Goal: Task Accomplishment & Management: Manage account settings

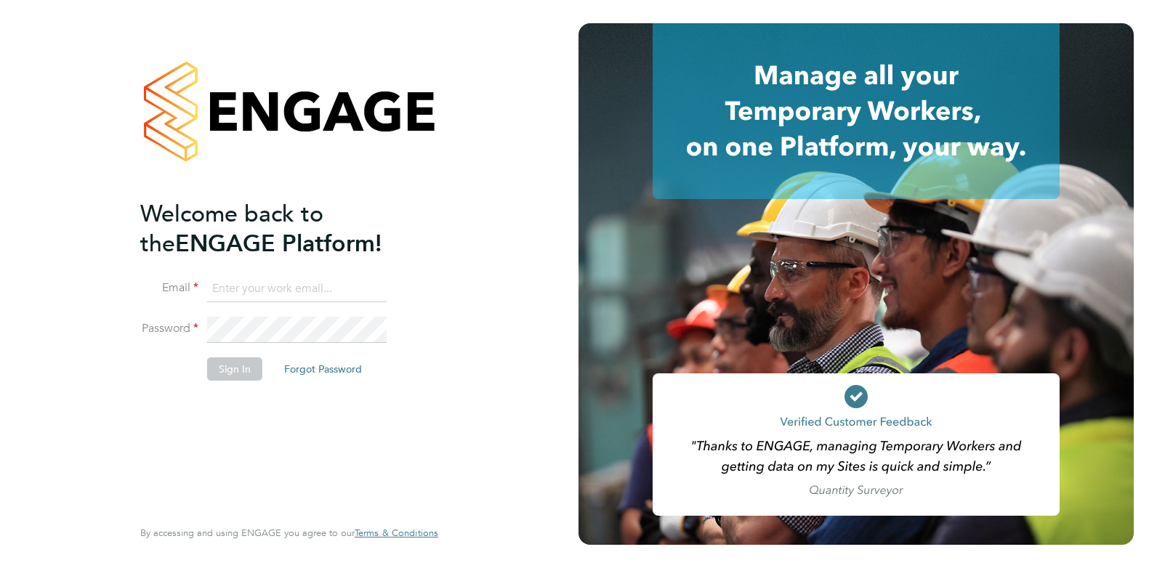
click at [272, 283] on input at bounding box center [297, 289] width 180 height 26
type input "claire@omniapeople.com"
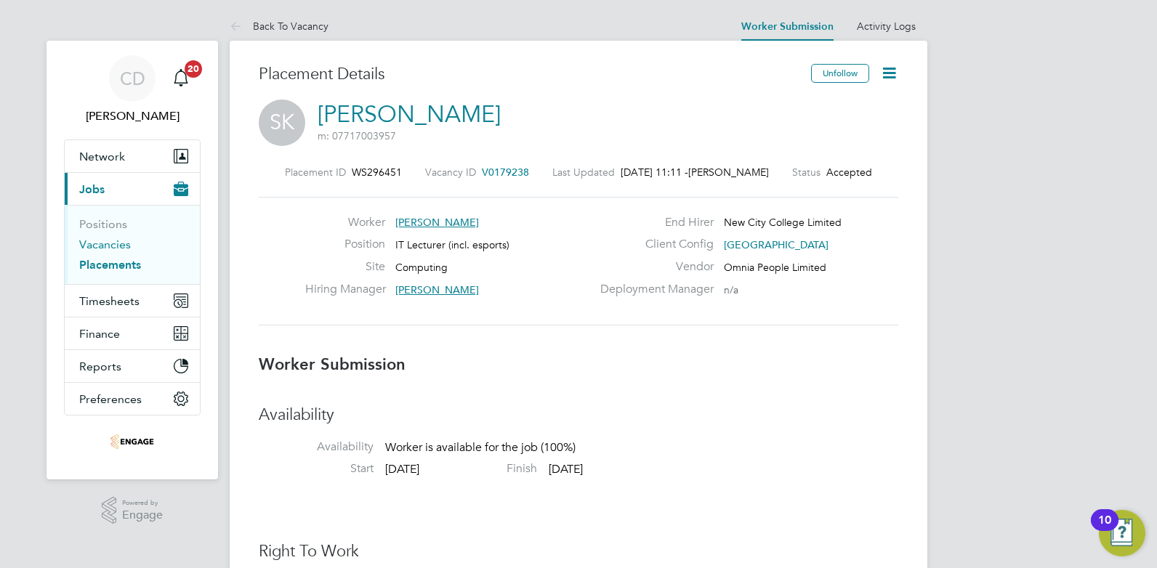
click at [97, 243] on link "Vacancies" at bounding box center [105, 245] width 52 height 14
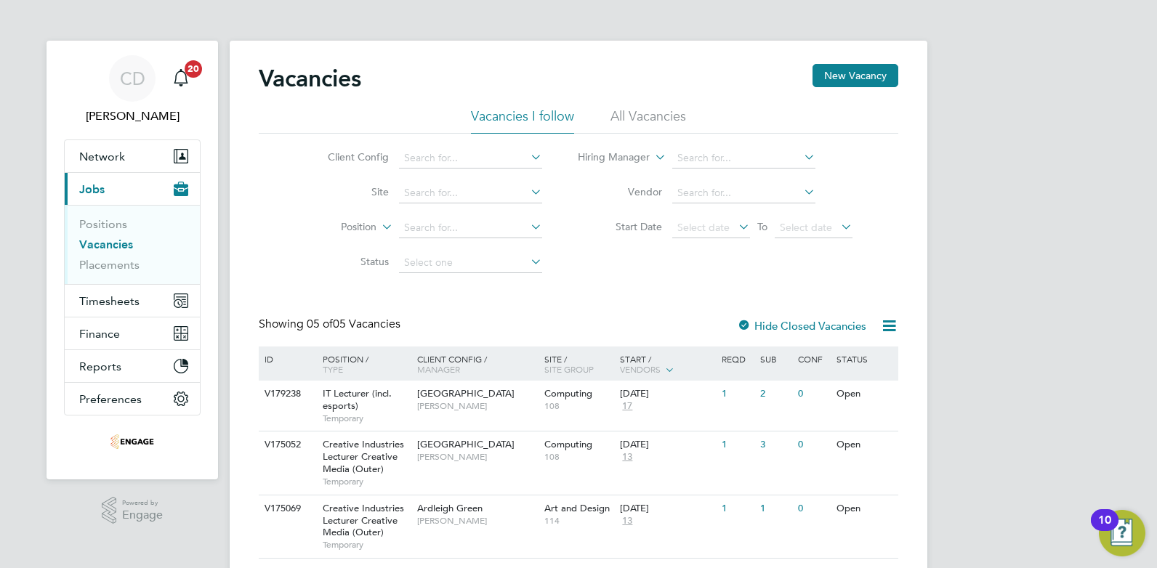
scroll to position [158, 0]
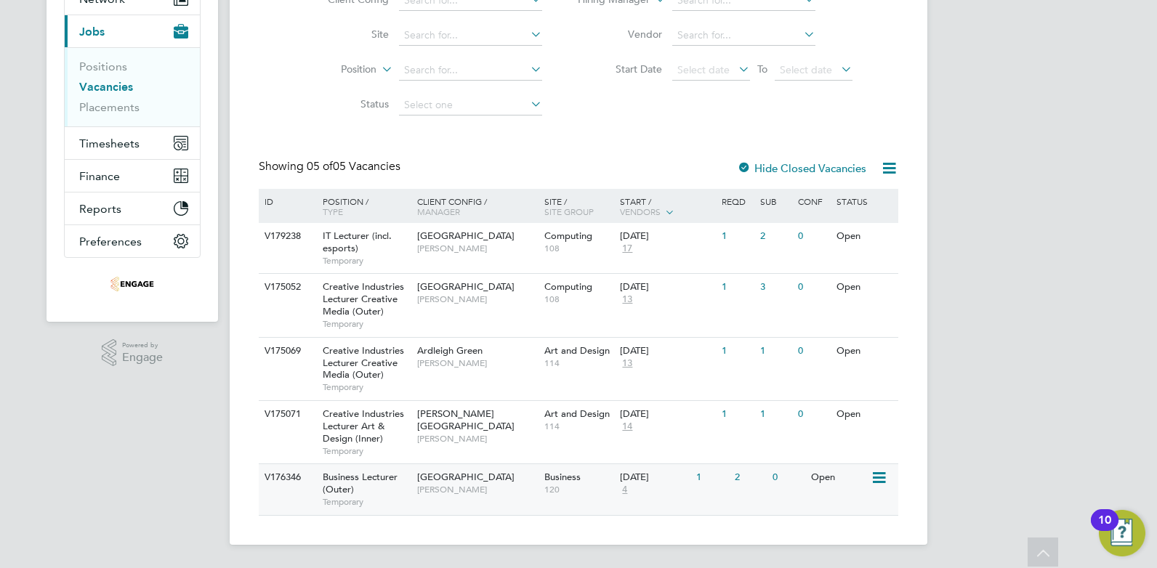
click at [503, 480] on span "[GEOGRAPHIC_DATA]" at bounding box center [465, 477] width 97 height 12
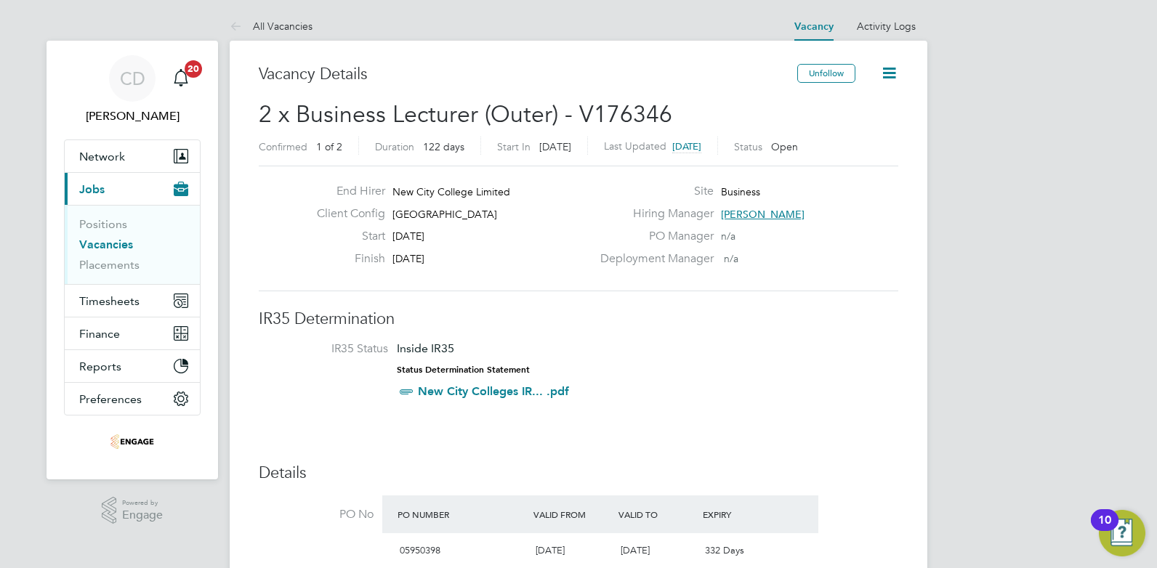
click at [893, 69] on icon at bounding box center [889, 73] width 18 height 18
click at [100, 241] on link "Vacancies" at bounding box center [106, 245] width 54 height 14
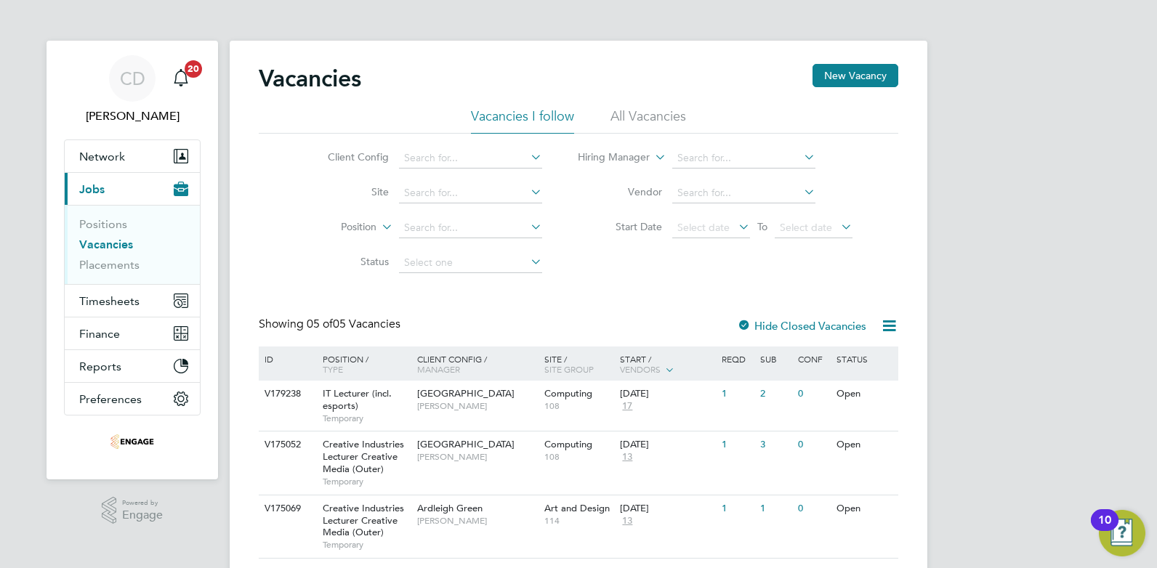
click at [651, 115] on li "All Vacancies" at bounding box center [649, 121] width 76 height 26
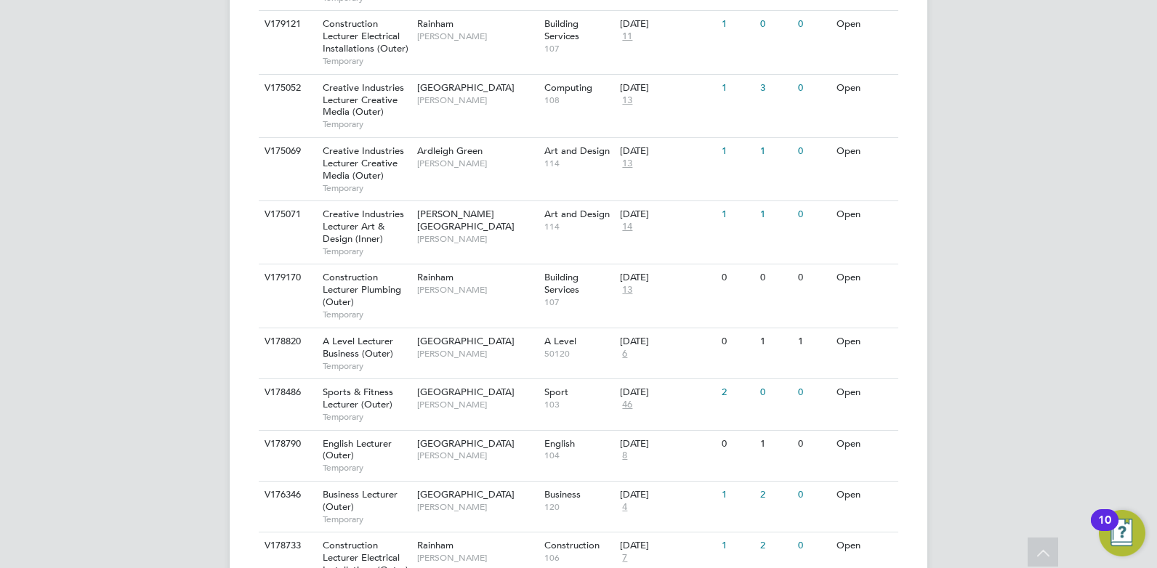
scroll to position [1404, 0]
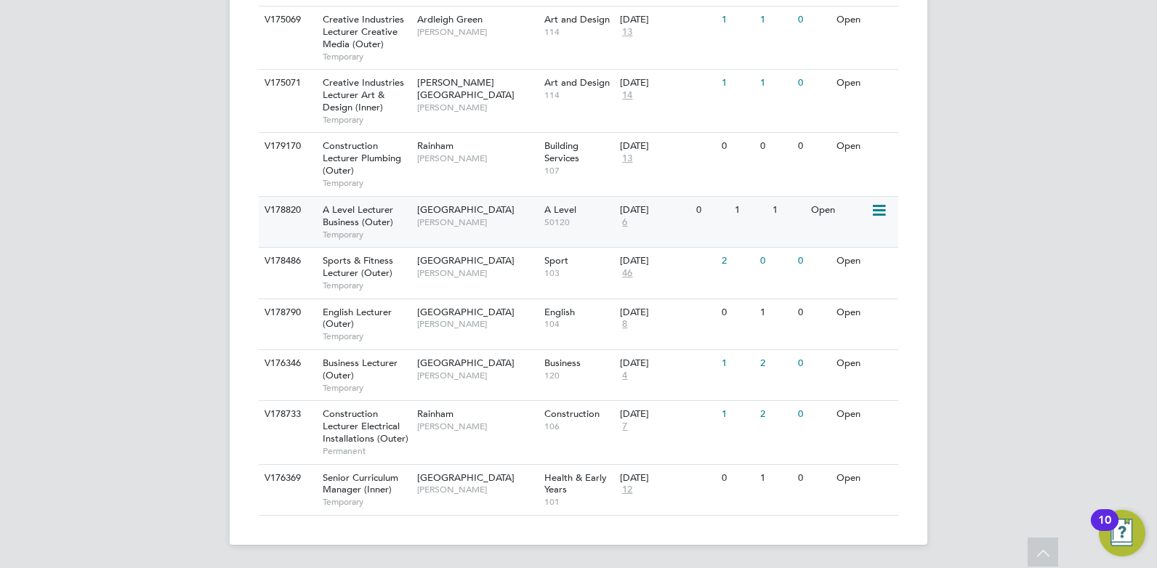
click at [498, 209] on span "[GEOGRAPHIC_DATA]" at bounding box center [465, 210] width 97 height 12
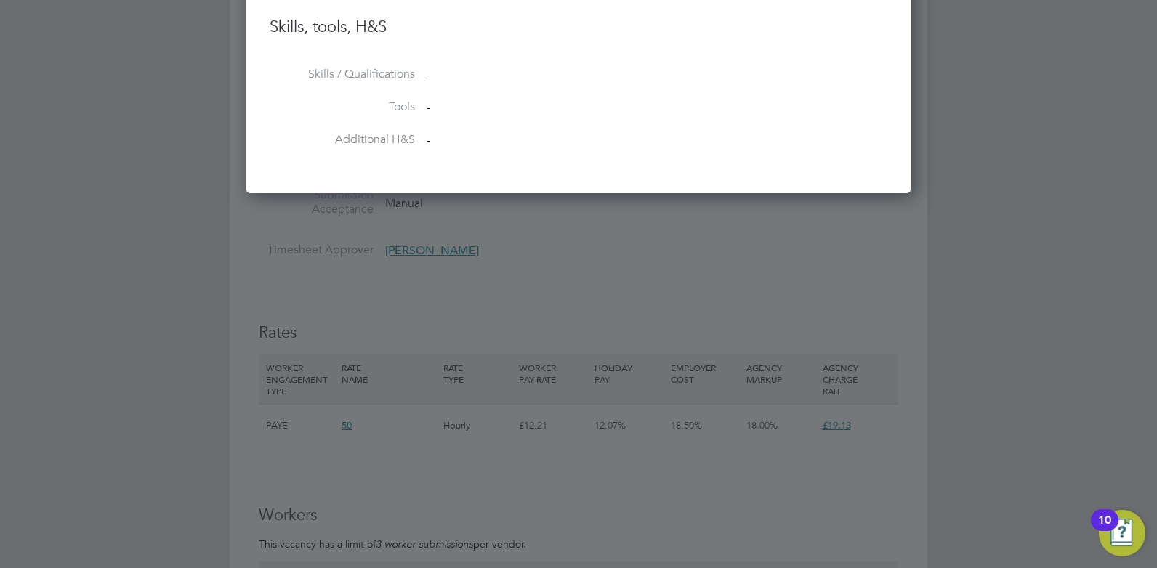
click at [440, 490] on div at bounding box center [578, 284] width 1157 height 568
click at [641, 261] on div at bounding box center [578, 284] width 1157 height 568
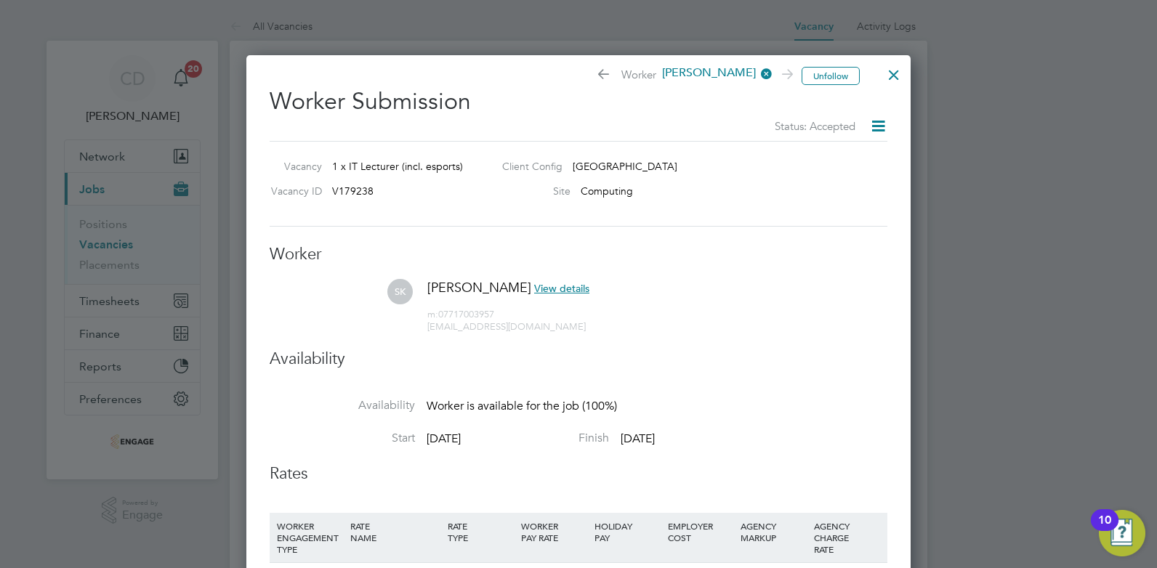
click at [888, 73] on div at bounding box center [894, 71] width 26 height 26
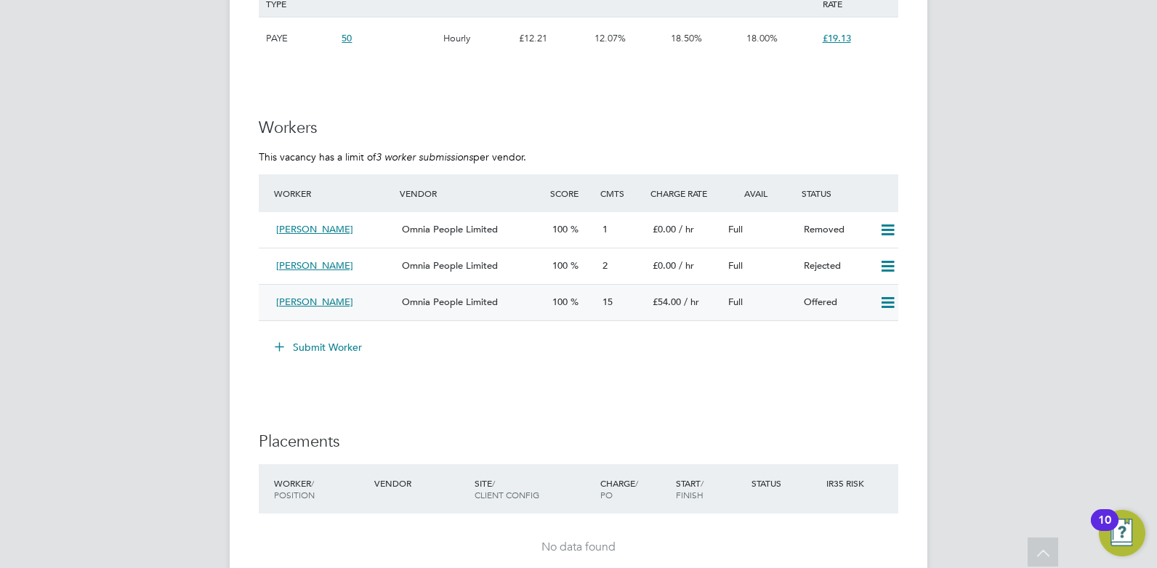
click at [374, 300] on div "[PERSON_NAME]" at bounding box center [333, 303] width 126 height 24
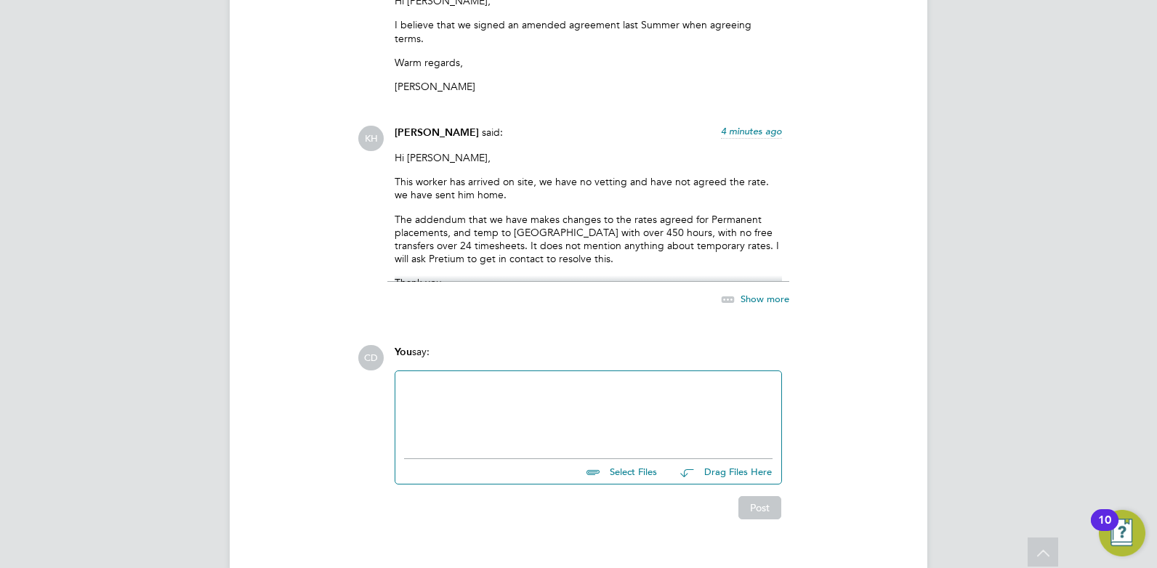
click at [762, 293] on span "Show more" at bounding box center [765, 299] width 49 height 12
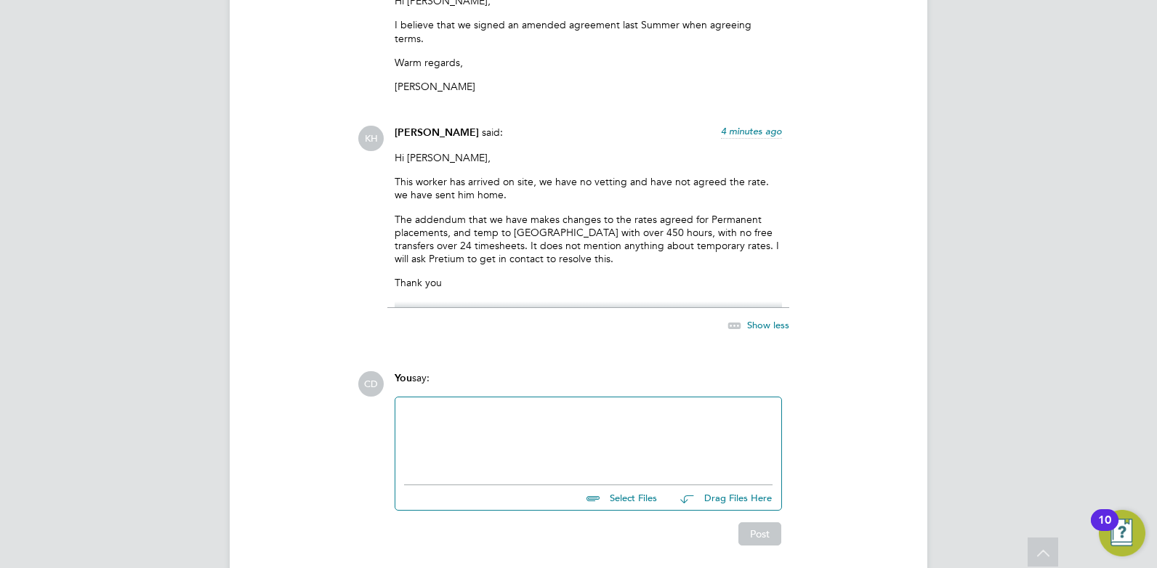
click at [515, 398] on div at bounding box center [588, 438] width 386 height 80
click at [496, 406] on div at bounding box center [588, 437] width 369 height 63
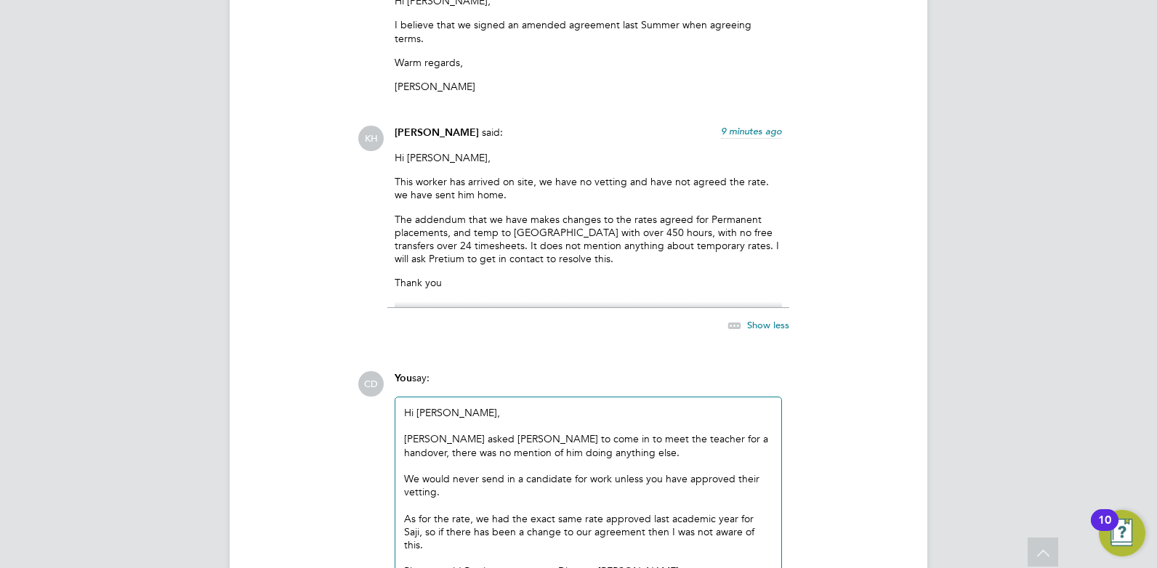
click at [574, 432] on div "Fraz asked Saji to come in to meet the teacher for a handover, there was no men…" at bounding box center [588, 445] width 369 height 26
click at [611, 472] on div "We would never send in a candidate for work unless you have approved their vett…" at bounding box center [588, 485] width 369 height 26
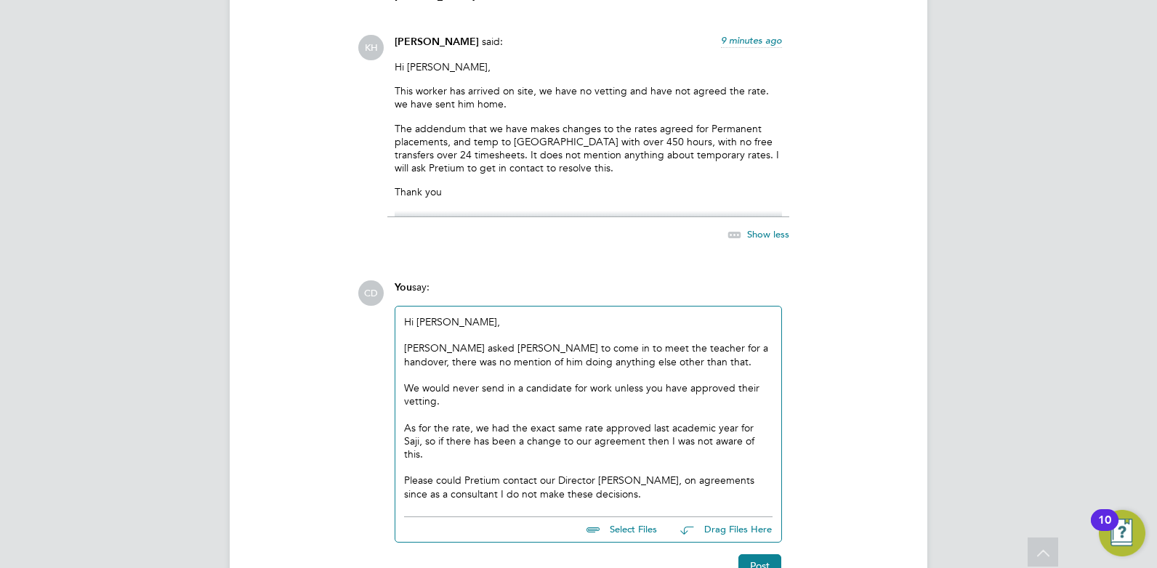
scroll to position [2918, 0]
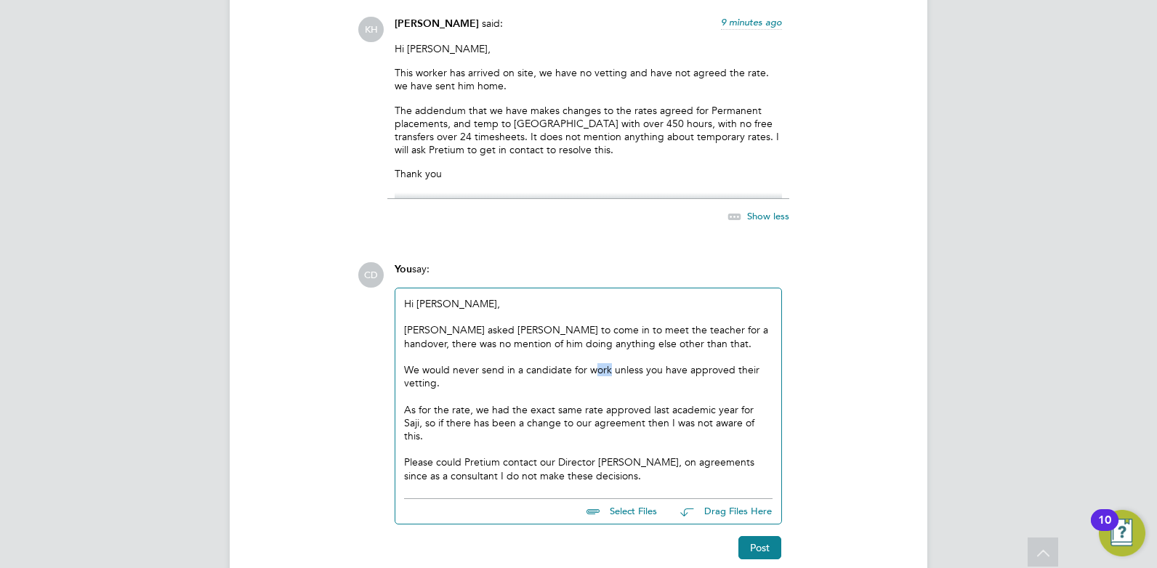
drag, startPoint x: 611, startPoint y: 341, endPoint x: 592, endPoint y: 342, distance: 19.0
click at [592, 363] on div "We would never send in a candidate for work unless you have approved their vett…" at bounding box center [588, 376] width 369 height 26
click at [600, 363] on div "We would never send in a candidate for work unless you have approved their vett…" at bounding box center [588, 376] width 369 height 26
click at [684, 456] on div "Please could Pretium contact our Director Amy Savva, on agreements since as a c…" at bounding box center [588, 469] width 369 height 26
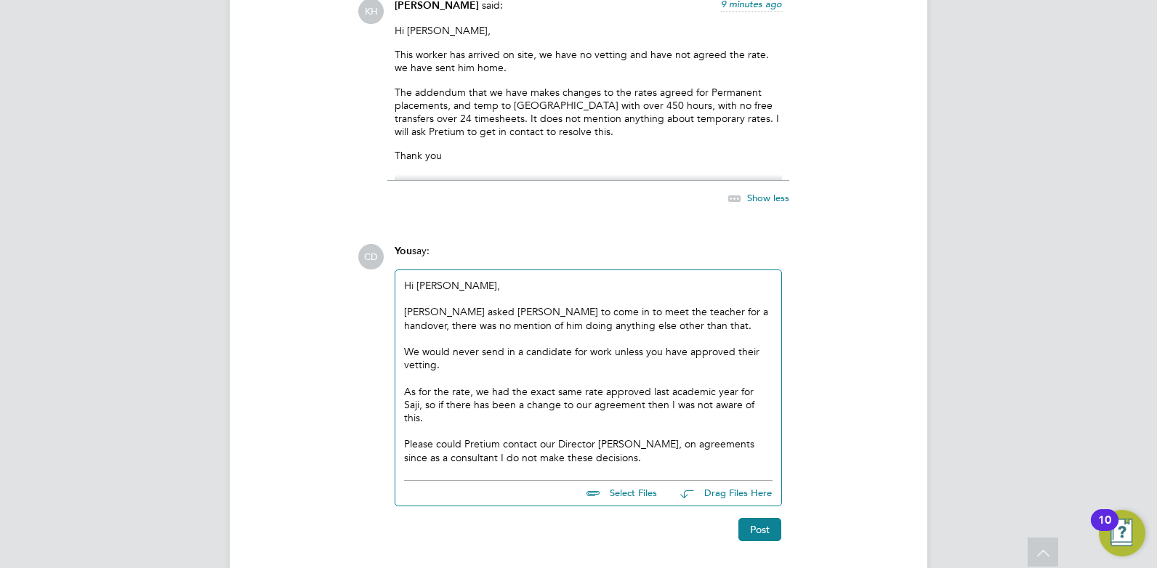
click at [635, 438] on div "Please could Pretium contact our Director Amy Savva, on agreements since as a c…" at bounding box center [588, 451] width 369 height 26
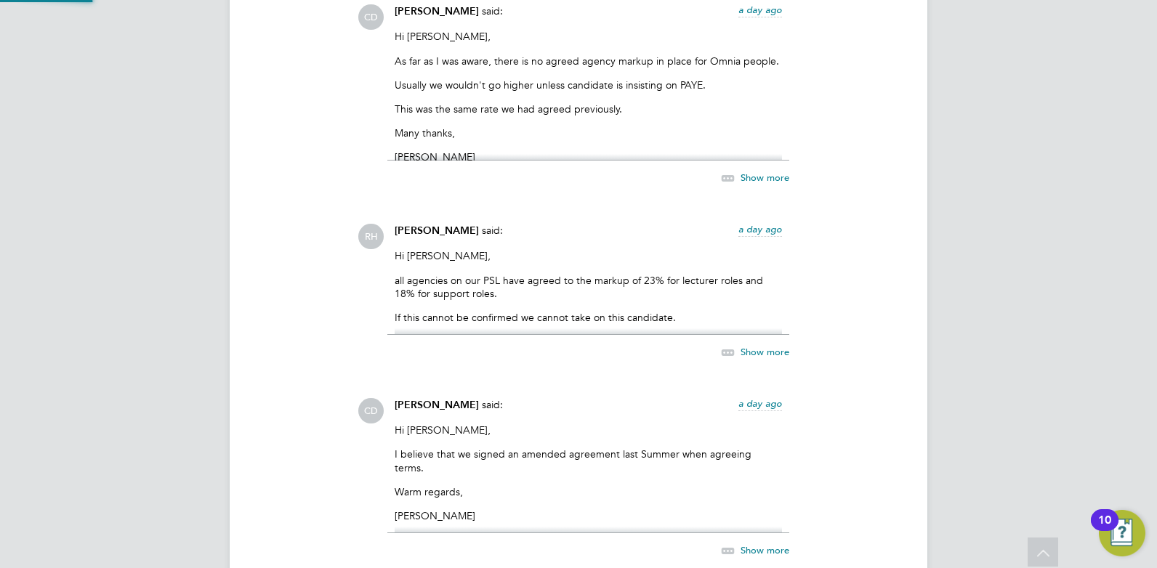
scroll to position [3028, 0]
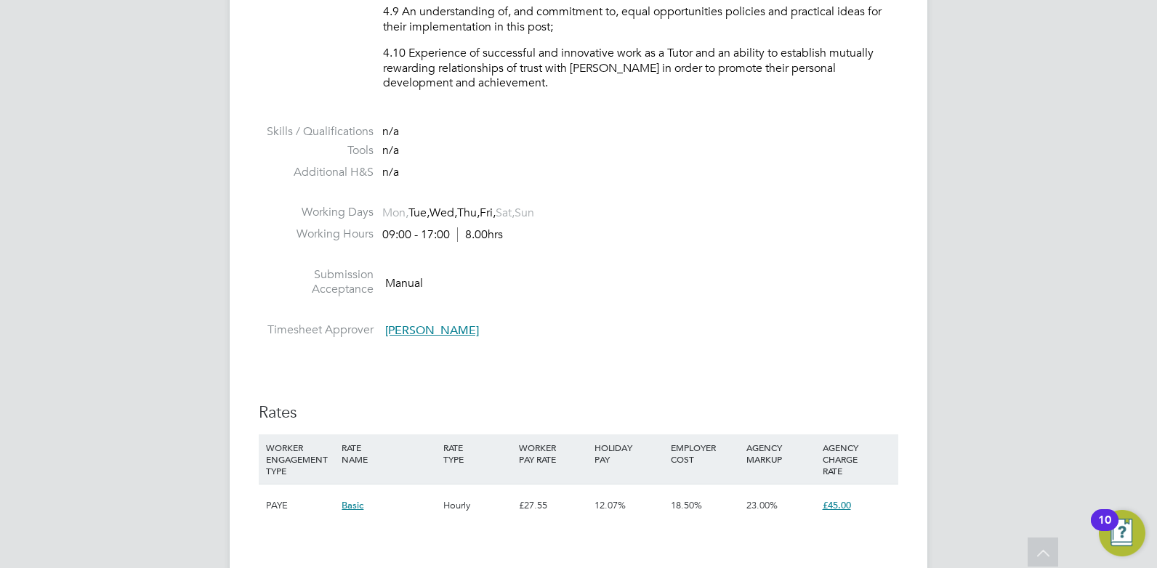
scroll to position [2399, 0]
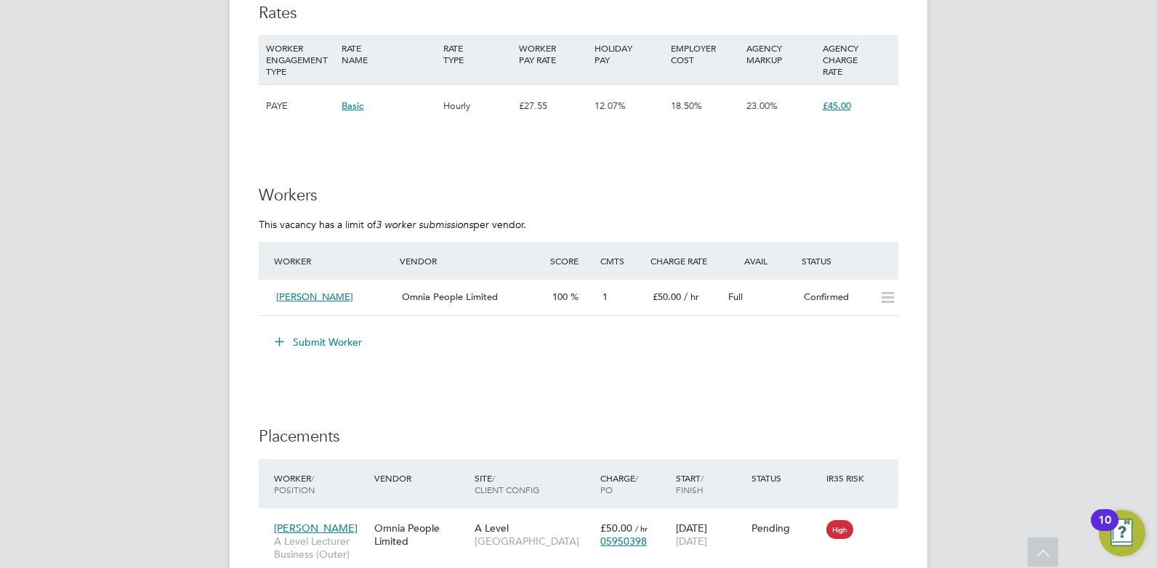
click at [339, 337] on button "Submit Worker" at bounding box center [319, 342] width 109 height 23
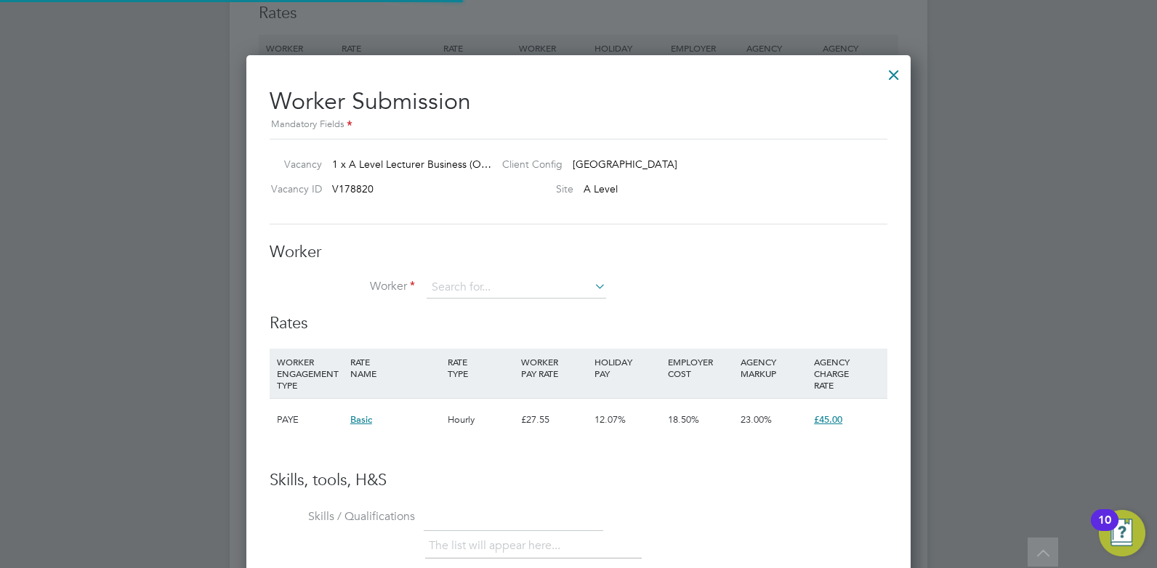
scroll to position [43, 99]
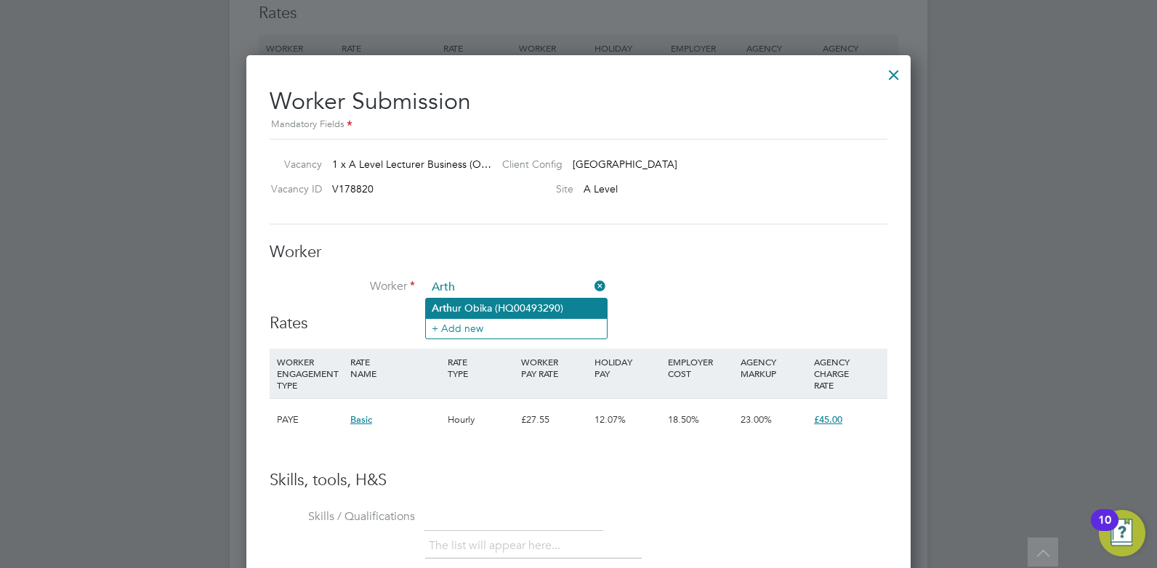
click at [549, 310] on li "Arth ur Obika (HQ00493290)" at bounding box center [516, 309] width 181 height 20
type input "Arthur Obika (HQ00493290)"
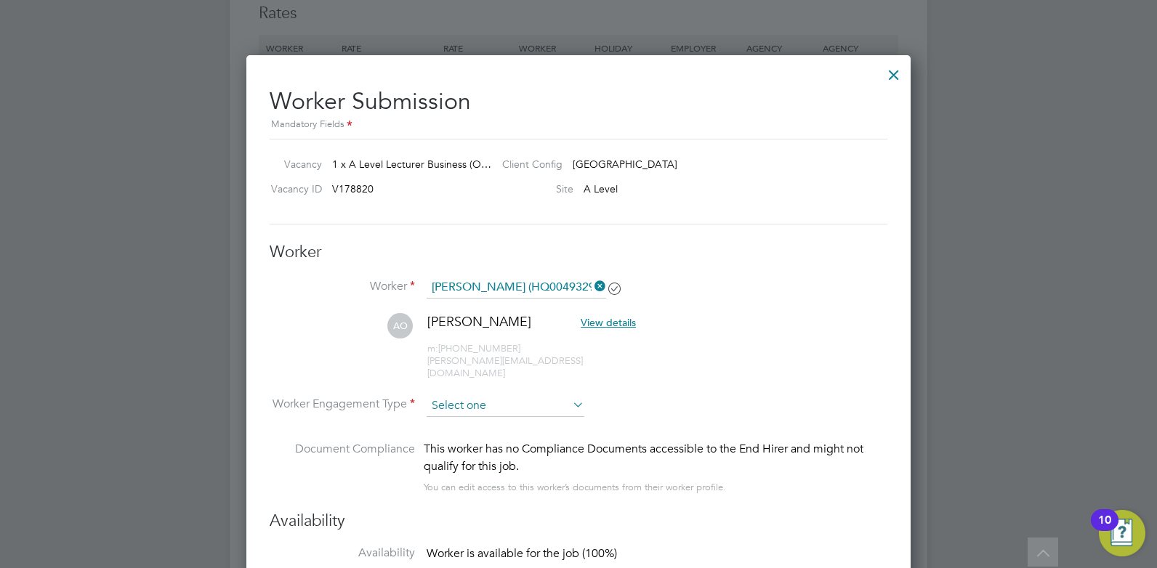
click at [467, 401] on input at bounding box center [506, 406] width 158 height 22
click at [461, 410] on li "Contract" at bounding box center [505, 413] width 159 height 19
type input "Contract"
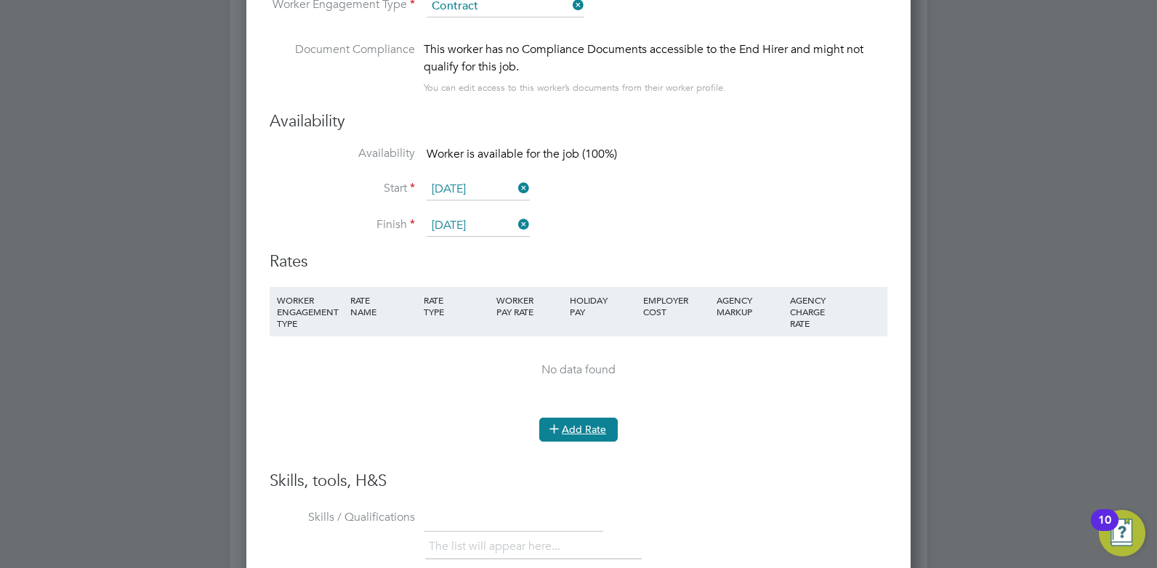
click at [605, 422] on button "Add Rate" at bounding box center [578, 429] width 79 height 23
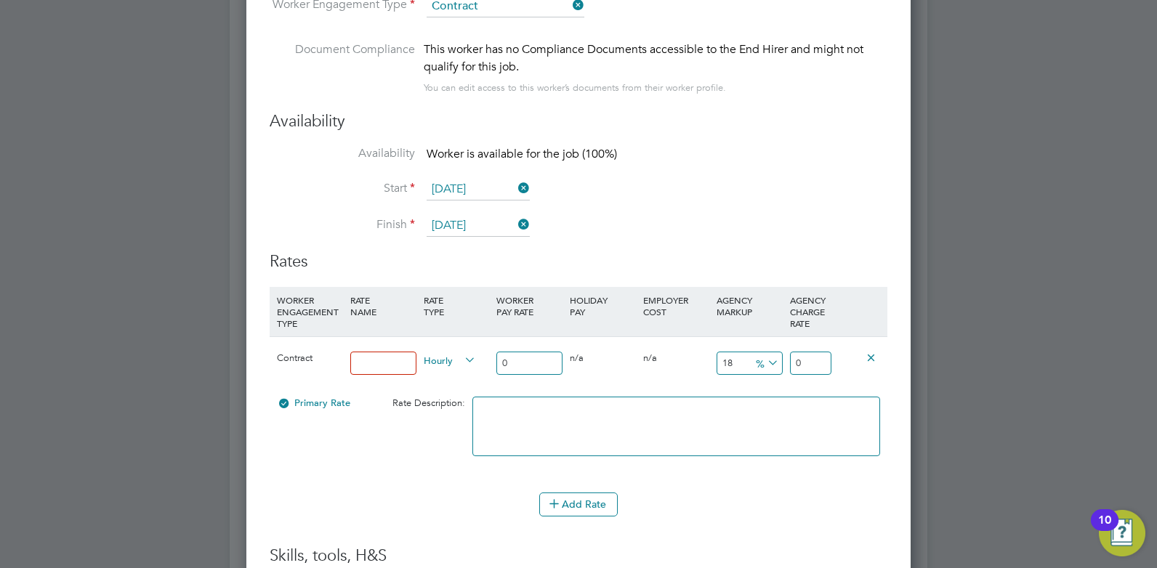
click at [393, 352] on input at bounding box center [383, 364] width 66 height 24
type input "Rate"
click at [554, 352] on input "0" at bounding box center [529, 364] width 66 height 24
type input "3"
type input "3.54"
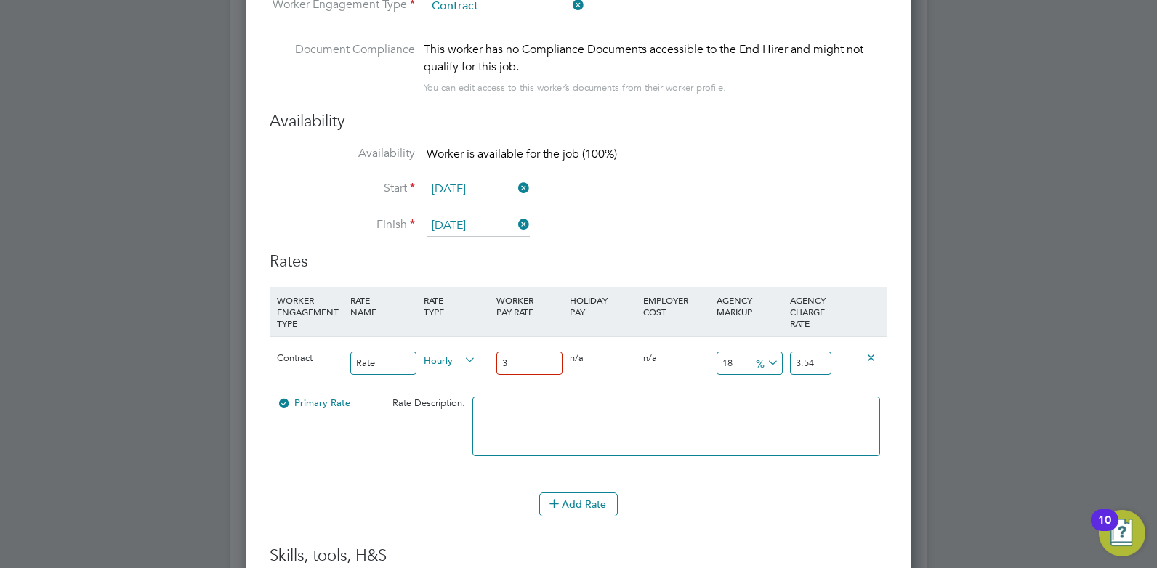
type input "37"
type input "43.66"
type input "37"
drag, startPoint x: 826, startPoint y: 350, endPoint x: 796, endPoint y: 351, distance: 29.8
click at [796, 352] on input "43.66" at bounding box center [810, 364] width 41 height 24
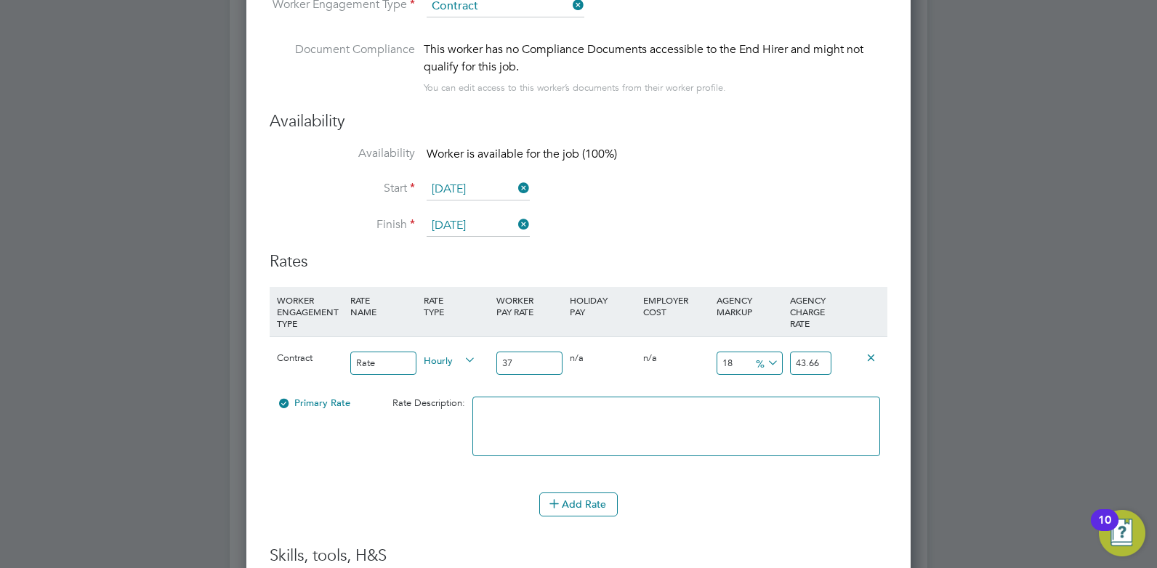
type input "-89.1891891891892"
type input "4"
type input "32.432432432432435"
type input "49"
click at [784, 475] on li "WORKER ENGAGEMENT TYPE RATE NAME RATE TYPE WORKER PAY RATE HOLIDAY PAY EMPLOYER…" at bounding box center [579, 390] width 618 height 206
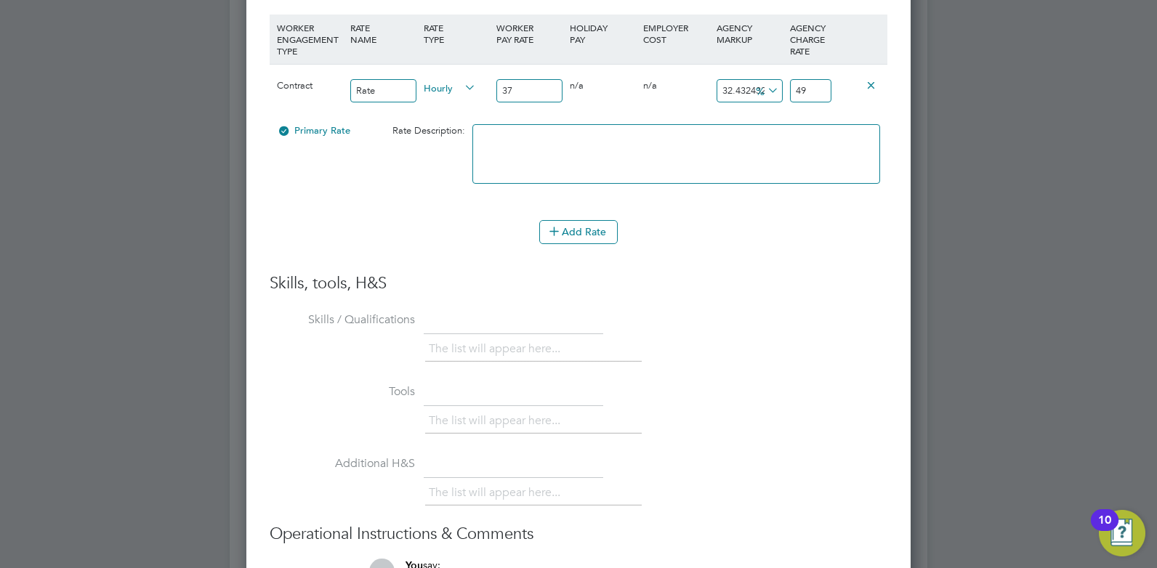
scroll to position [3230, 0]
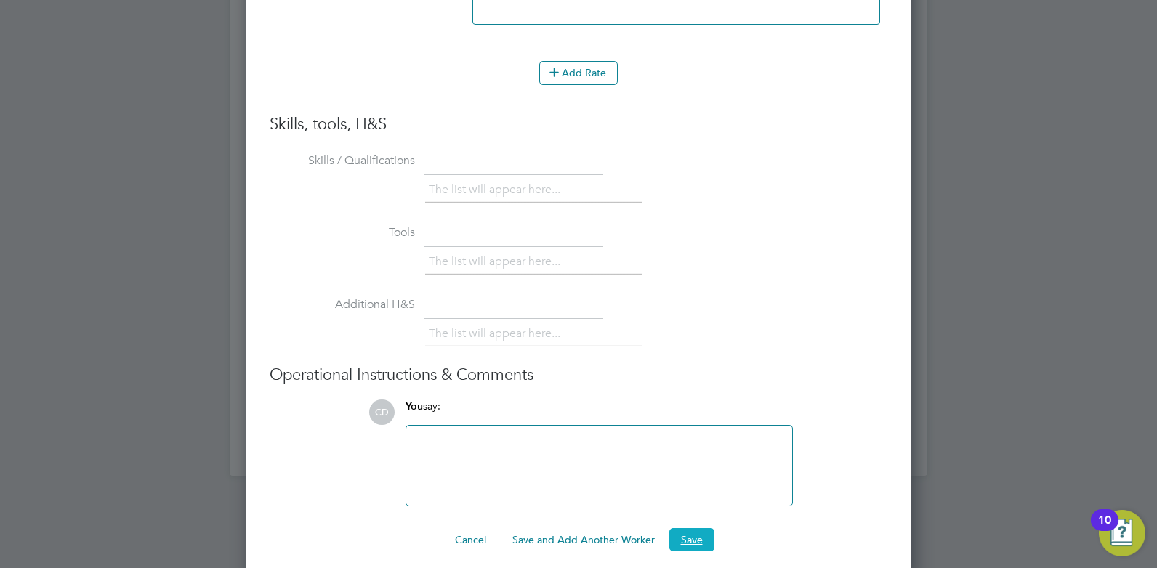
click at [692, 533] on button "Save" at bounding box center [691, 539] width 45 height 23
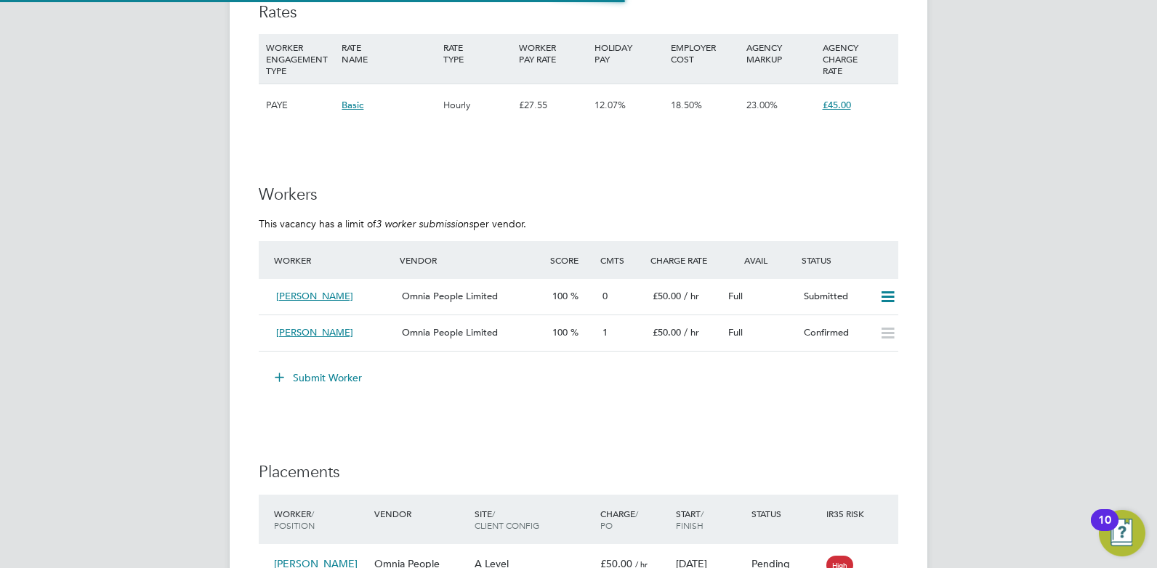
scroll to position [2399, 0]
click at [361, 295] on div "Arthur Obika" at bounding box center [333, 298] width 126 height 24
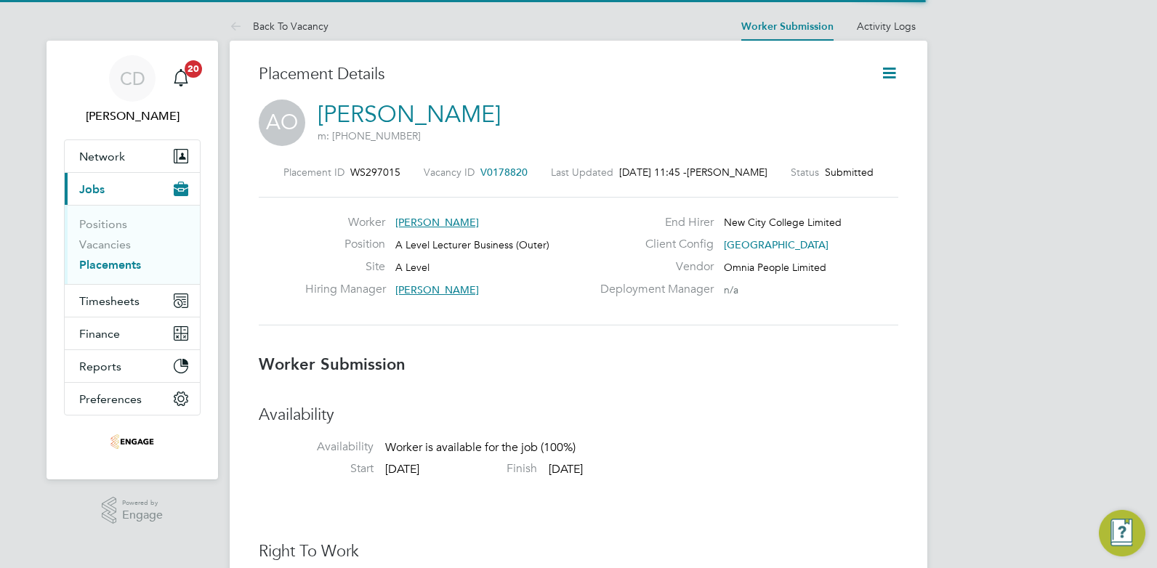
scroll to position [7, 7]
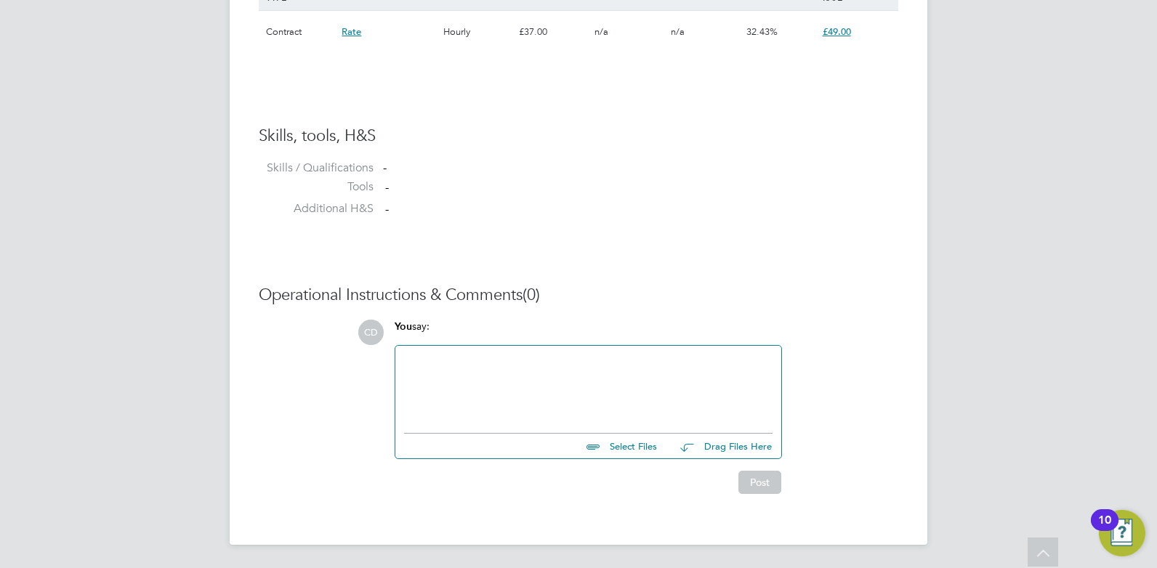
click at [649, 444] on input "file" at bounding box center [664, 444] width 218 height 20
type input "C:\fakepath\Obika Arthur HQ00493290.docx"
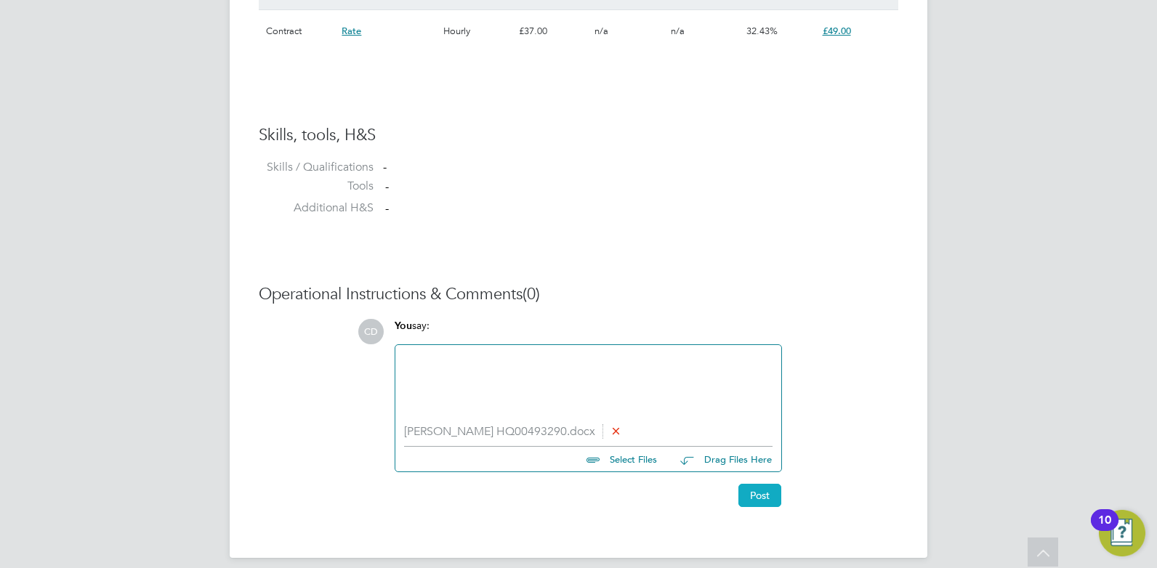
click at [752, 491] on button "Post" at bounding box center [760, 495] width 43 height 23
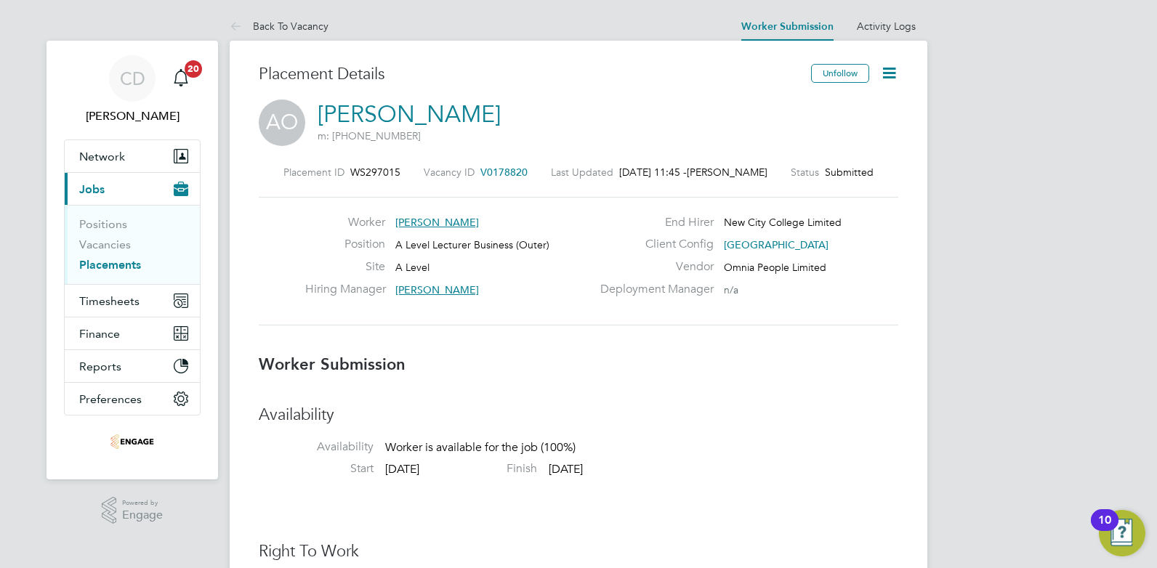
click at [122, 265] on link "Placements" at bounding box center [110, 265] width 62 height 14
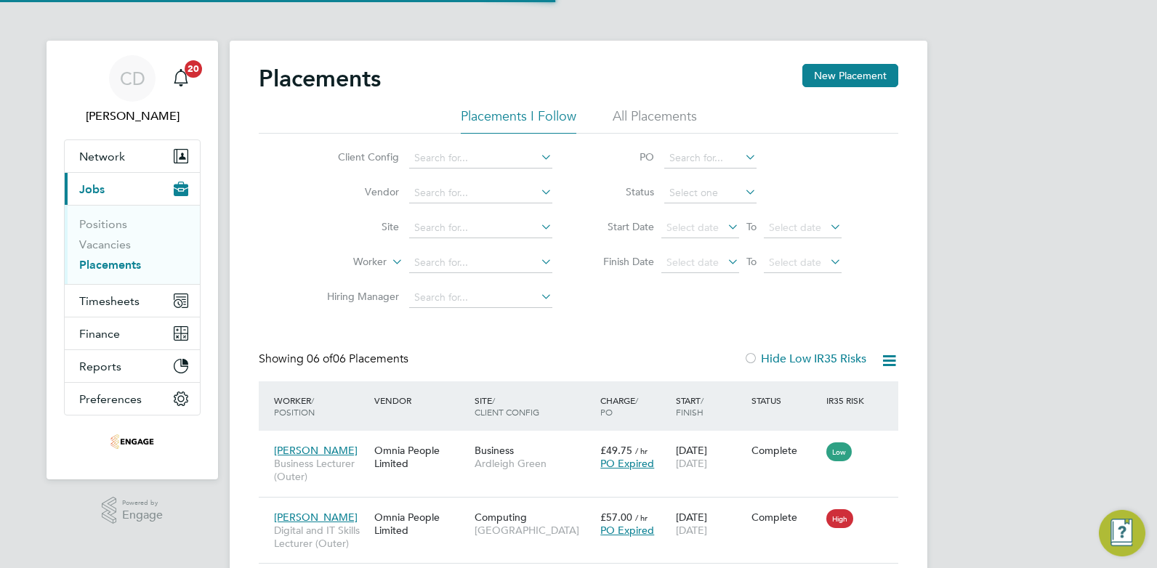
scroll to position [42, 126]
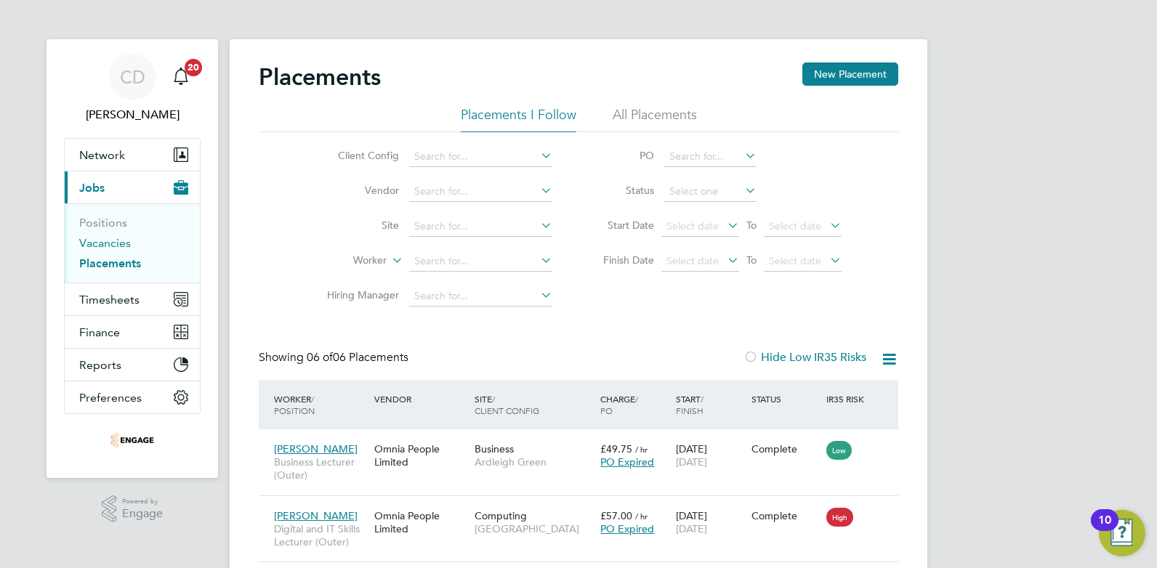
click at [89, 238] on link "Vacancies" at bounding box center [105, 243] width 52 height 14
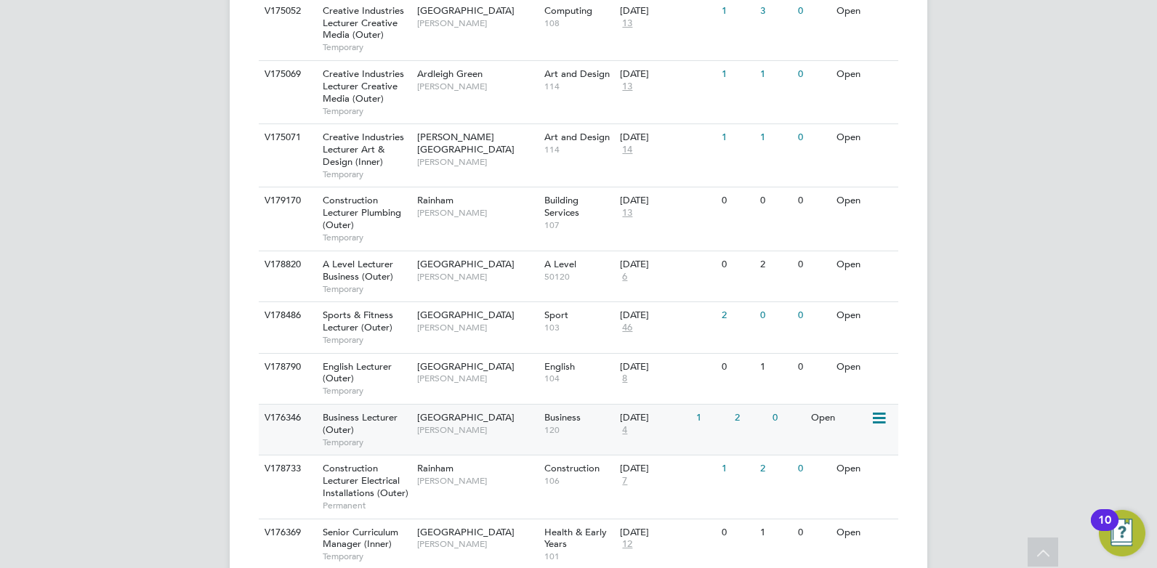
click at [453, 419] on span "[GEOGRAPHIC_DATA]" at bounding box center [465, 417] width 97 height 12
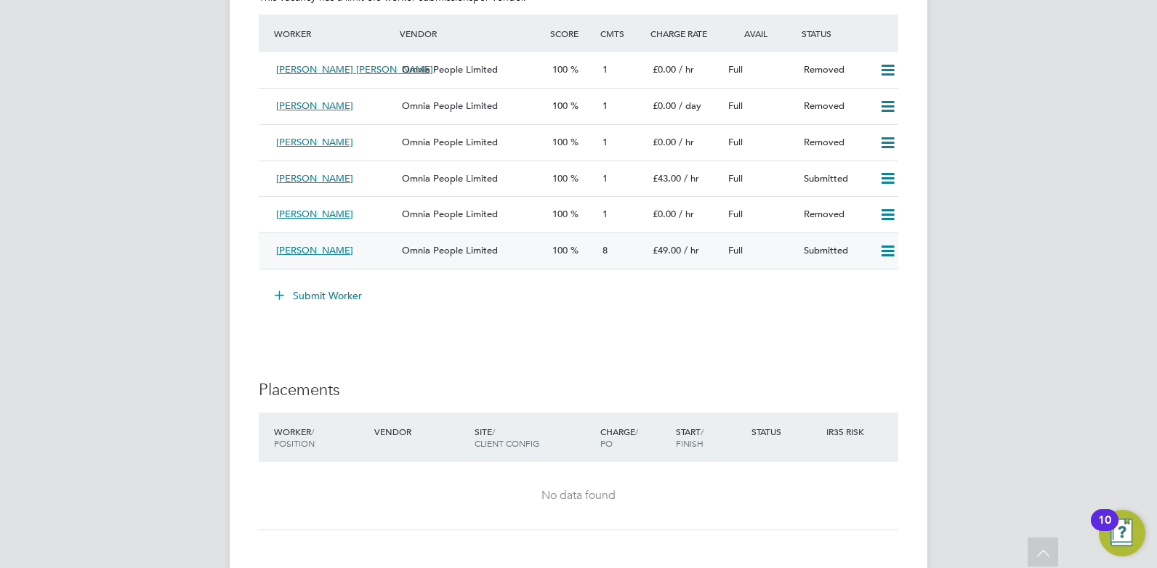
click at [358, 253] on div "[PERSON_NAME]" at bounding box center [333, 251] width 126 height 24
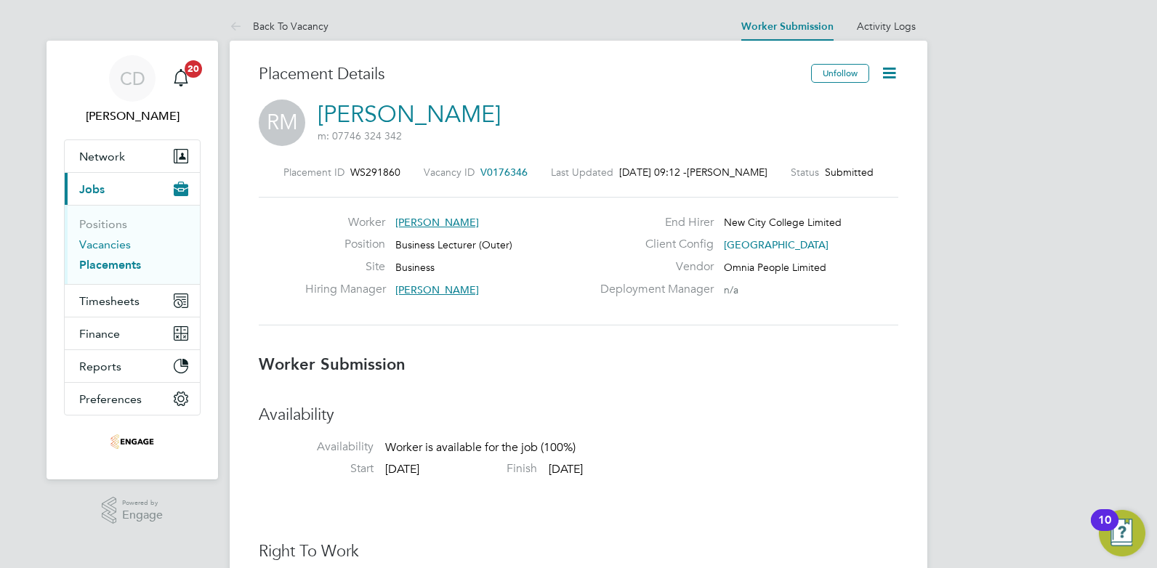
click at [109, 244] on link "Vacancies" at bounding box center [105, 245] width 52 height 14
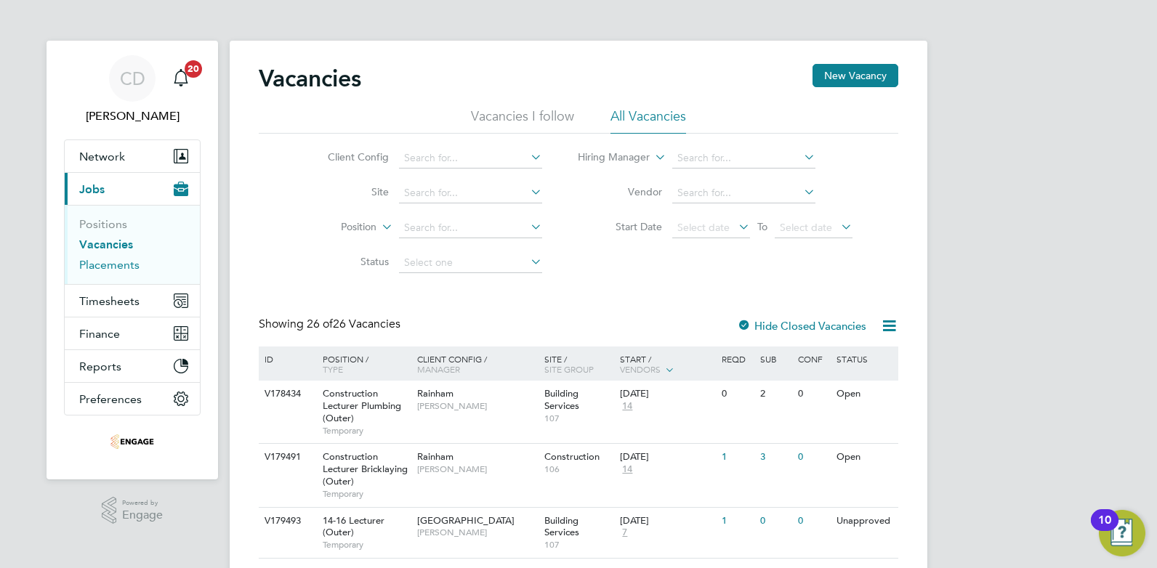
click at [94, 265] on link "Placements" at bounding box center [109, 265] width 60 height 14
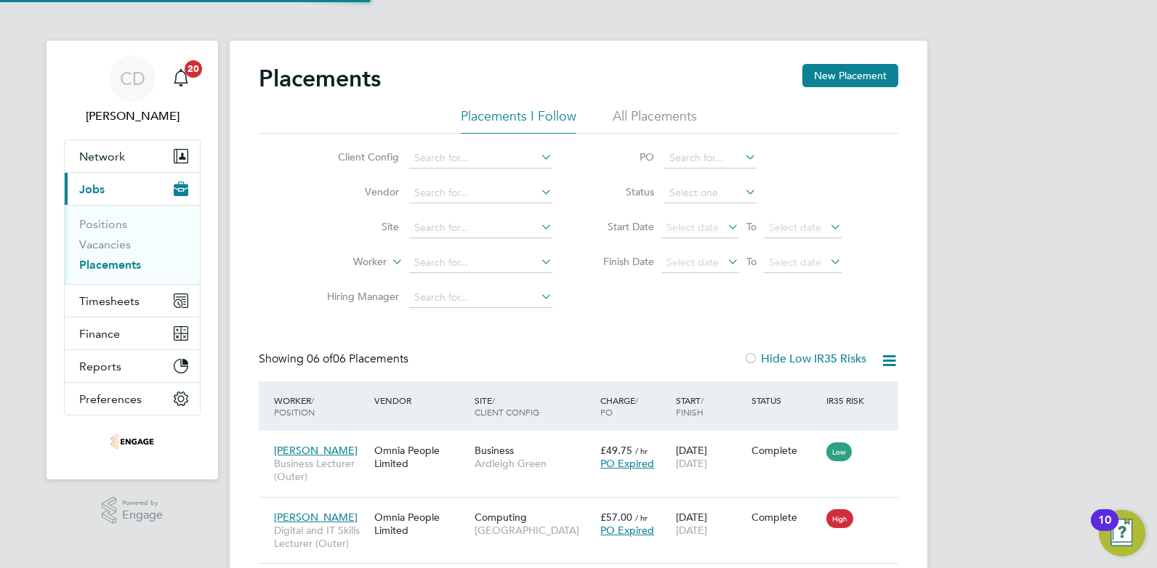
scroll to position [42, 126]
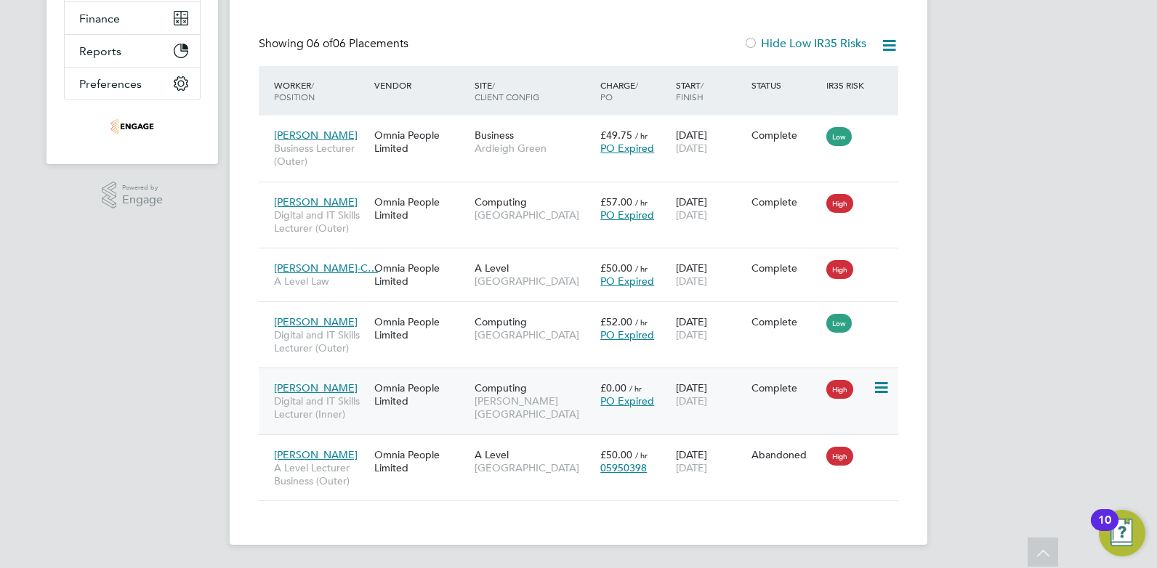
click at [305, 388] on span "[PERSON_NAME]" at bounding box center [316, 388] width 84 height 13
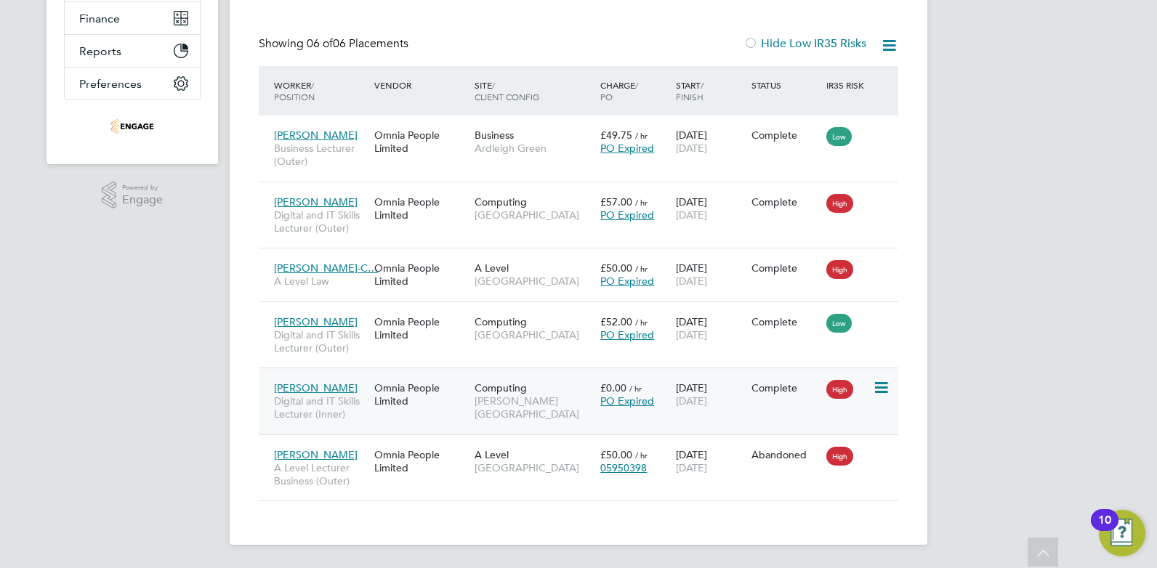
click at [430, 384] on div "Omnia People Limited" at bounding box center [421, 394] width 100 height 41
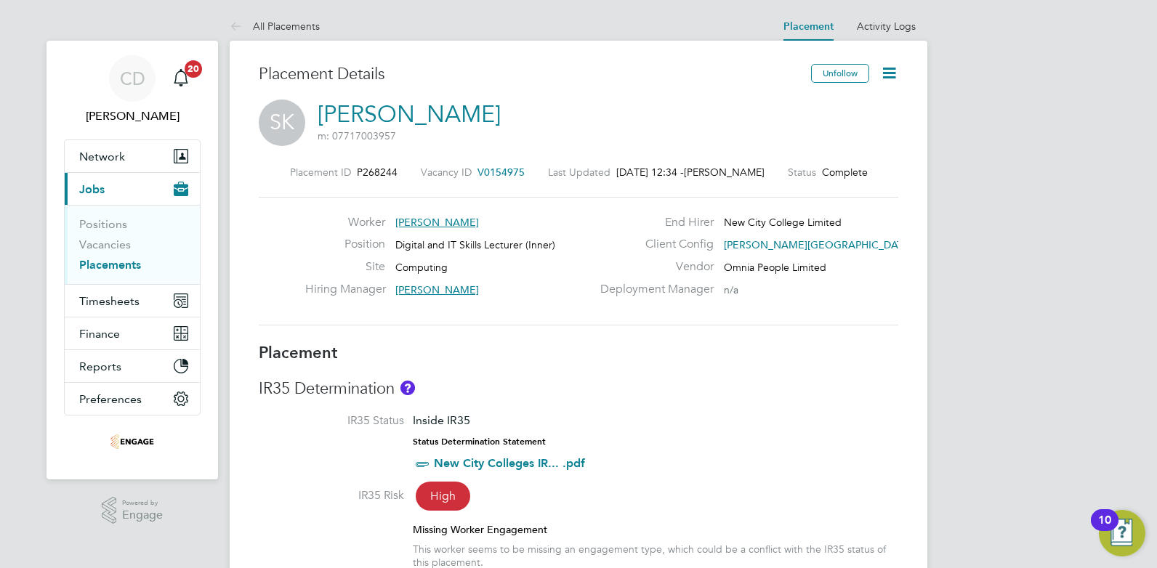
click at [359, 119] on link "[PERSON_NAME]" at bounding box center [409, 114] width 183 height 28
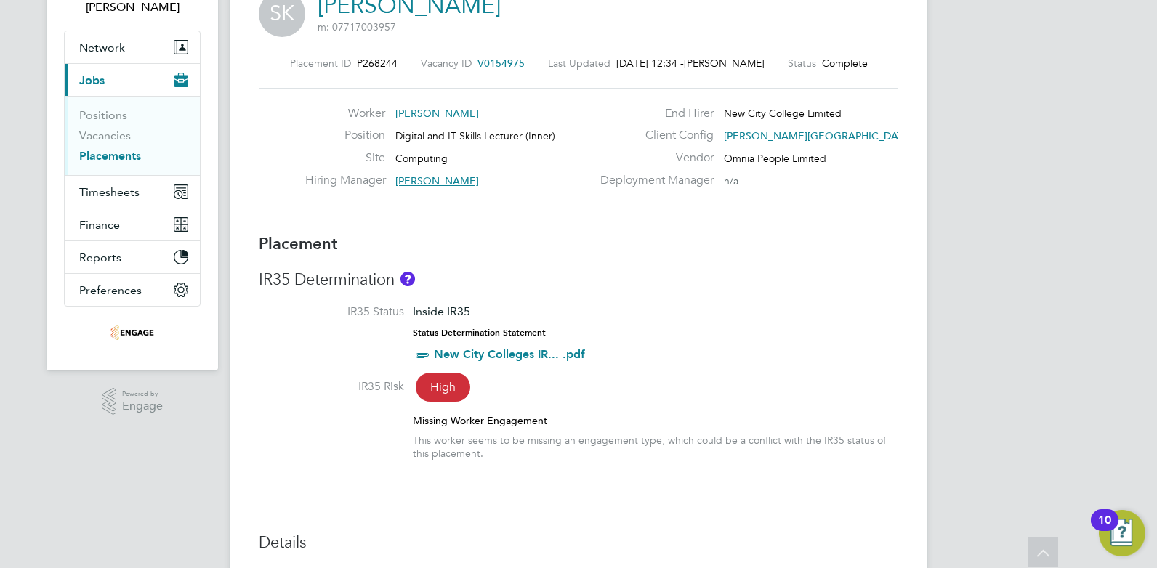
scroll to position [55, 0]
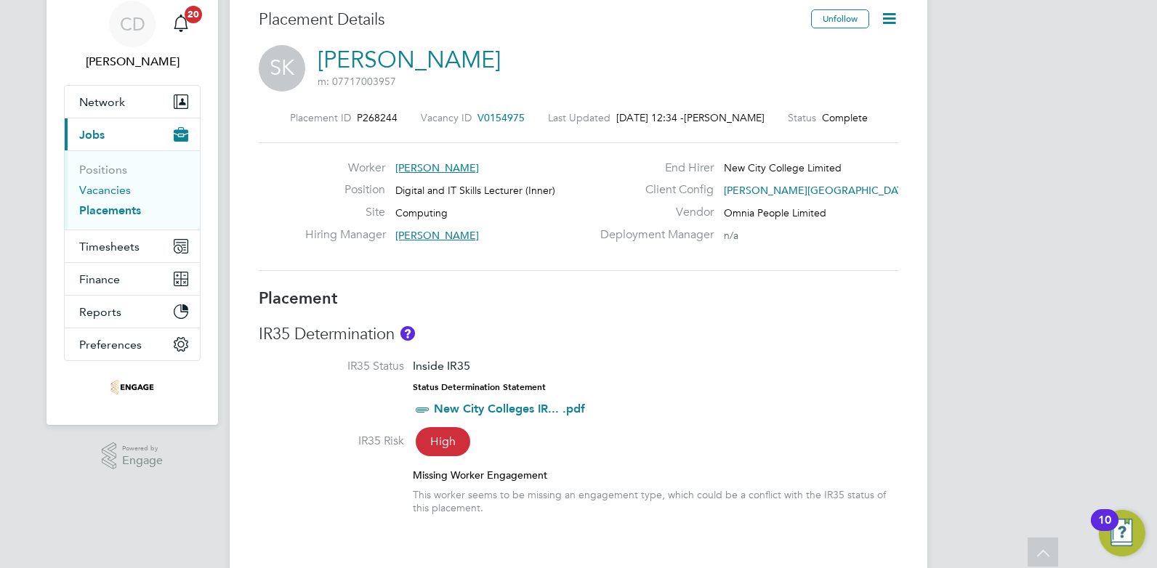
click at [98, 187] on link "Vacancies" at bounding box center [105, 190] width 52 height 14
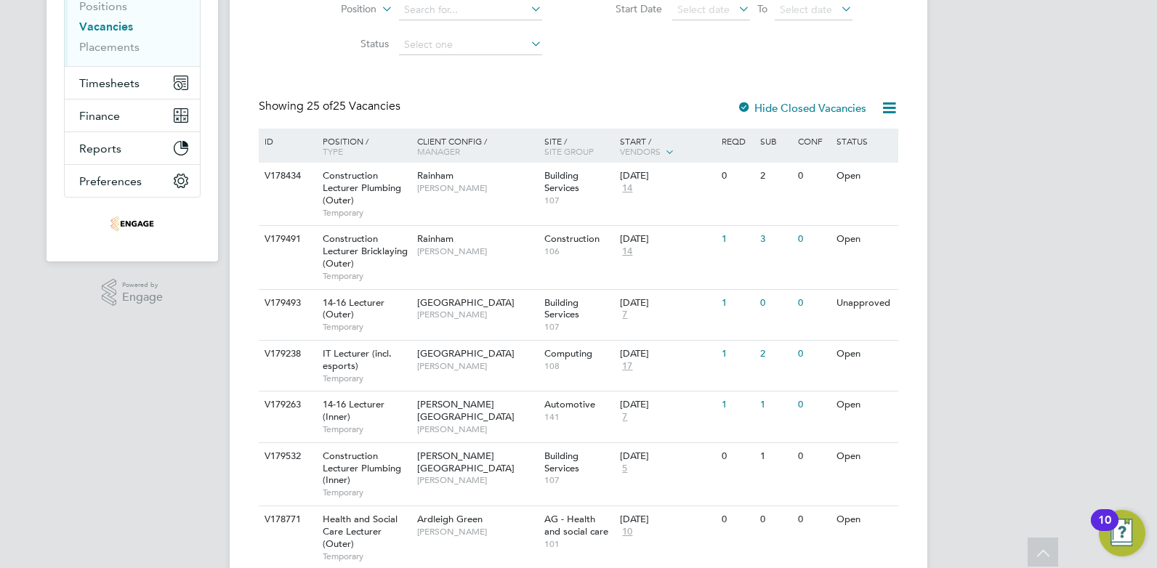
scroll to position [491, 0]
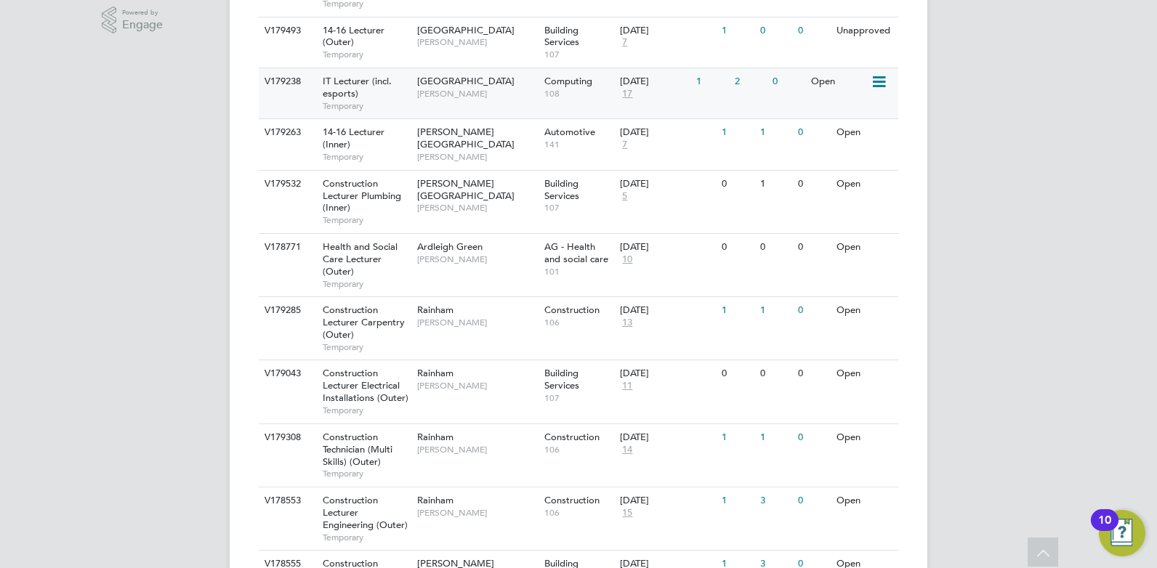
click at [443, 83] on span "[GEOGRAPHIC_DATA]" at bounding box center [465, 81] width 97 height 12
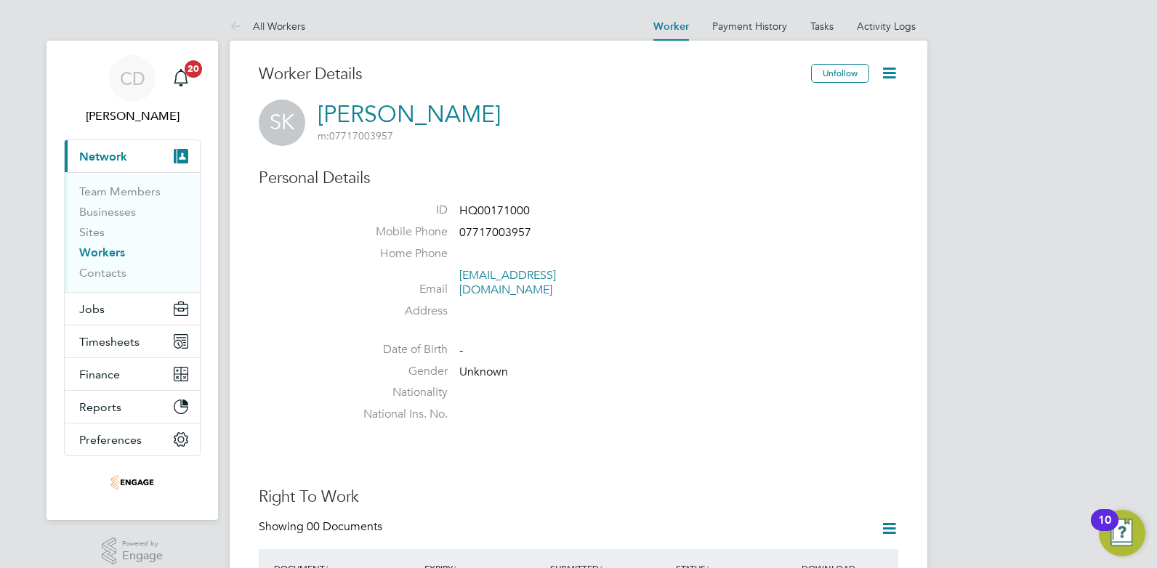
click at [882, 76] on icon at bounding box center [889, 73] width 18 height 18
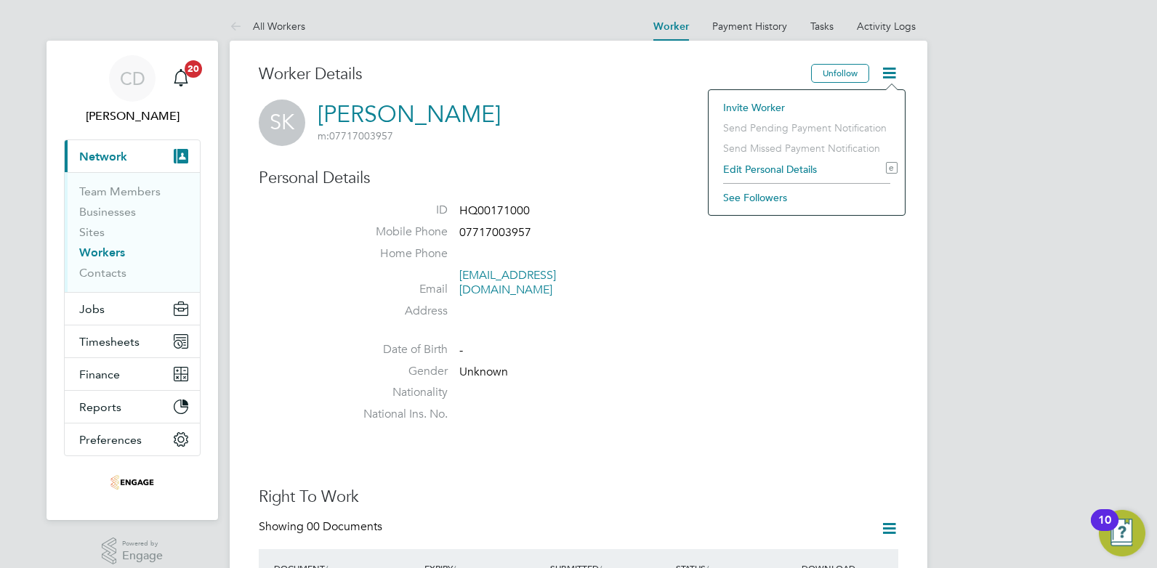
click at [760, 171] on li "Edit Personal Details e" at bounding box center [807, 169] width 182 height 20
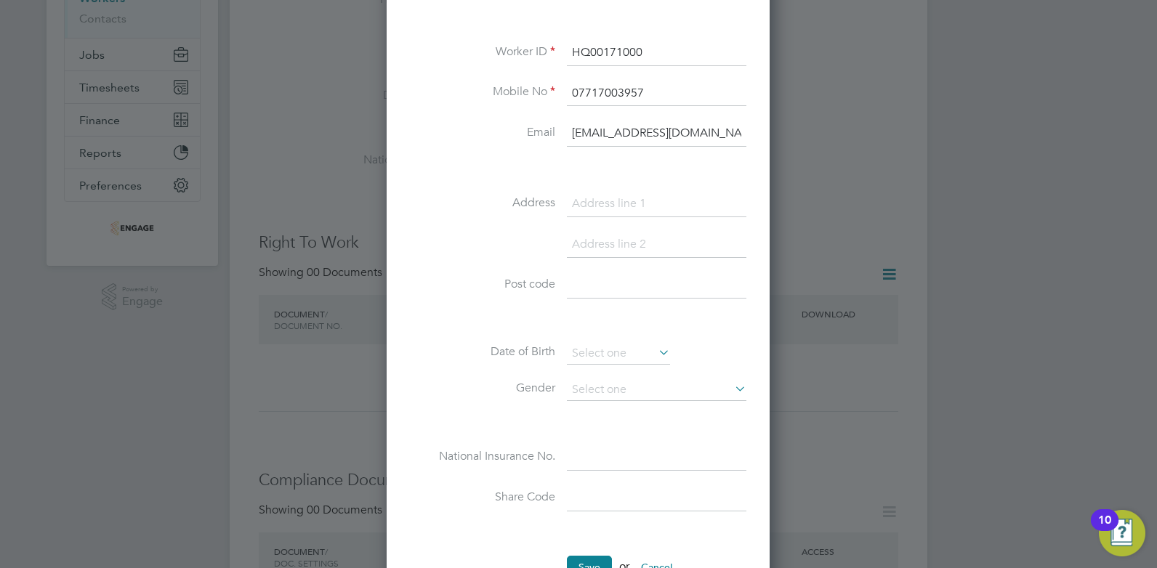
scroll to position [527, 0]
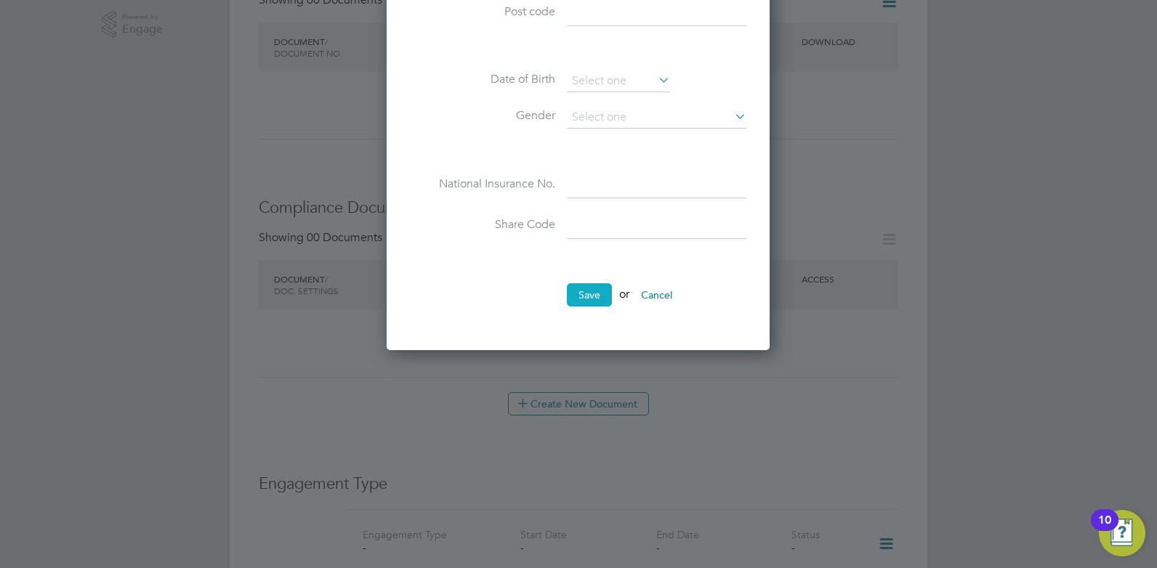
click at [592, 291] on button "Save" at bounding box center [589, 294] width 45 height 23
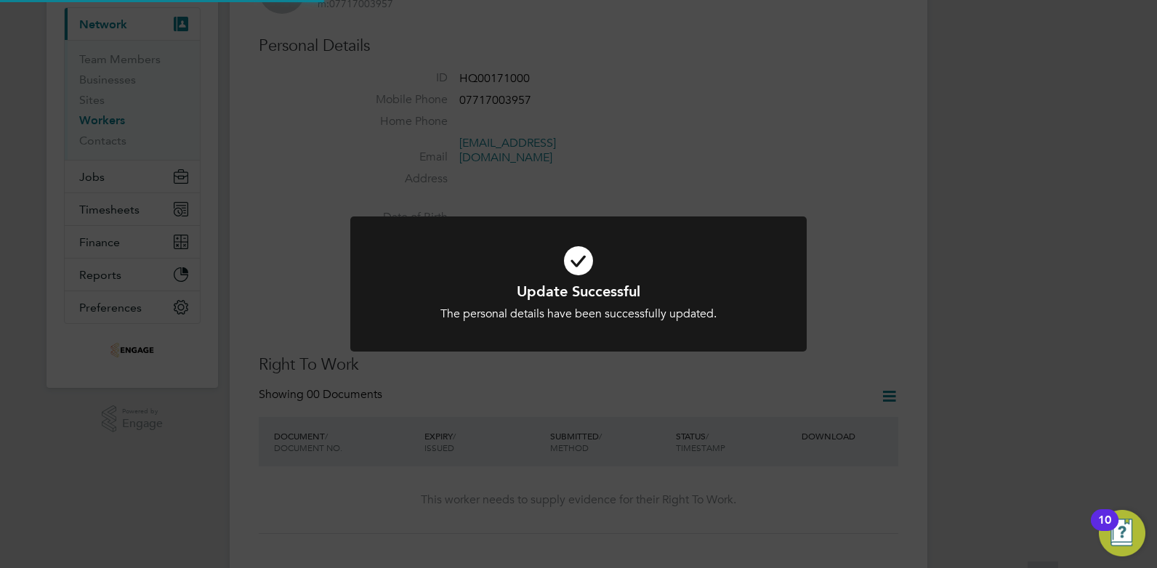
scroll to position [0, 0]
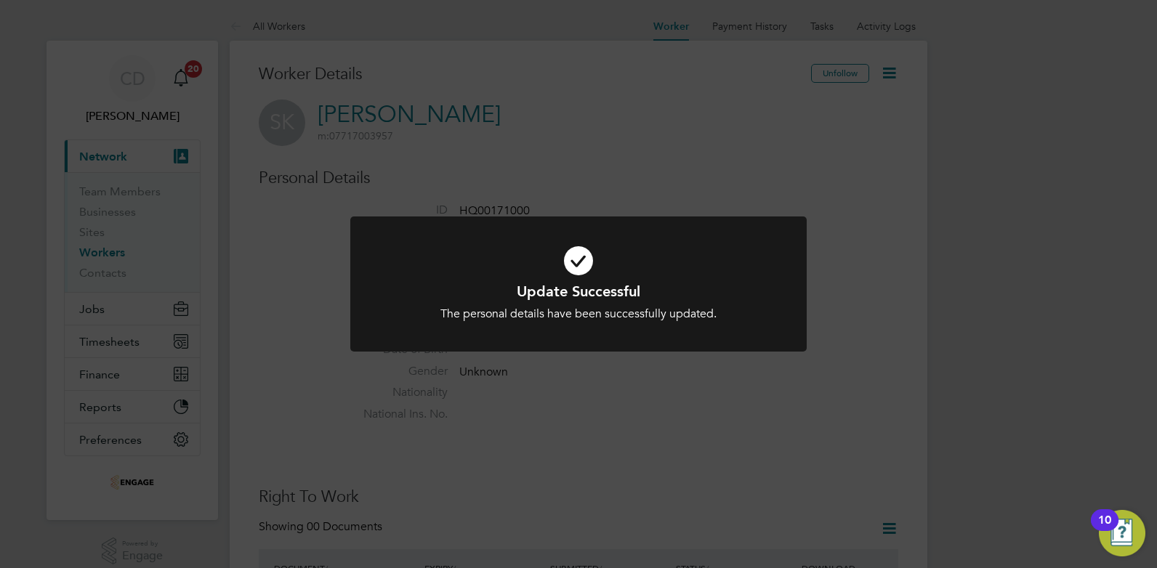
click at [794, 371] on div "Update Successful The personal details have been successfully updated. Cancel O…" at bounding box center [578, 284] width 1157 height 568
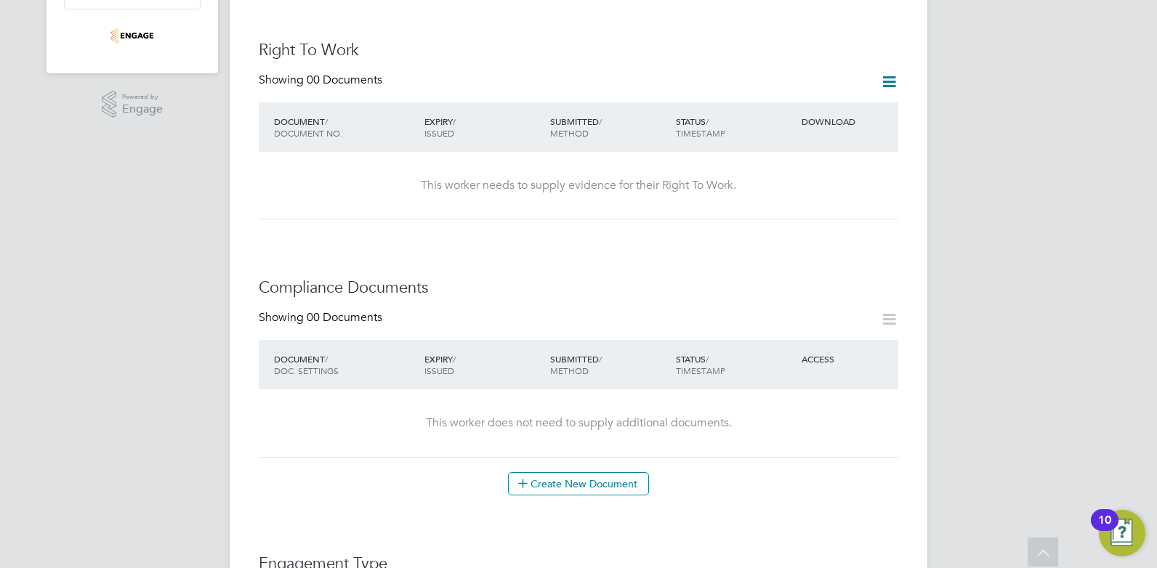
scroll to position [84, 0]
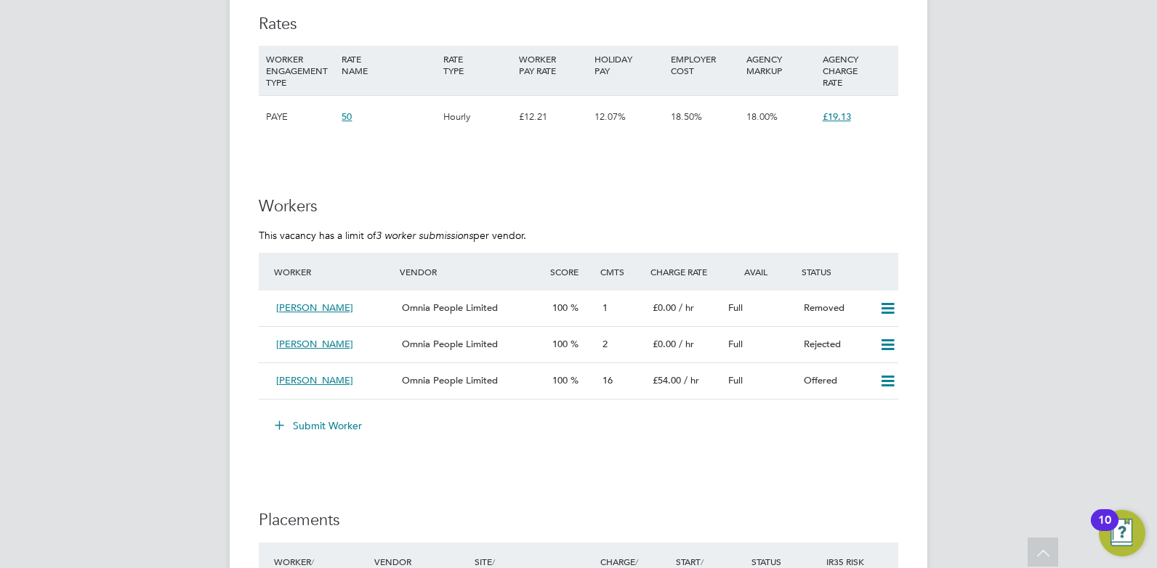
scroll to position [945, 0]
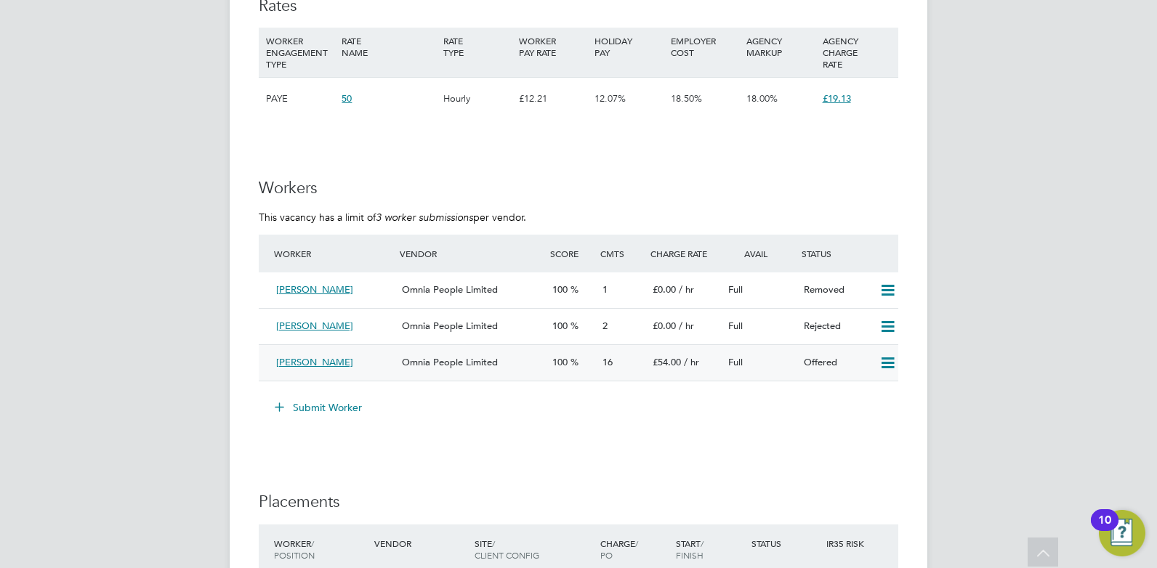
click at [379, 361] on div "Saji Karunakaran" at bounding box center [333, 363] width 126 height 24
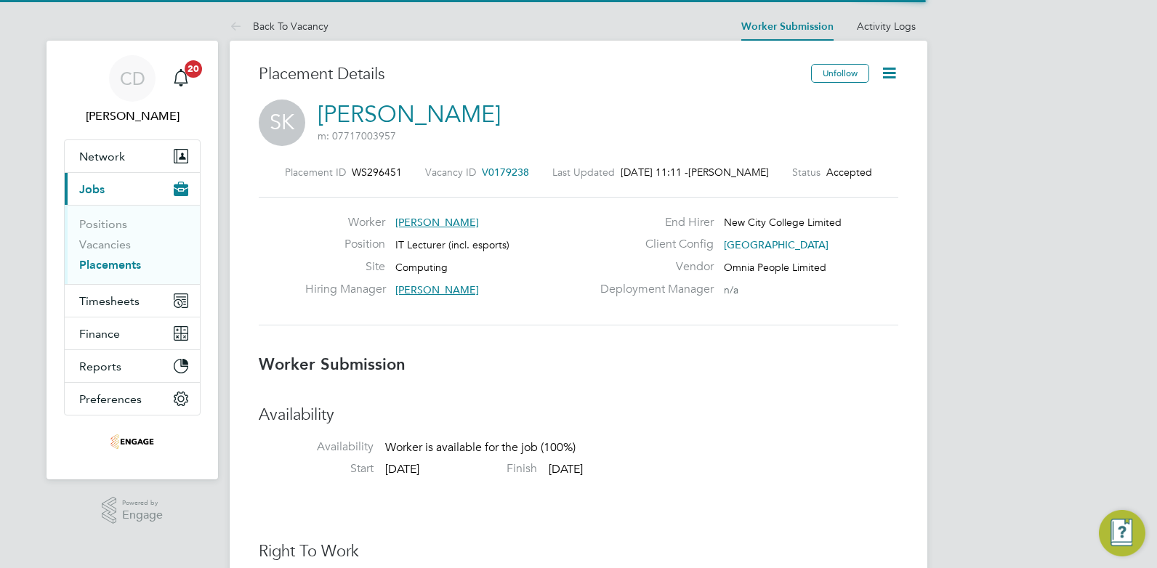
scroll to position [7, 7]
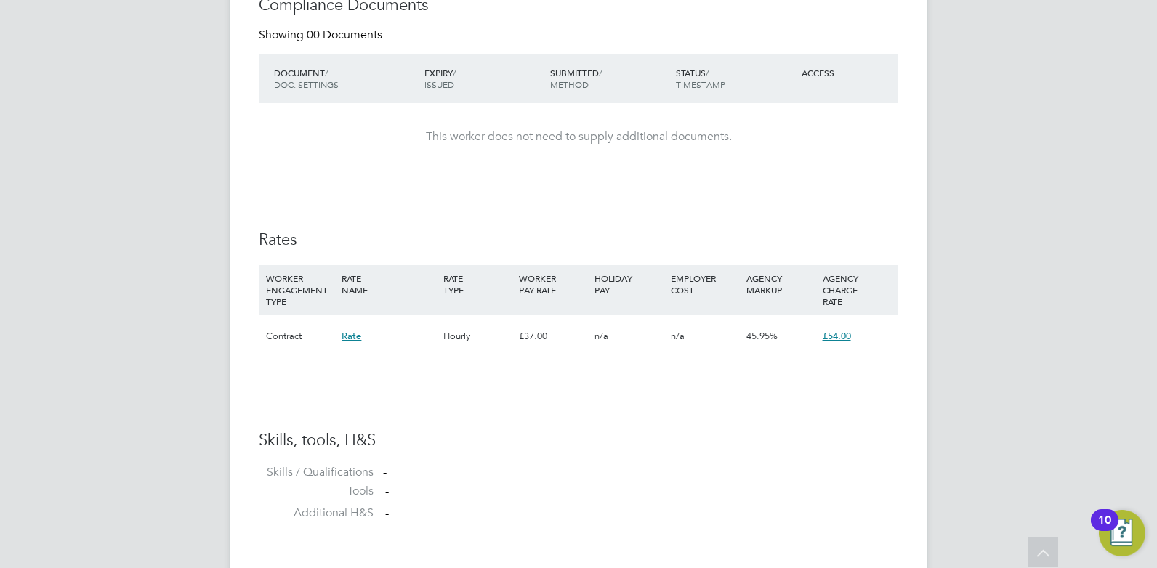
click at [278, 340] on div "Contract" at bounding box center [300, 336] width 76 height 42
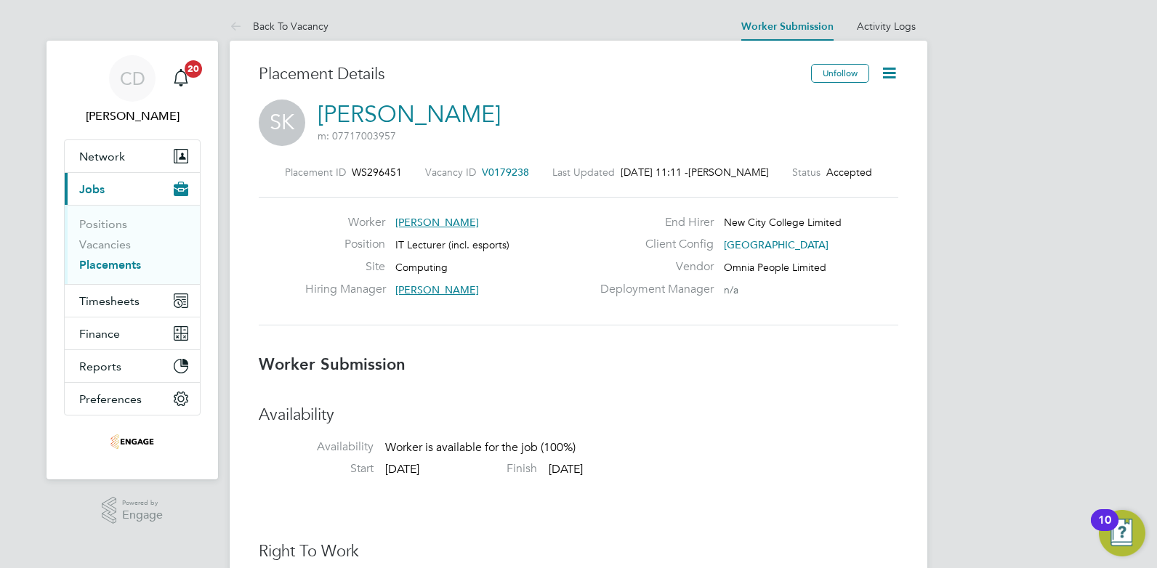
click at [892, 73] on icon at bounding box center [889, 73] width 18 height 18
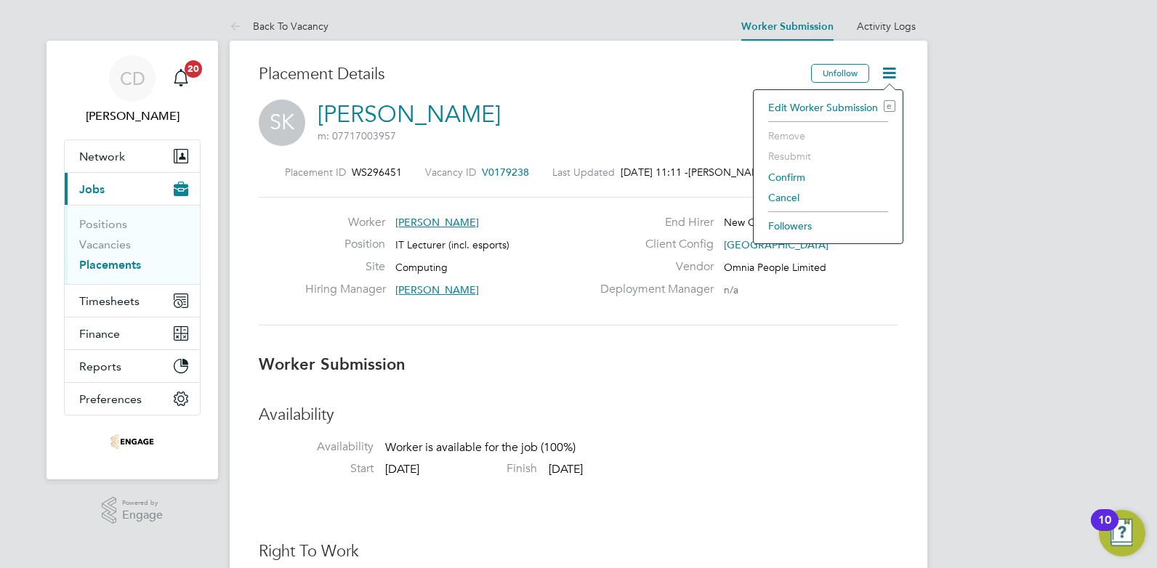
click at [814, 105] on li "Edit Worker Submission e" at bounding box center [828, 107] width 134 height 20
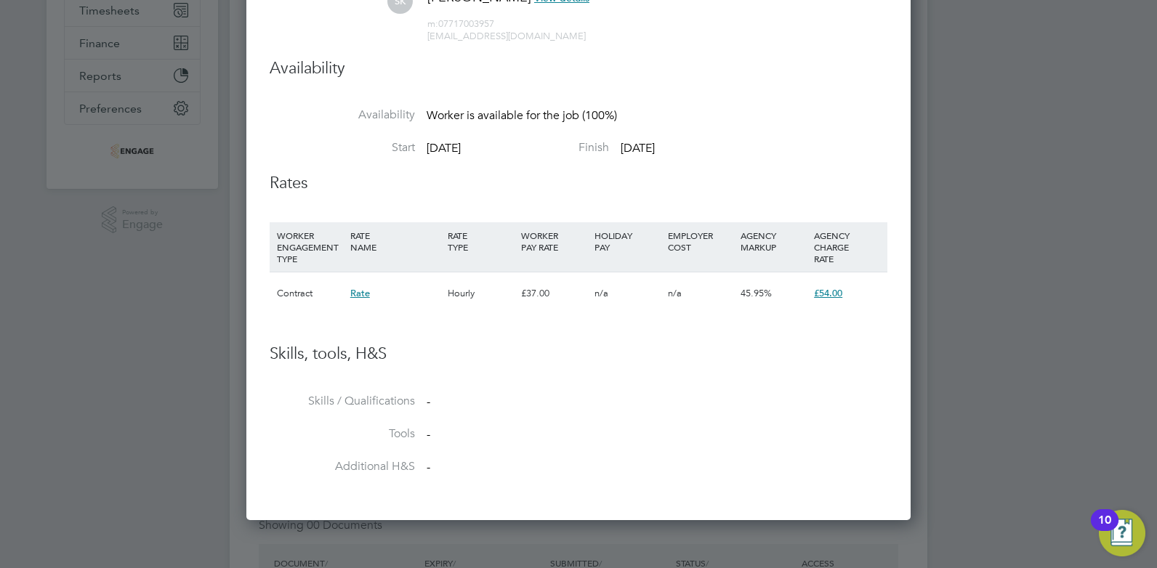
click at [643, 260] on div "WORKER ENGAGEMENT TYPE RATE NAME RATE TYPE WORKER PAY RATE HOLIDAY PAY EMPLOYER…" at bounding box center [579, 246] width 618 height 49
click at [589, 373] on li "Skills, tools, H&S" at bounding box center [579, 369] width 618 height 50
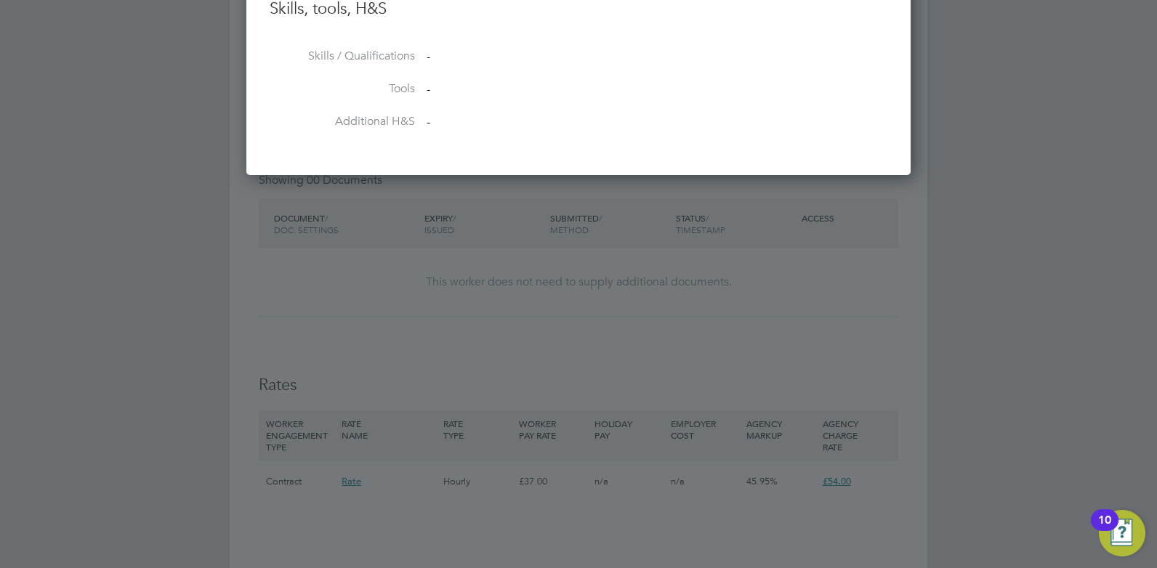
click at [645, 361] on div at bounding box center [578, 284] width 1157 height 568
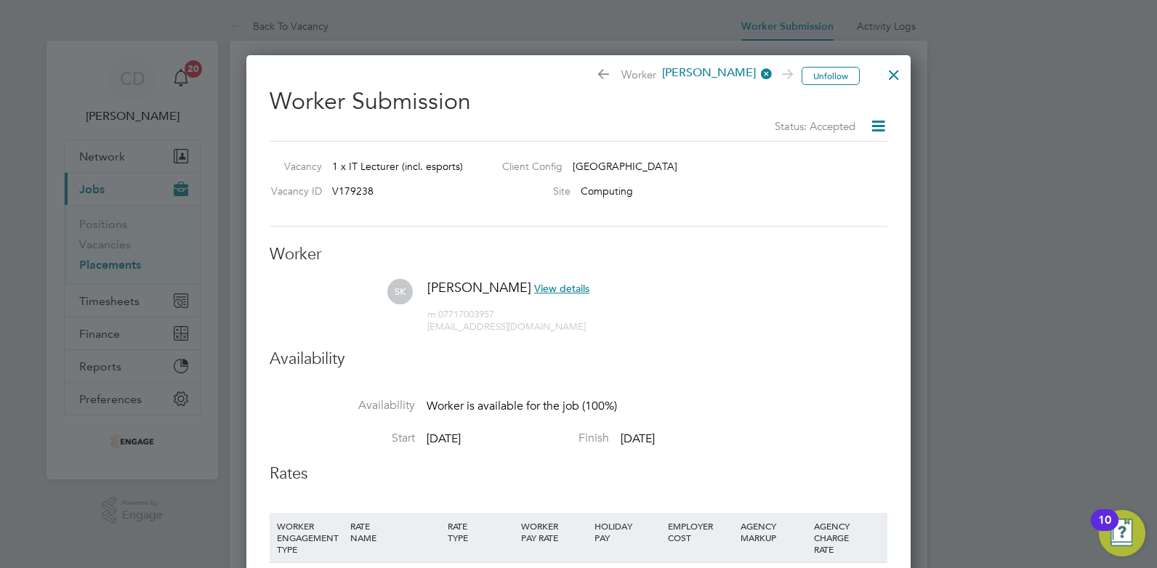
click at [885, 128] on icon at bounding box center [878, 126] width 18 height 18
click at [893, 71] on div at bounding box center [894, 71] width 26 height 26
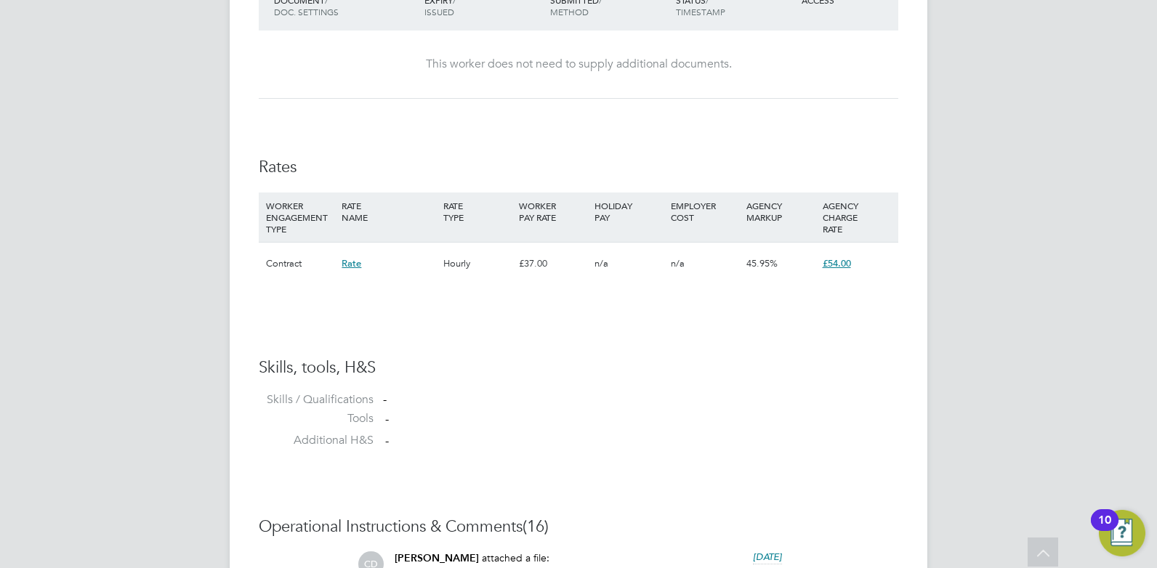
click at [356, 264] on span "Rate" at bounding box center [352, 263] width 20 height 12
click at [842, 261] on span "£54.00" at bounding box center [837, 263] width 28 height 12
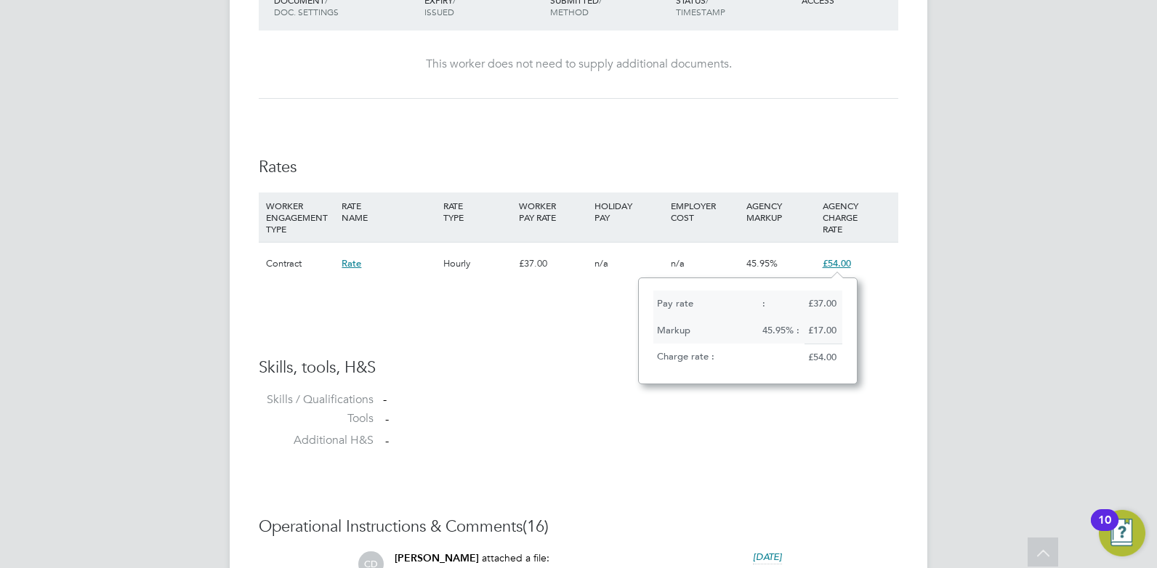
drag, startPoint x: 842, startPoint y: 261, endPoint x: 743, endPoint y: 412, distance: 181.0
click at [743, 412] on li "Tools -" at bounding box center [579, 422] width 640 height 22
click at [299, 274] on div "Contract" at bounding box center [300, 264] width 76 height 42
click at [289, 265] on div "Contract" at bounding box center [300, 264] width 76 height 42
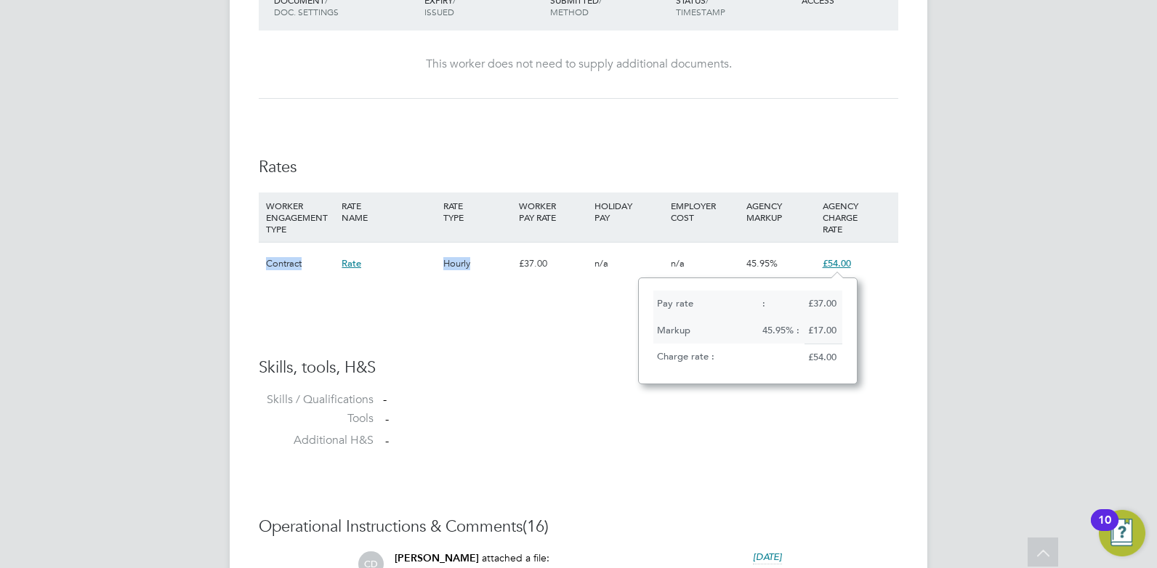
click at [289, 265] on div "Contract" at bounding box center [300, 264] width 76 height 42
drag, startPoint x: 289, startPoint y: 265, endPoint x: 637, endPoint y: 422, distance: 382.2
click at [637, 422] on li "Tools -" at bounding box center [579, 422] width 640 height 22
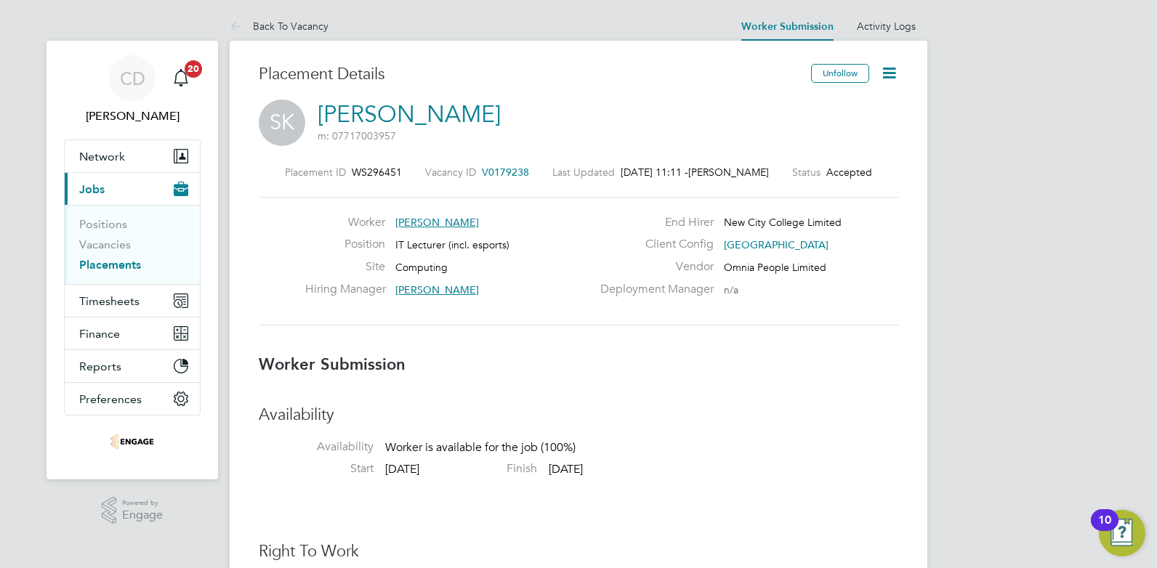
click at [887, 71] on icon at bounding box center [889, 73] width 18 height 18
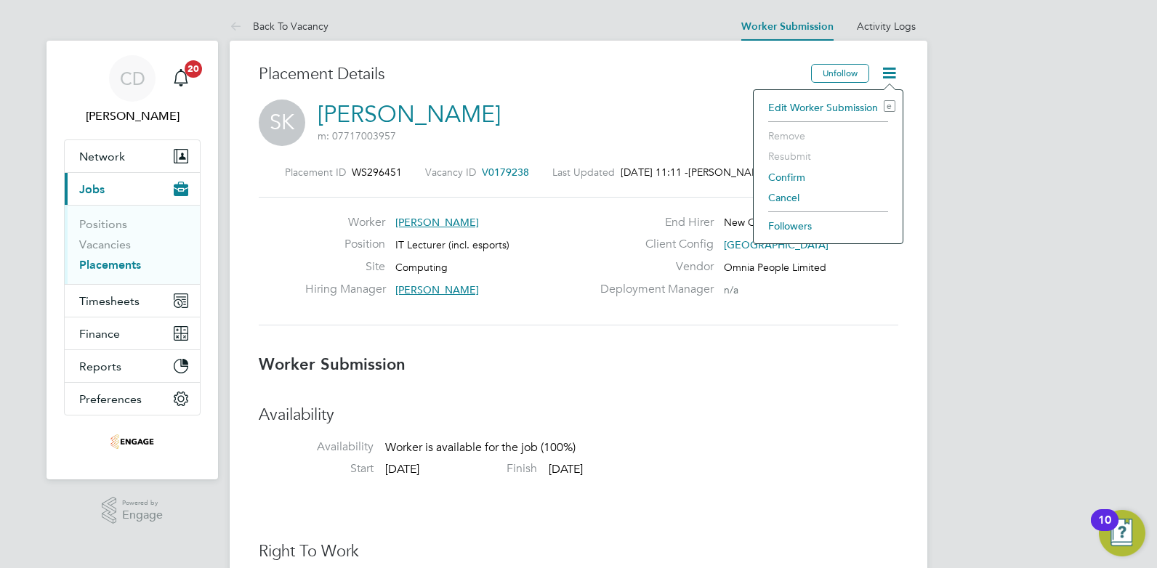
click at [821, 105] on li "Edit Worker Submission e" at bounding box center [828, 107] width 134 height 20
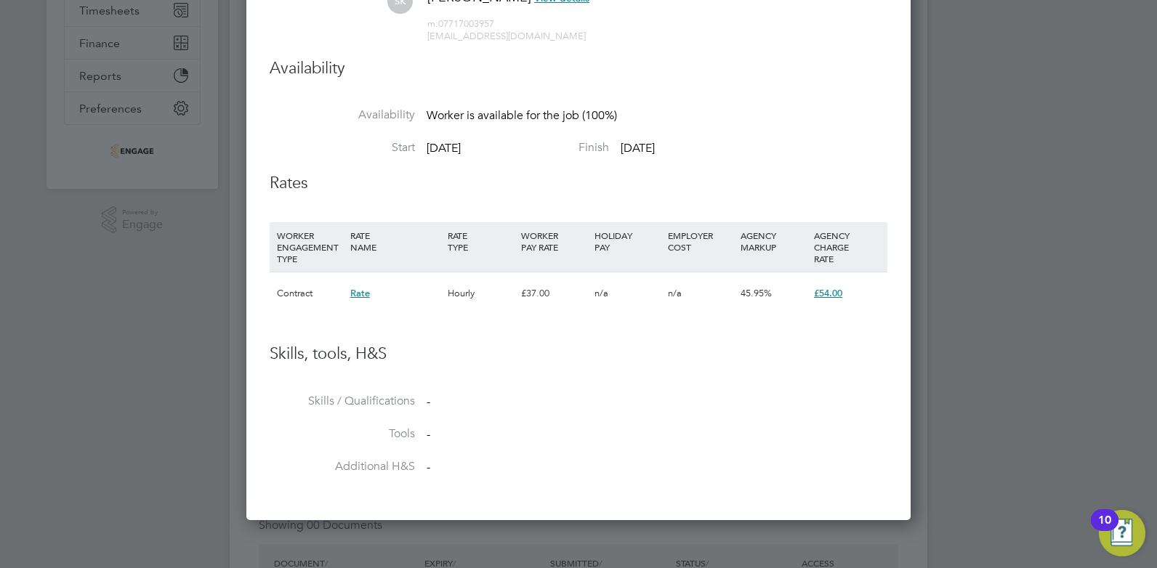
click at [358, 294] on span "Rate" at bounding box center [360, 293] width 20 height 12
click at [303, 295] on div "Contract" at bounding box center [309, 294] width 73 height 42
click at [825, 291] on span "£54.00" at bounding box center [828, 293] width 28 height 12
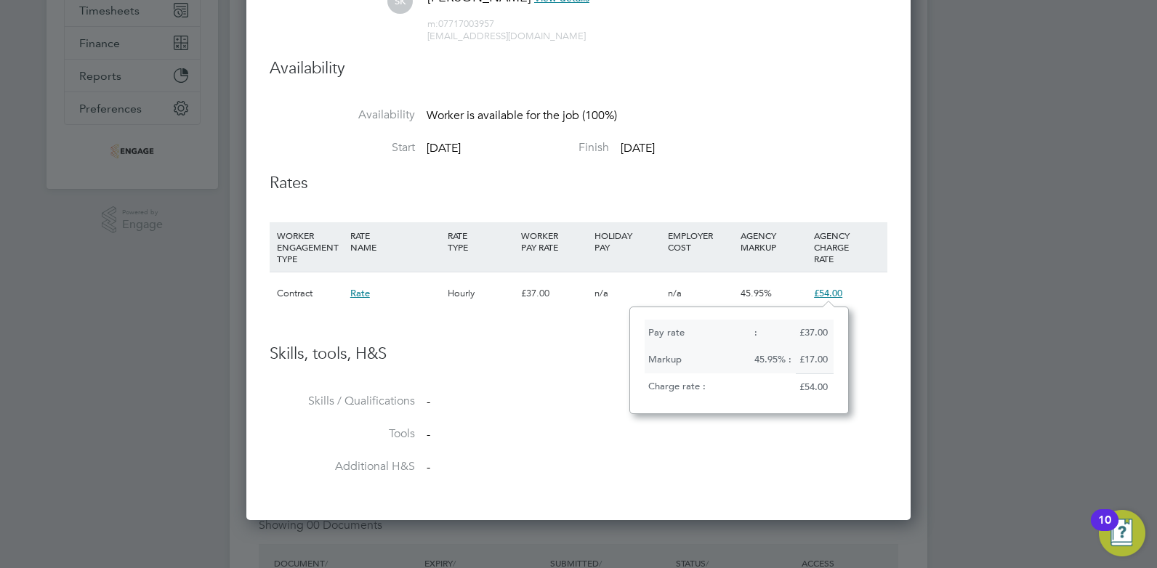
click at [890, 342] on div "Unfollow Worker Saji Karunakaran Worker Submission Status: Accepted Vacancy 1 x…" at bounding box center [578, 142] width 664 height 756
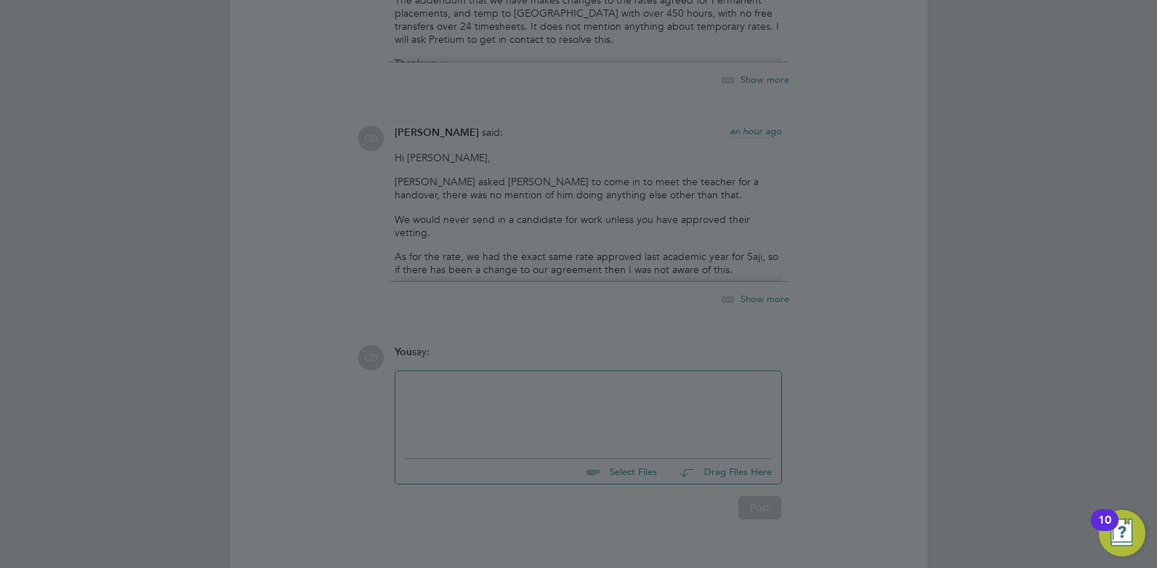
click at [550, 393] on div at bounding box center [578, 284] width 1157 height 568
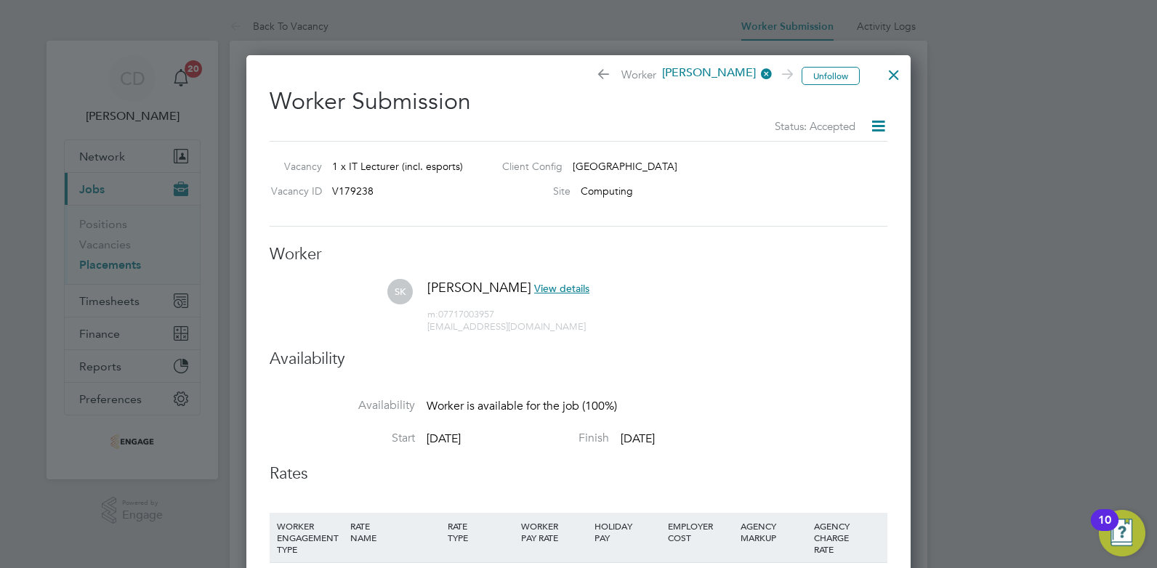
click at [901, 333] on div "Unfollow Worker Saji Karunakaran Worker Submission Status: Accepted Vacancy 1 x…" at bounding box center [578, 433] width 664 height 756
click at [880, 129] on icon at bounding box center [878, 126] width 18 height 18
click at [848, 177] on li "Resubmit" at bounding box center [853, 181] width 62 height 20
click at [803, 315] on li "SK Saji Karunakaran View details m: 07717003957 saji_1@msn.com" at bounding box center [579, 313] width 618 height 69
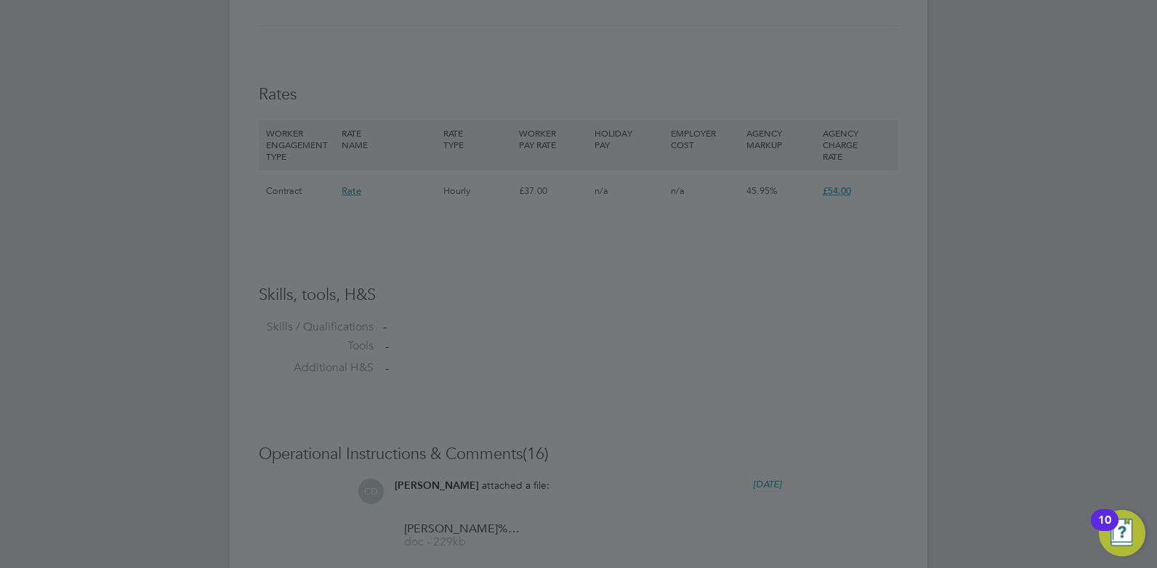
scroll to position [1327, 0]
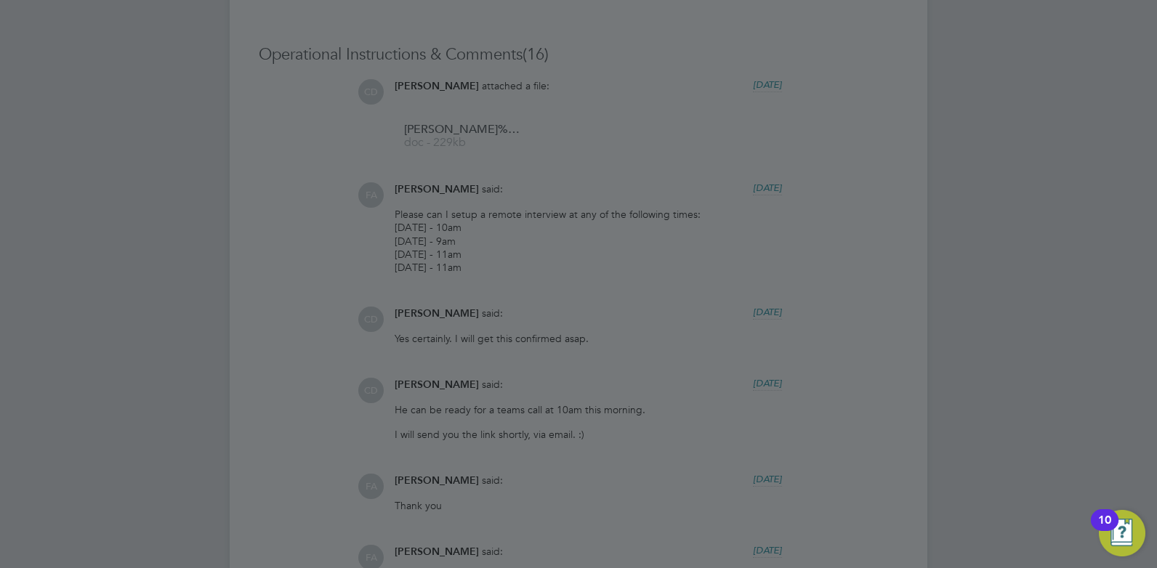
click at [662, 409] on div at bounding box center [578, 284] width 1157 height 568
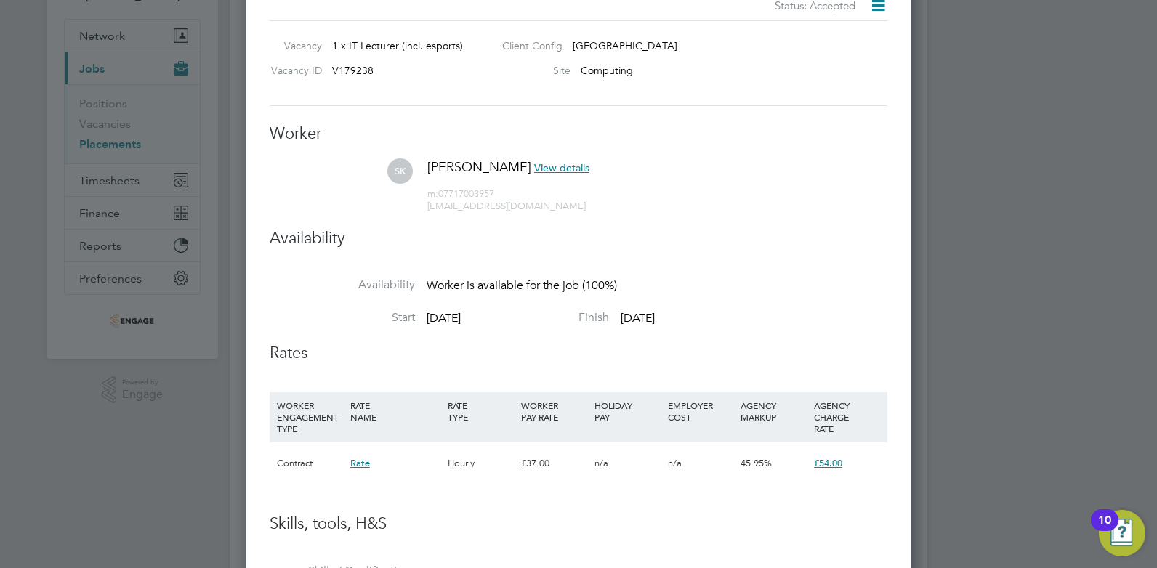
scroll to position [0, 0]
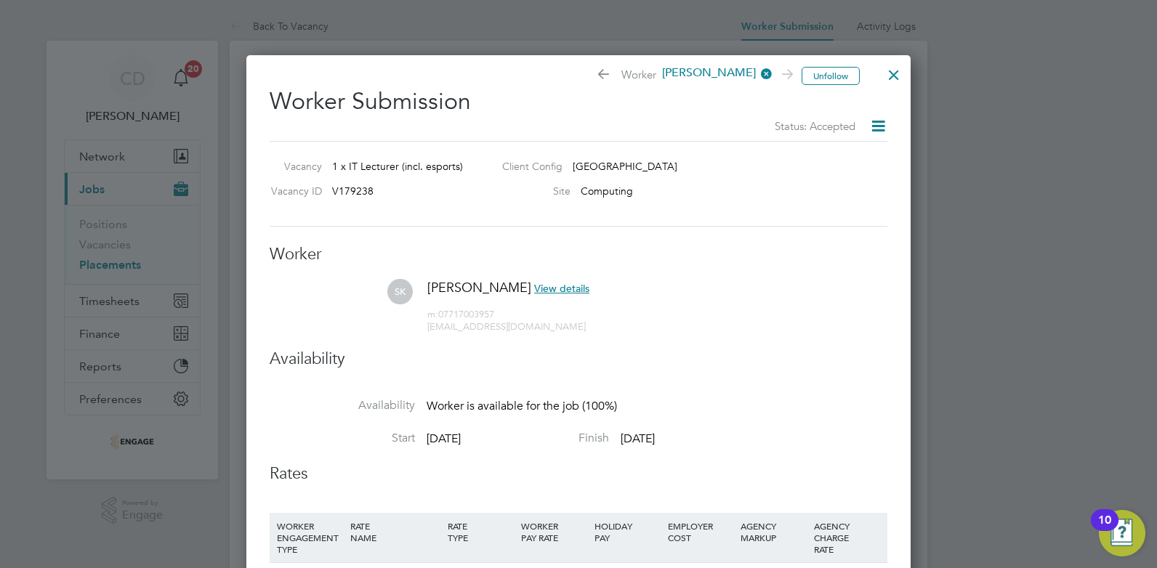
click at [896, 78] on div at bounding box center [894, 71] width 26 height 26
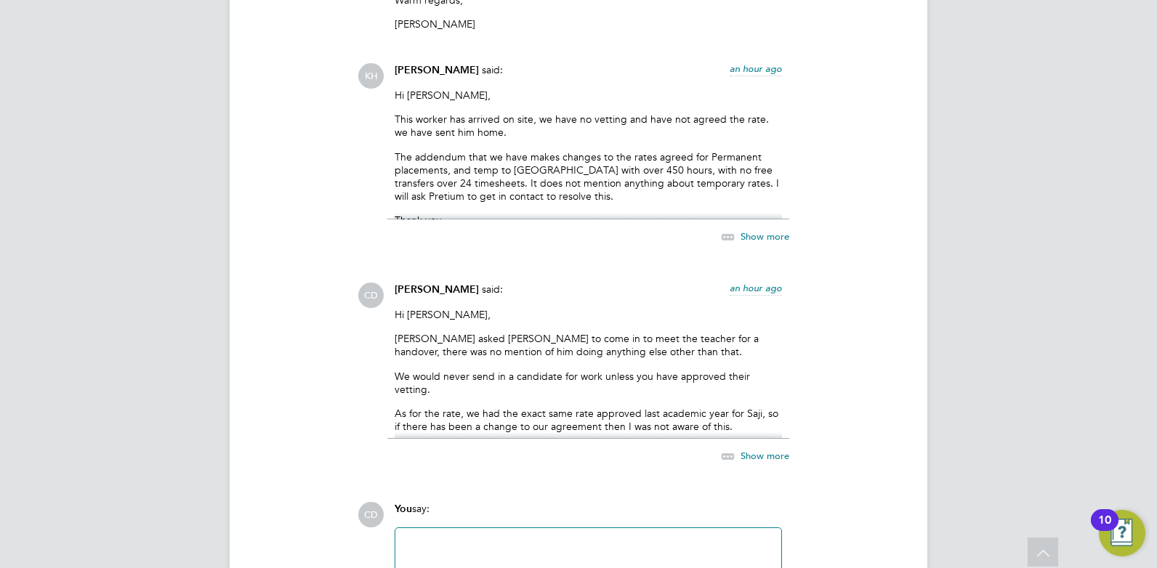
scroll to position [3028, 0]
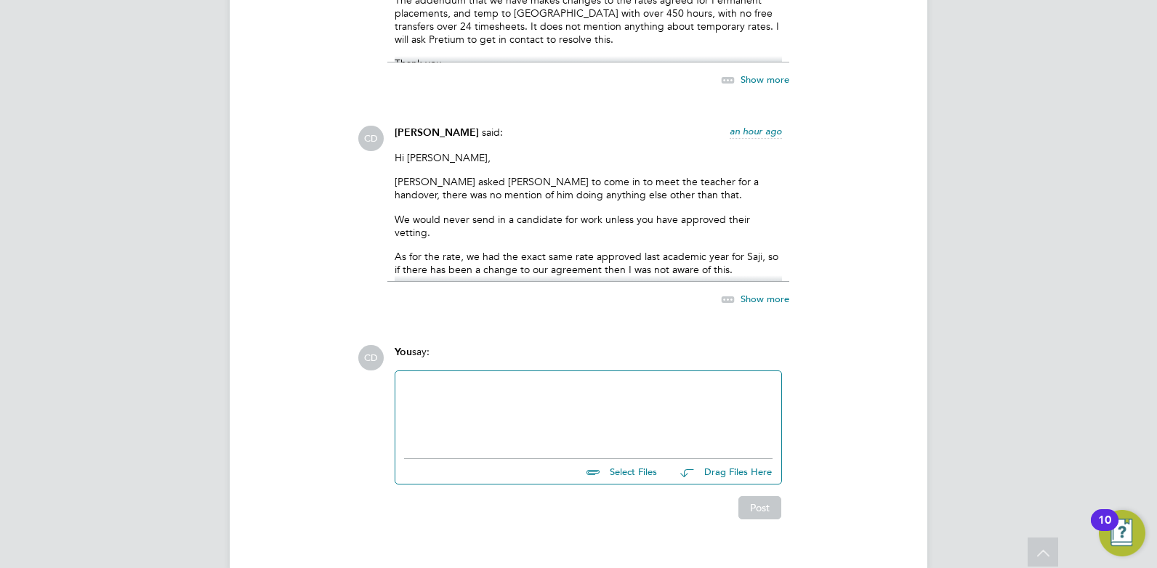
click at [475, 380] on div at bounding box center [588, 411] width 369 height 63
click at [586, 393] on div at bounding box center [588, 411] width 369 height 63
drag, startPoint x: 478, startPoint y: 384, endPoint x: 464, endPoint y: 385, distance: 14.6
click at [464, 406] on div "Please could you have a quick call." at bounding box center [588, 412] width 369 height 13
click at [581, 393] on div at bounding box center [588, 399] width 369 height 13
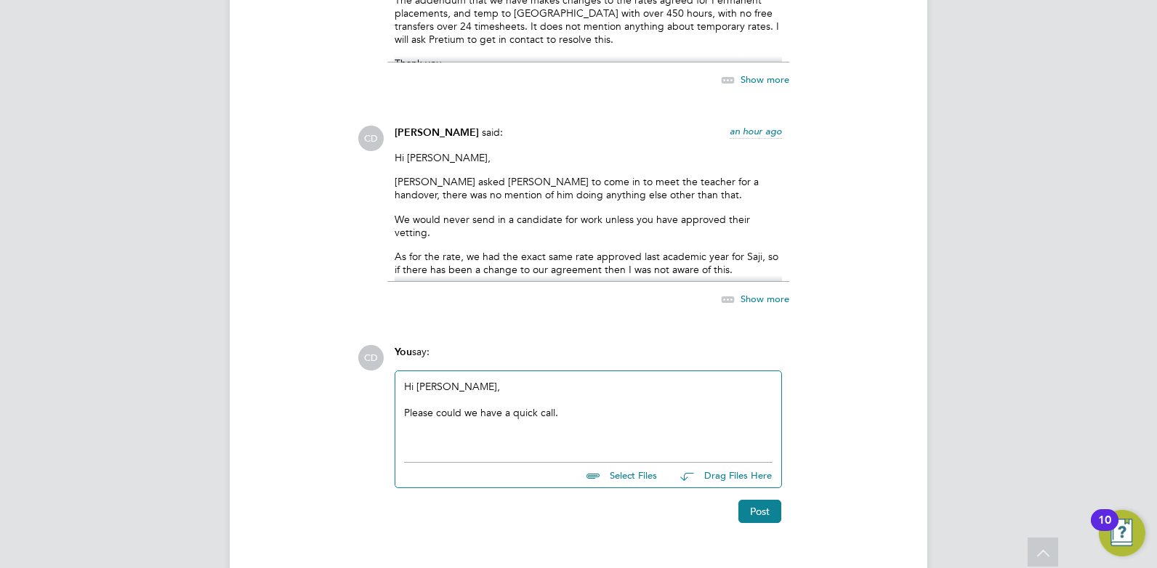
click at [580, 406] on div "Please could we have a quick call." at bounding box center [588, 412] width 369 height 13
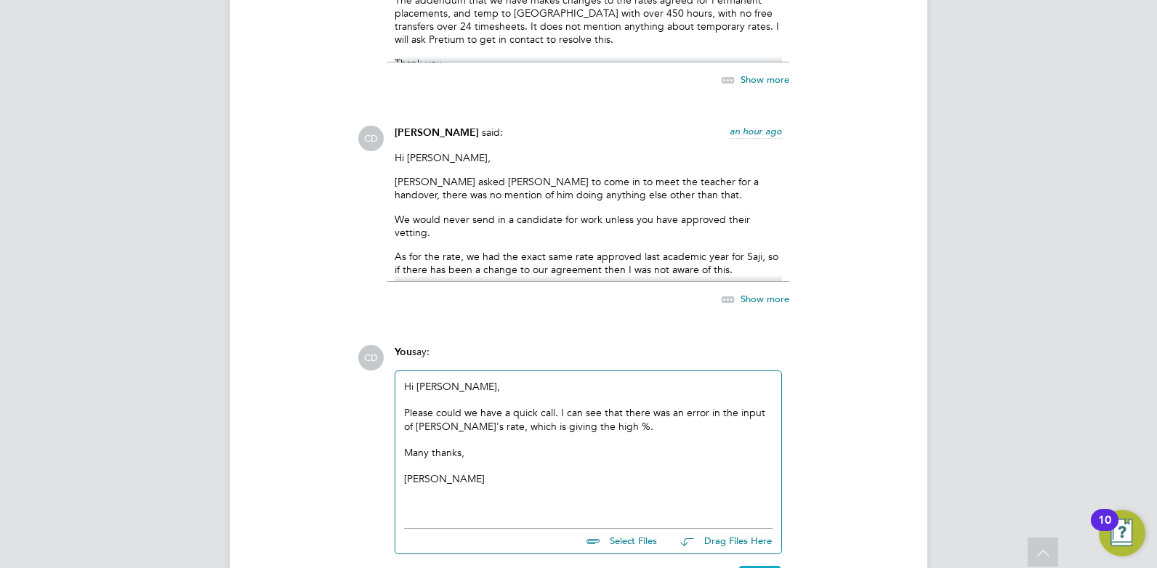
click at [760, 566] on button "Post" at bounding box center [760, 577] width 43 height 23
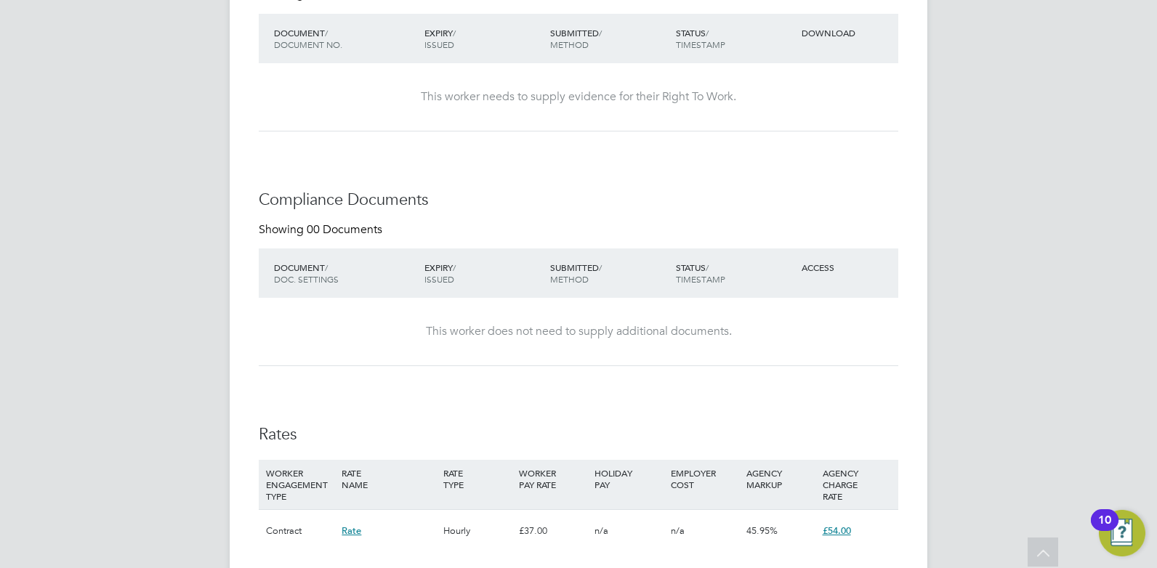
scroll to position [169, 0]
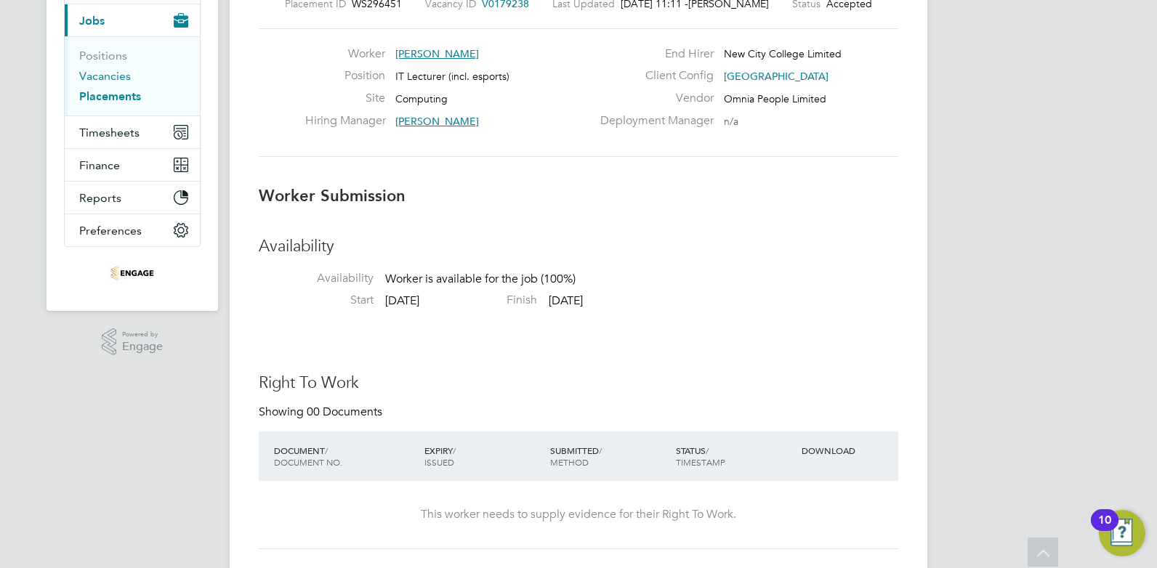
click at [94, 78] on link "Vacancies" at bounding box center [105, 76] width 52 height 14
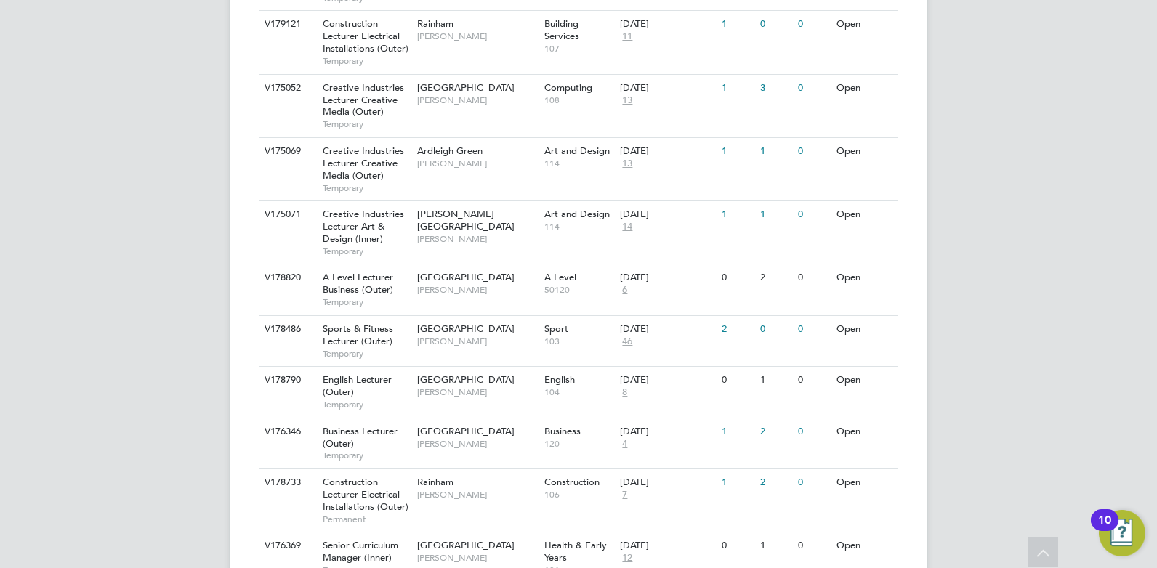
scroll to position [1340, 0]
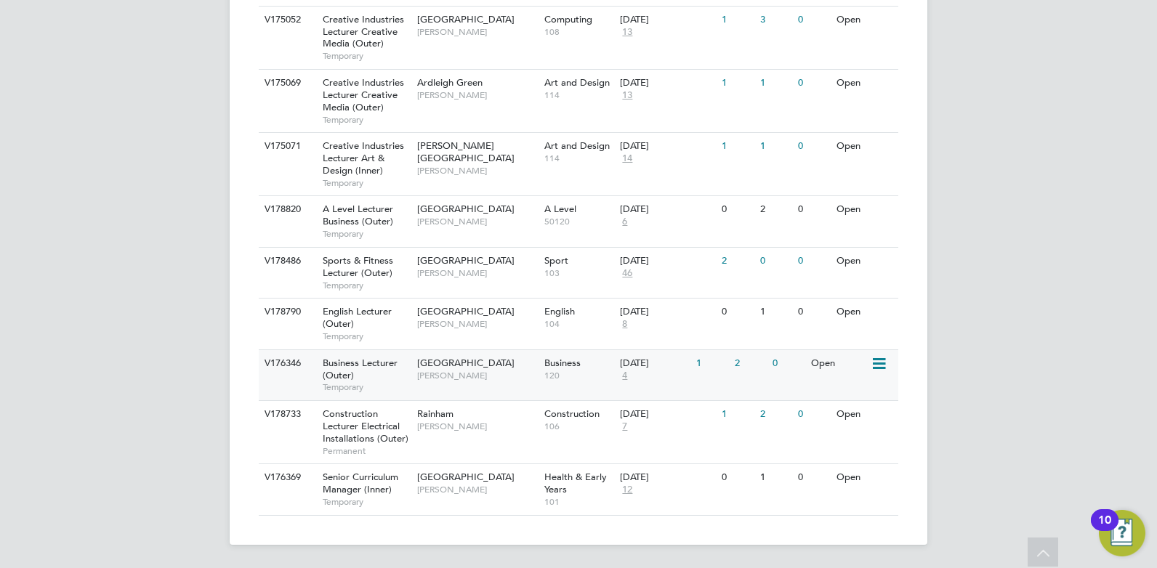
click at [436, 369] on span "[GEOGRAPHIC_DATA]" at bounding box center [465, 363] width 97 height 12
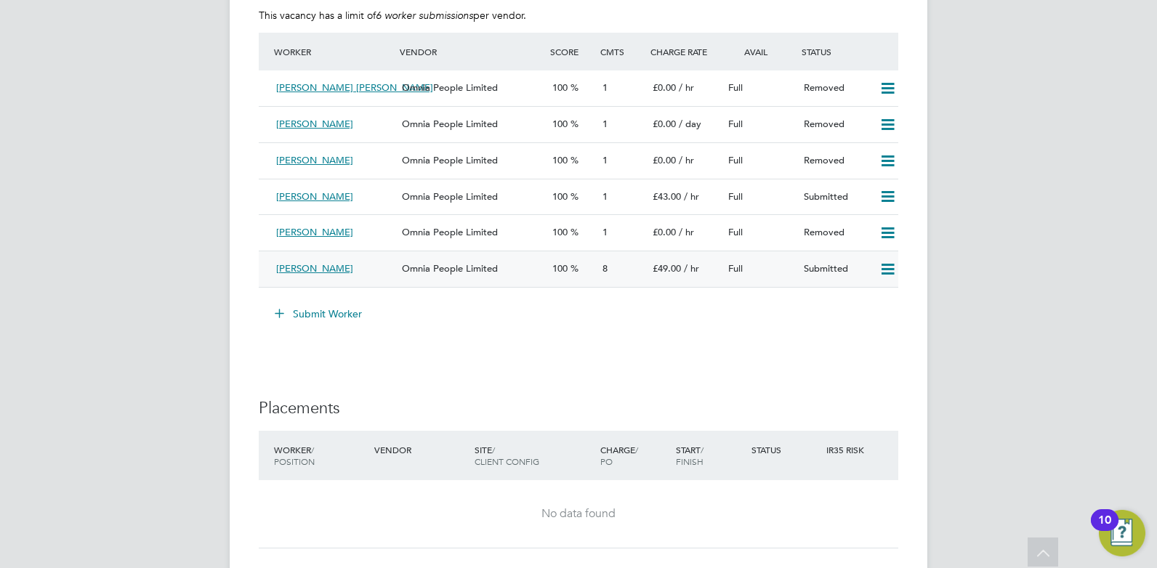
click at [313, 272] on span "[PERSON_NAME]" at bounding box center [314, 268] width 77 height 12
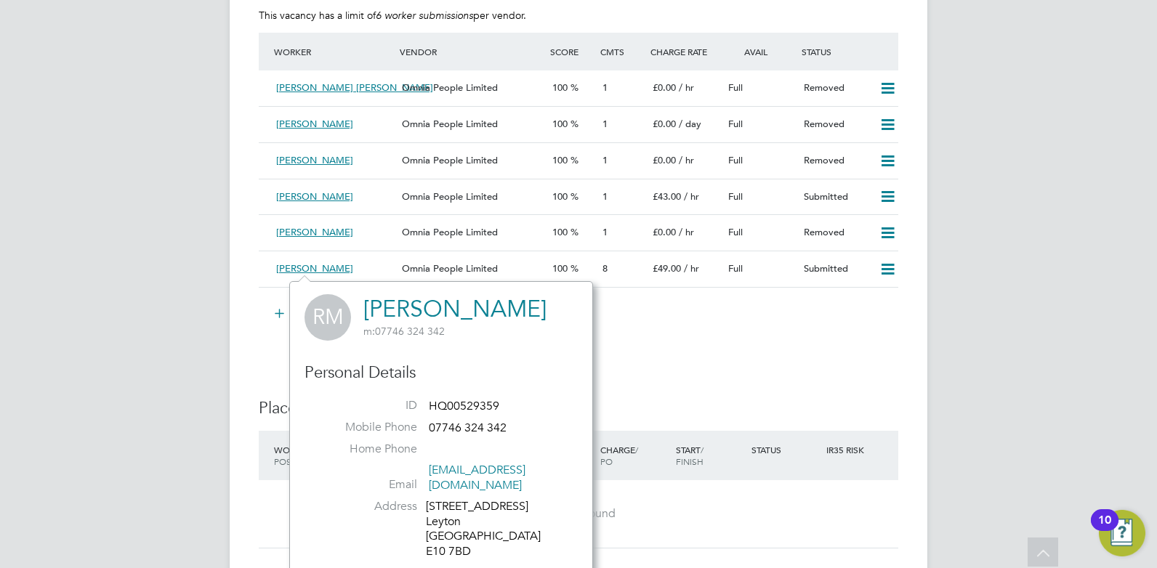
click at [651, 318] on div "Submit Worker" at bounding box center [582, 313] width 634 height 23
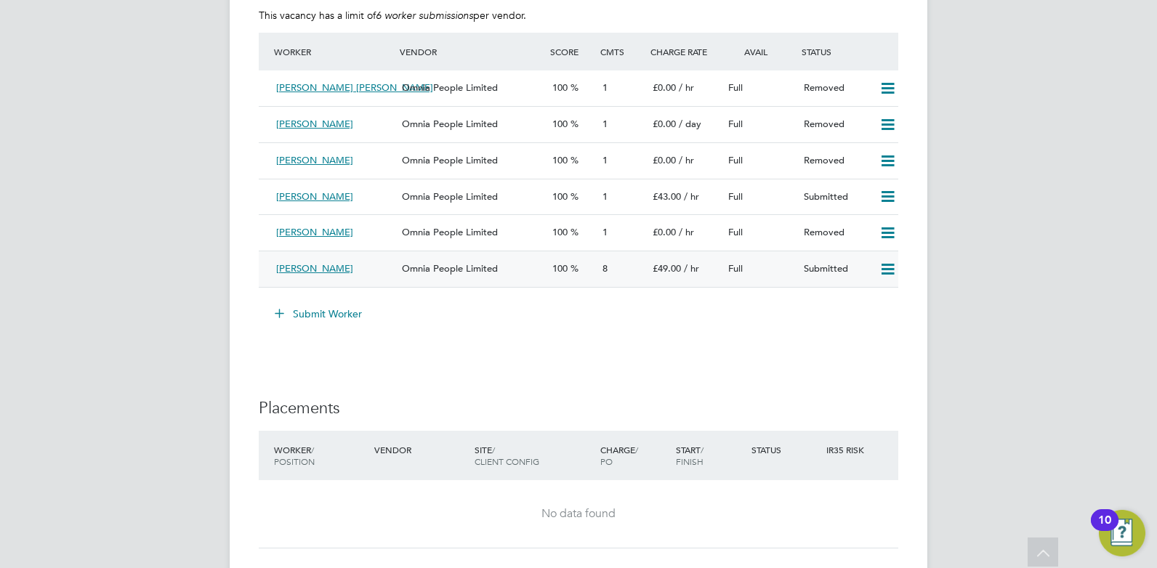
click at [359, 261] on div "[PERSON_NAME]" at bounding box center [333, 269] width 126 height 24
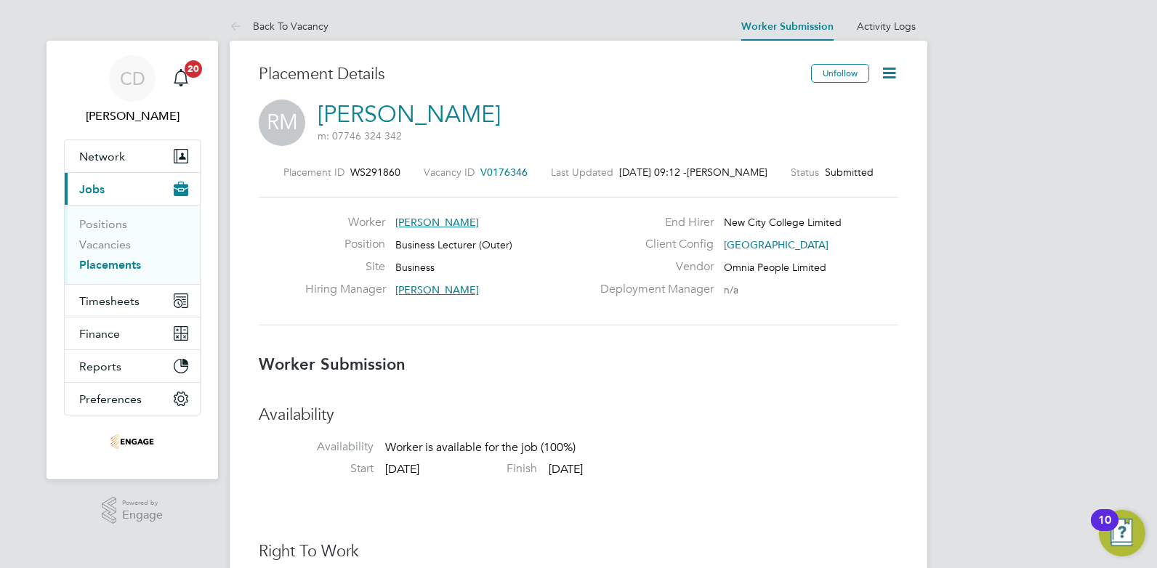
click at [885, 71] on icon at bounding box center [889, 73] width 18 height 18
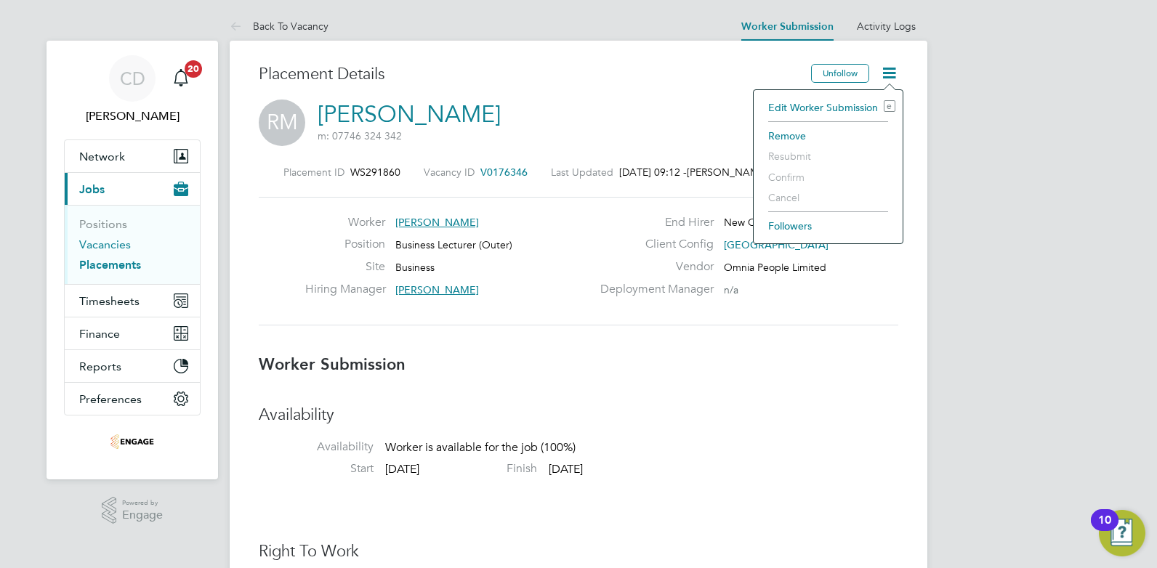
click at [108, 245] on link "Vacancies" at bounding box center [105, 245] width 52 height 14
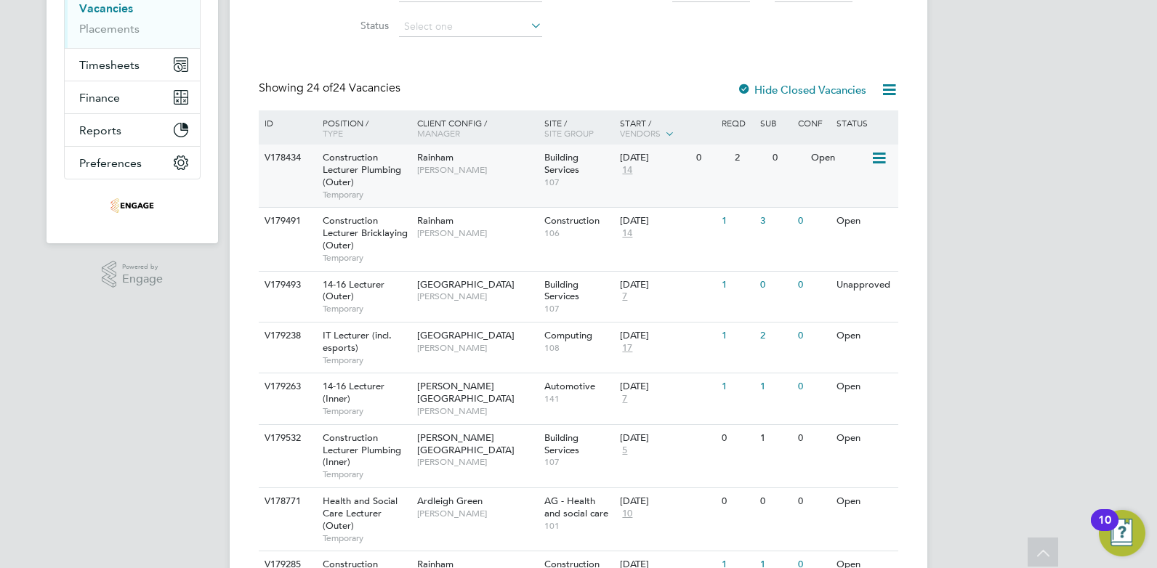
scroll to position [400, 0]
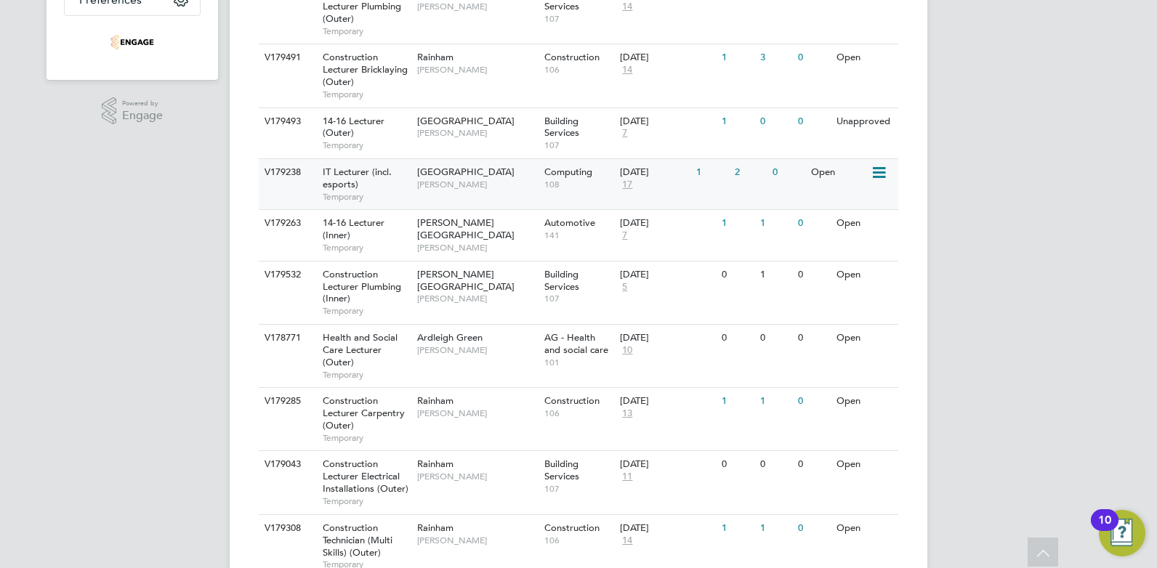
click at [444, 176] on span "[GEOGRAPHIC_DATA]" at bounding box center [465, 172] width 97 height 12
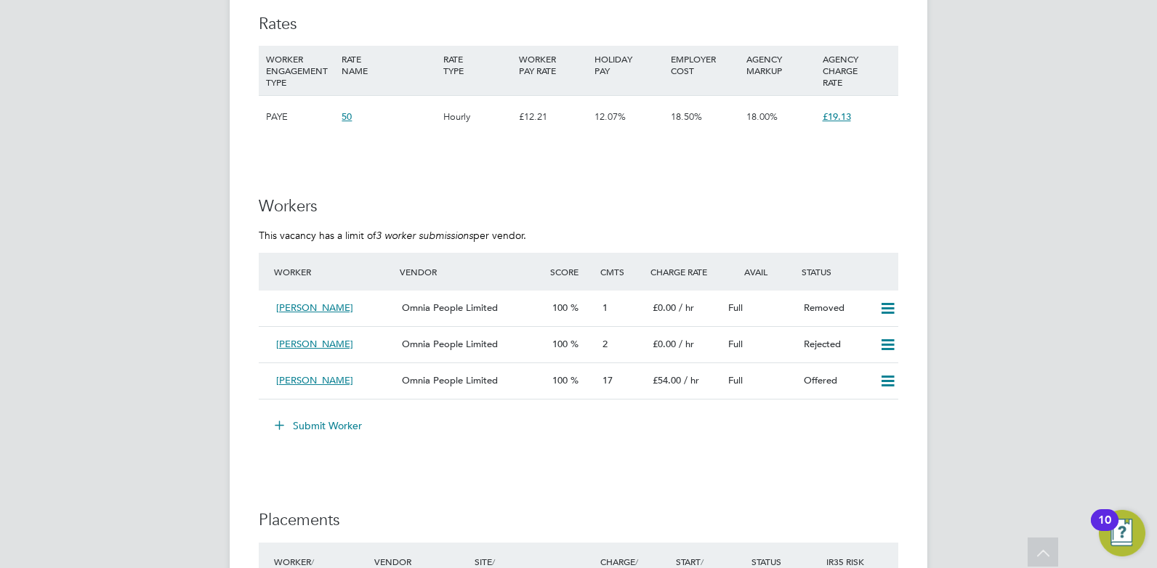
scroll to position [963, 0]
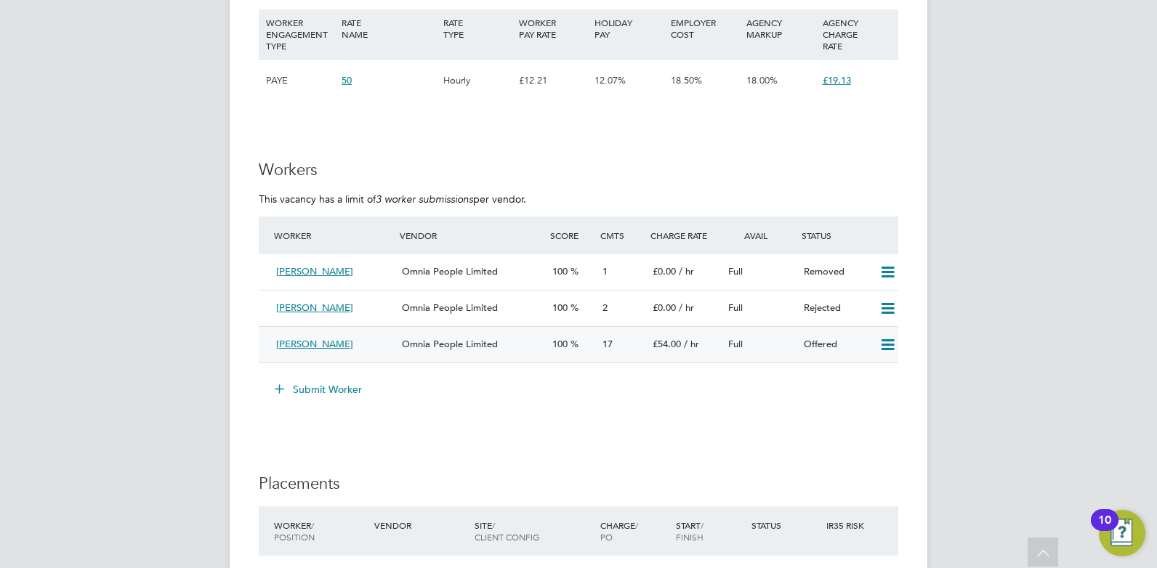
click at [358, 340] on div "[PERSON_NAME]" at bounding box center [333, 345] width 126 height 24
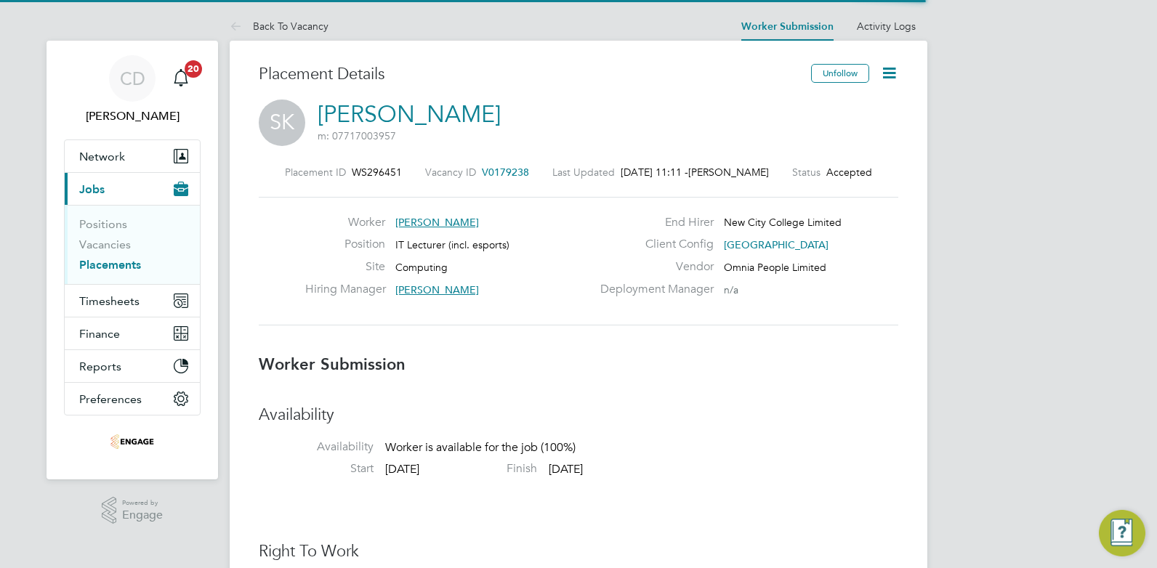
scroll to position [14, 116]
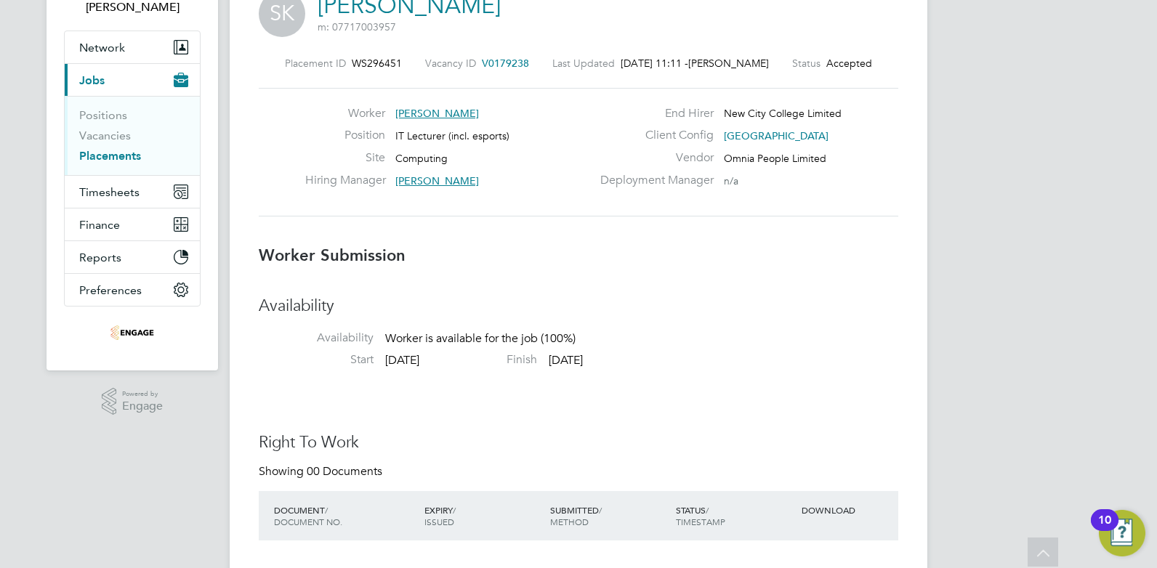
click at [102, 156] on link "Placements" at bounding box center [110, 156] width 62 height 14
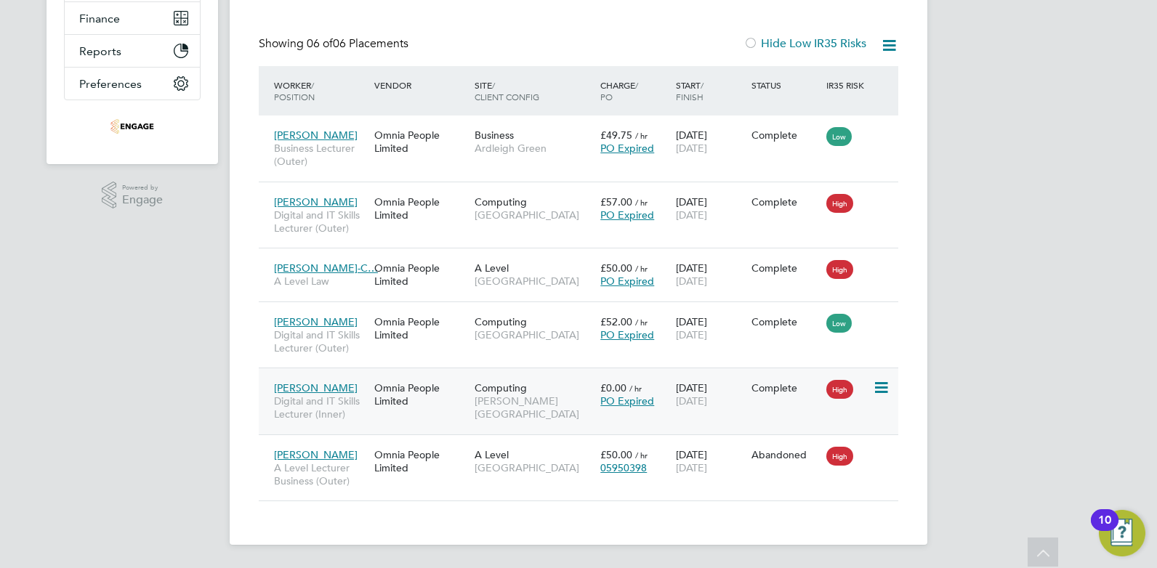
click at [427, 394] on div "Omnia People Limited" at bounding box center [421, 394] width 100 height 41
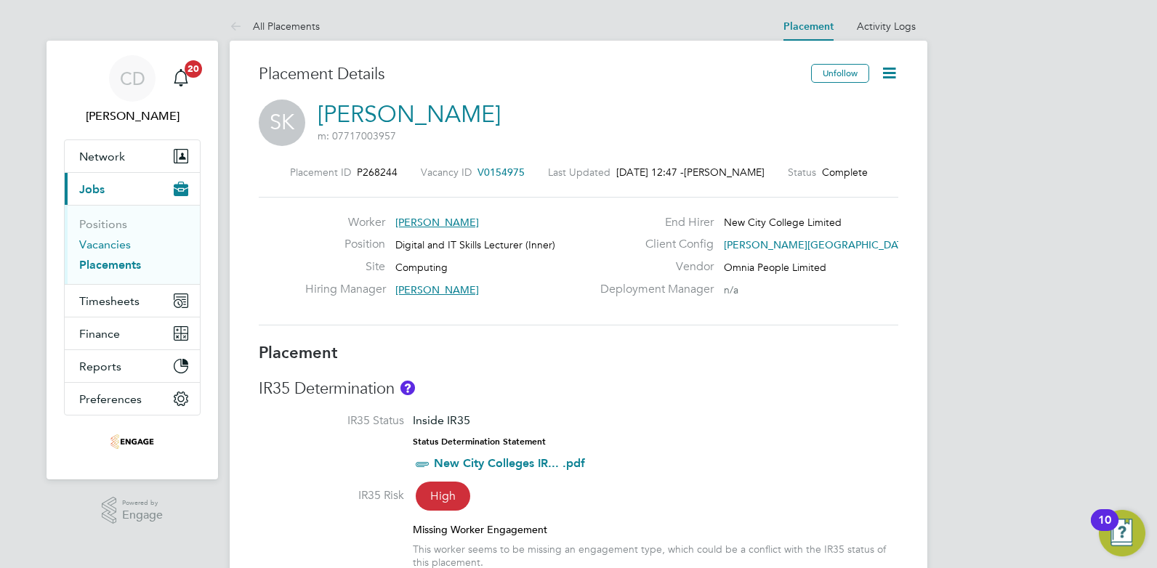
click at [113, 246] on link "Vacancies" at bounding box center [105, 245] width 52 height 14
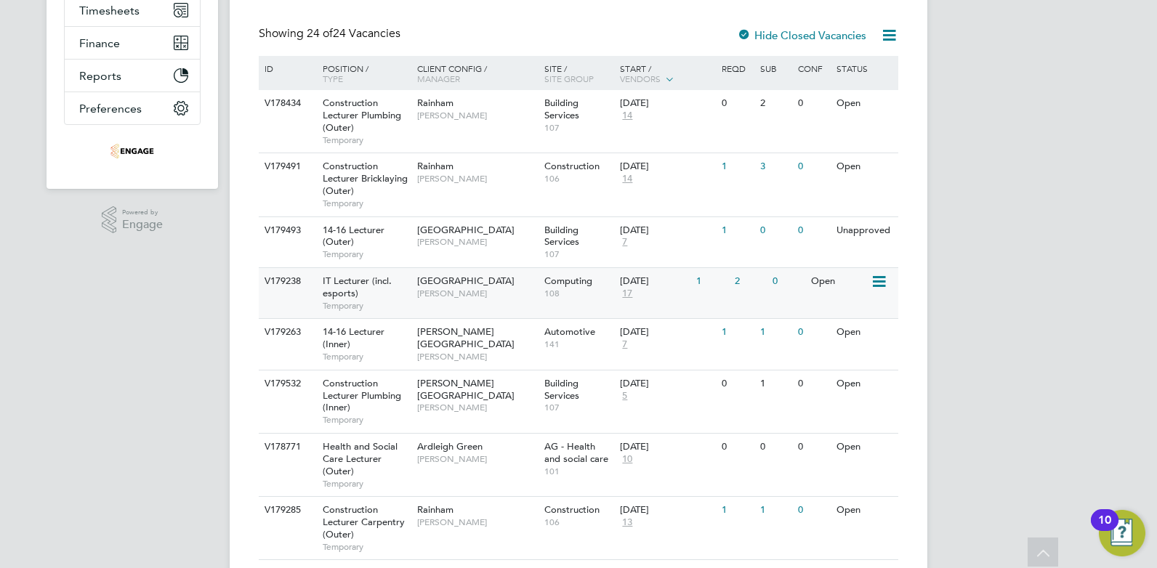
click at [467, 271] on div "Tower Hamlets Campus Fraz Arshad" at bounding box center [477, 287] width 127 height 38
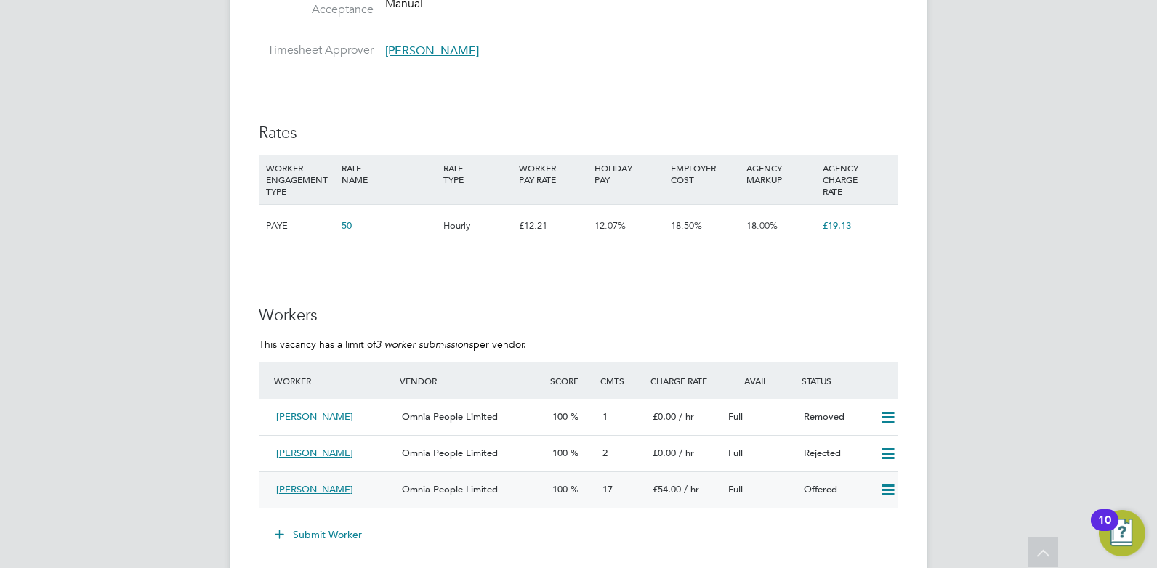
click at [884, 490] on icon at bounding box center [888, 491] width 18 height 12
click at [367, 483] on div "[PERSON_NAME]" at bounding box center [333, 490] width 126 height 24
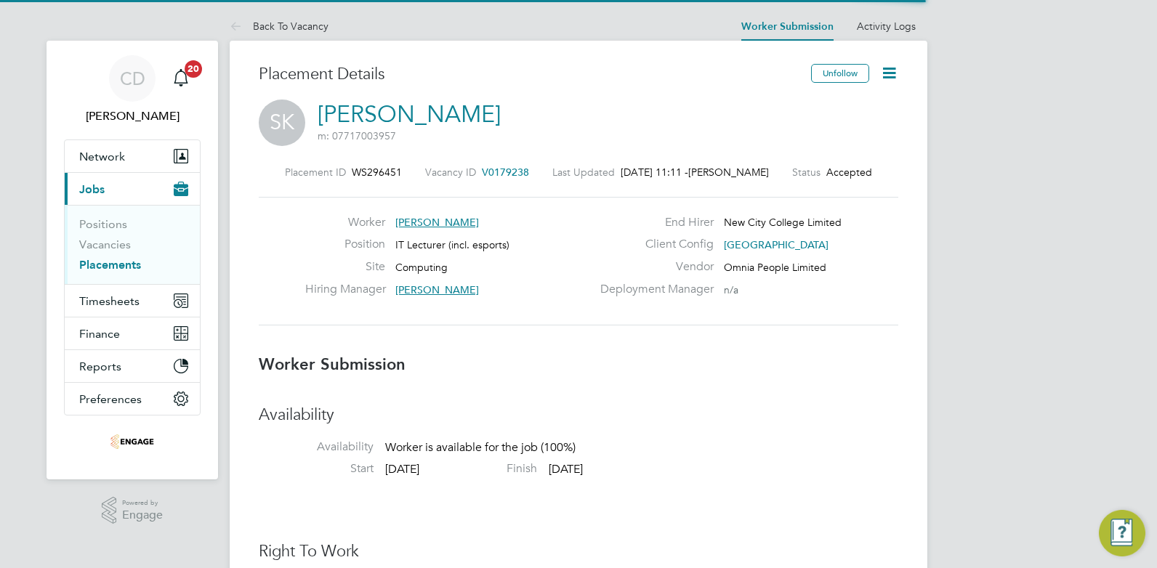
scroll to position [14, 116]
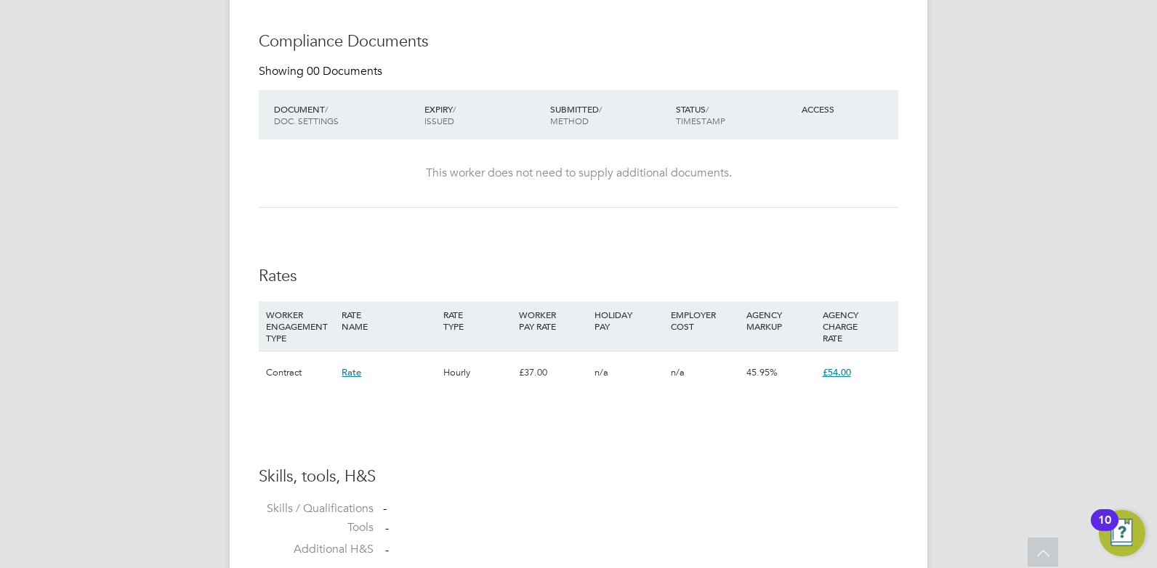
click at [294, 371] on div "Contract" at bounding box center [300, 373] width 76 height 42
click at [347, 377] on span "Rate" at bounding box center [352, 372] width 20 height 12
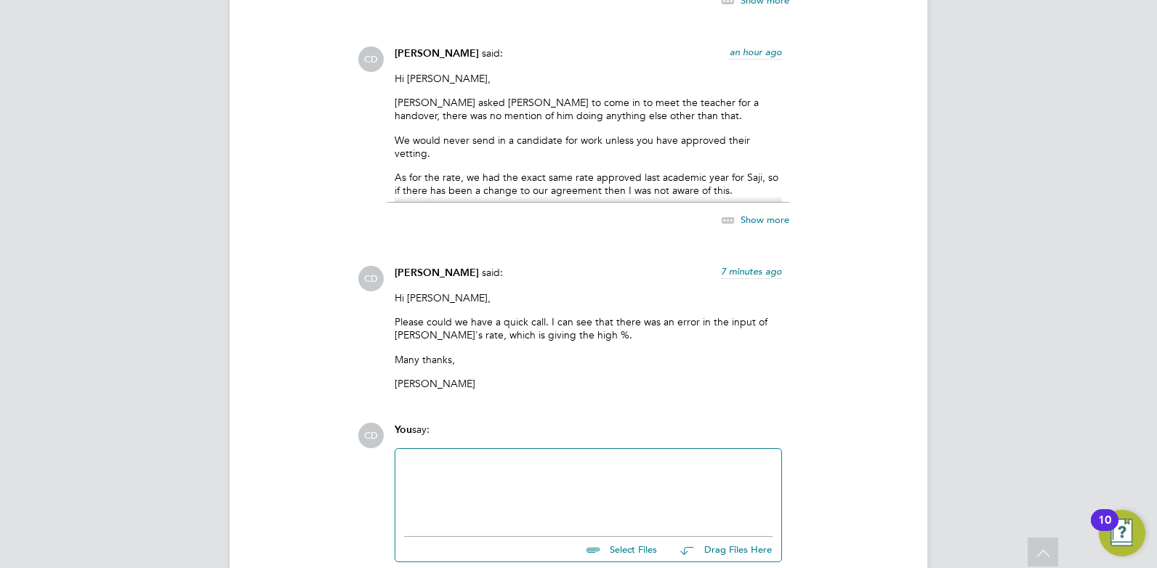
scroll to position [3126, 0]
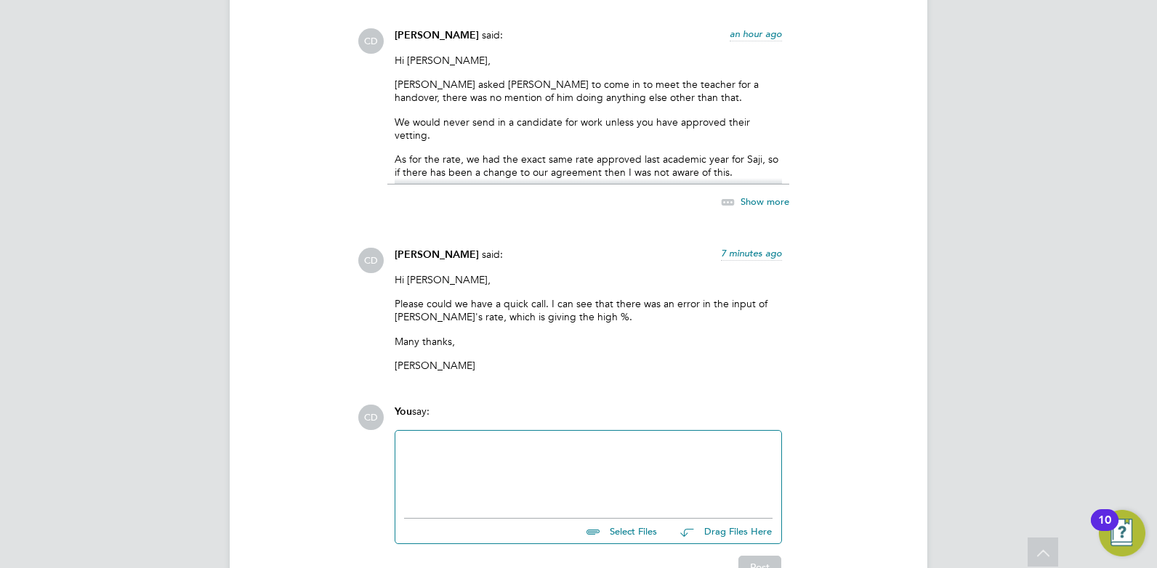
click at [502, 449] on div at bounding box center [588, 471] width 369 height 63
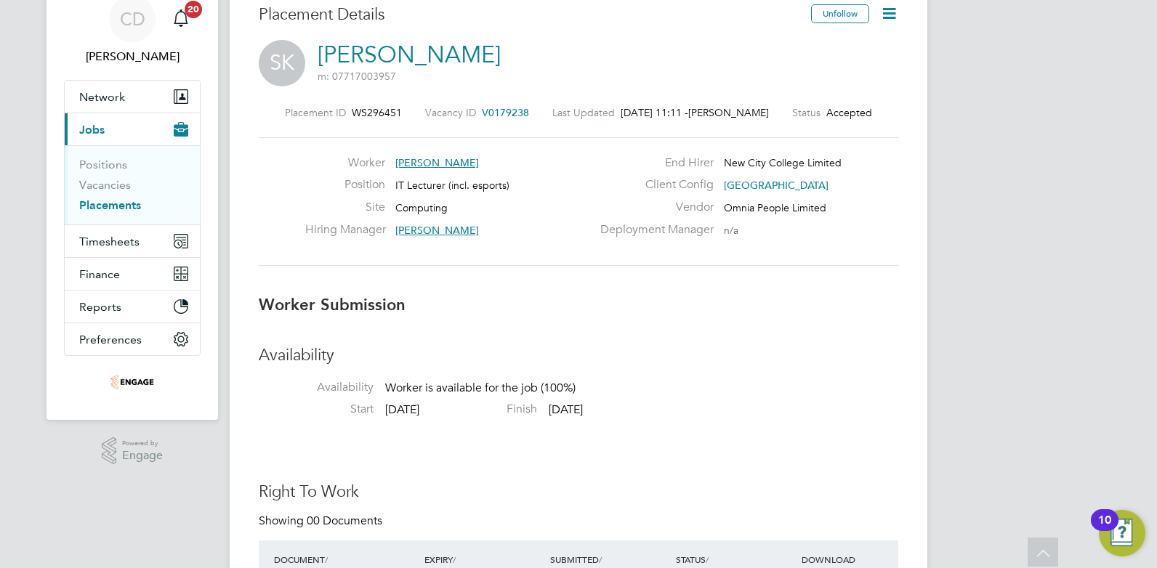
scroll to position [0, 0]
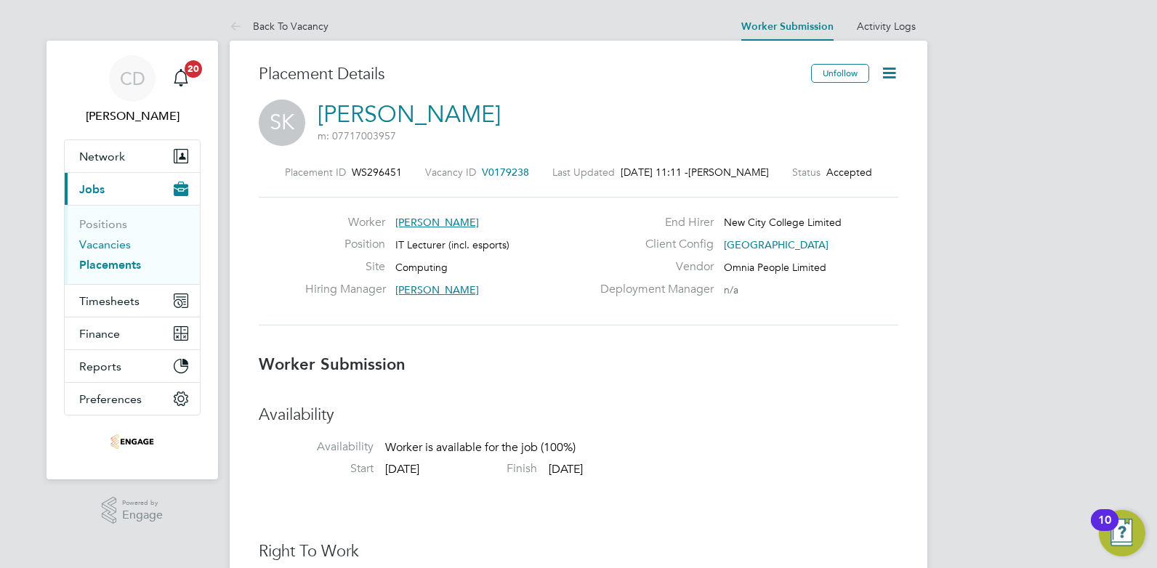
click at [113, 251] on link "Vacancies" at bounding box center [105, 245] width 52 height 14
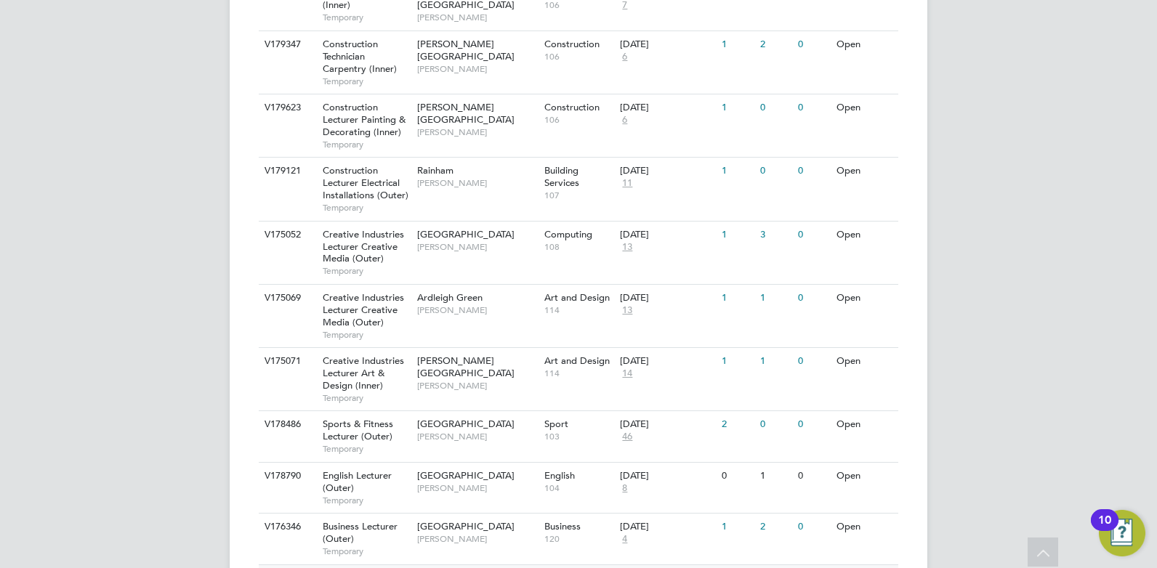
scroll to position [1289, 0]
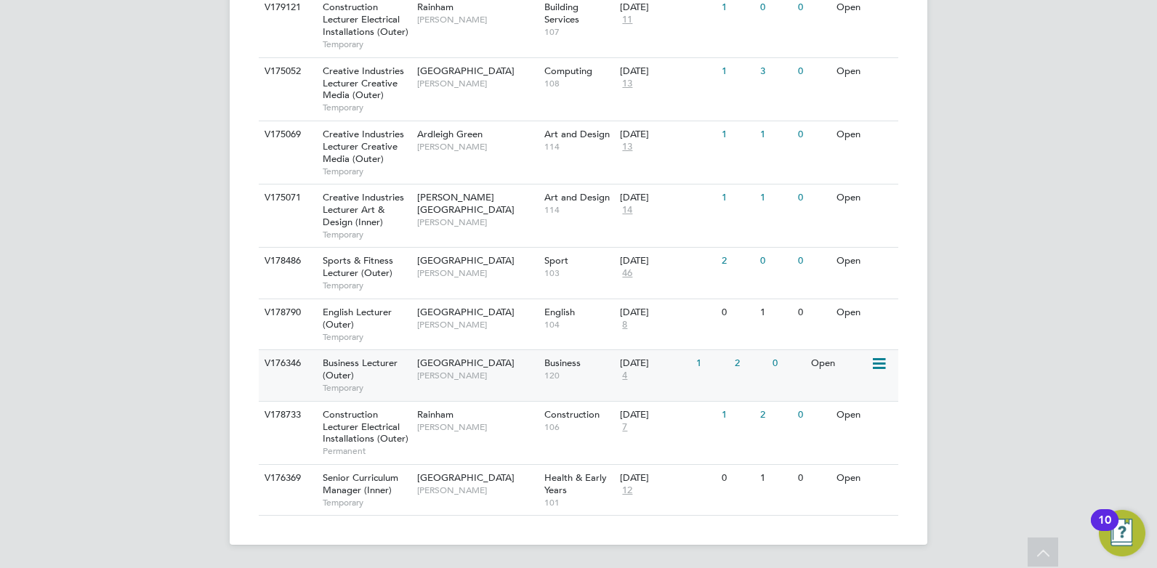
click at [447, 358] on span "[GEOGRAPHIC_DATA]" at bounding box center [465, 363] width 97 height 12
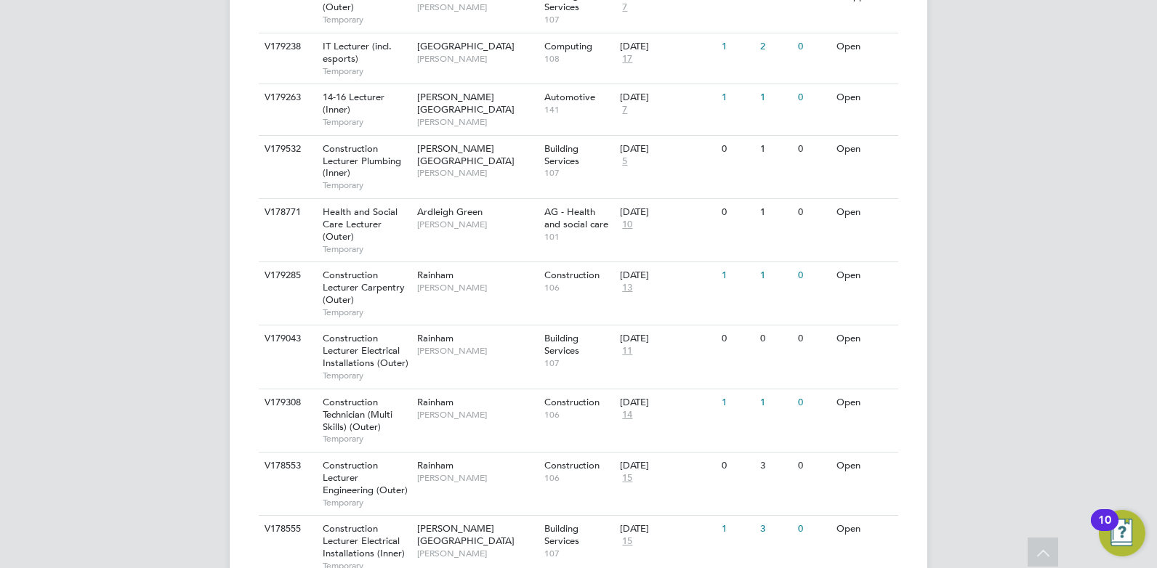
scroll to position [471, 0]
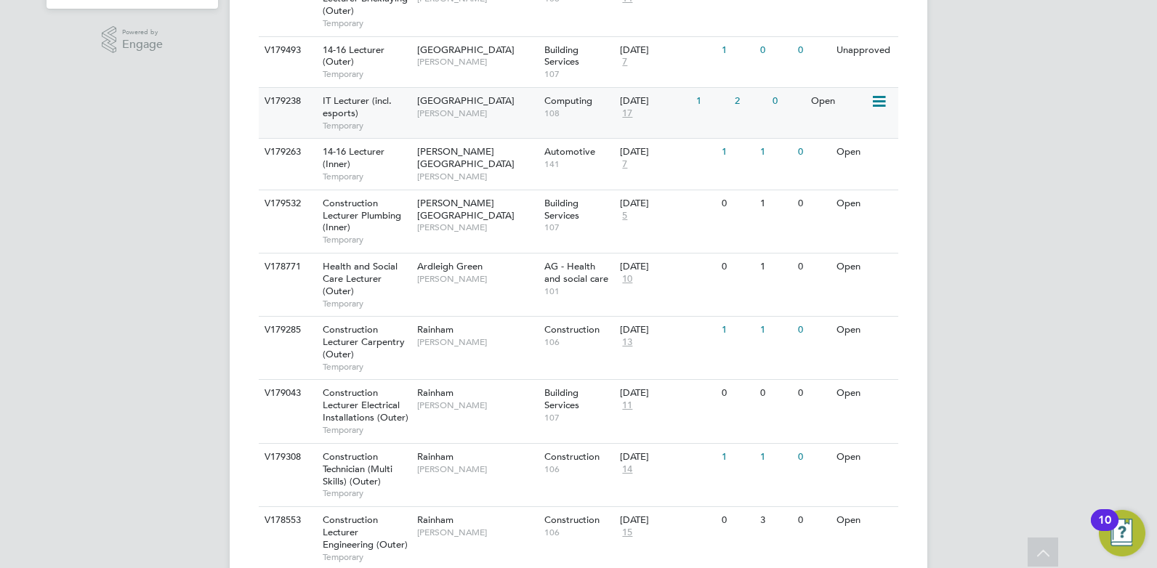
click at [462, 95] on span "Tower Hamlets Campus" at bounding box center [465, 100] width 97 height 12
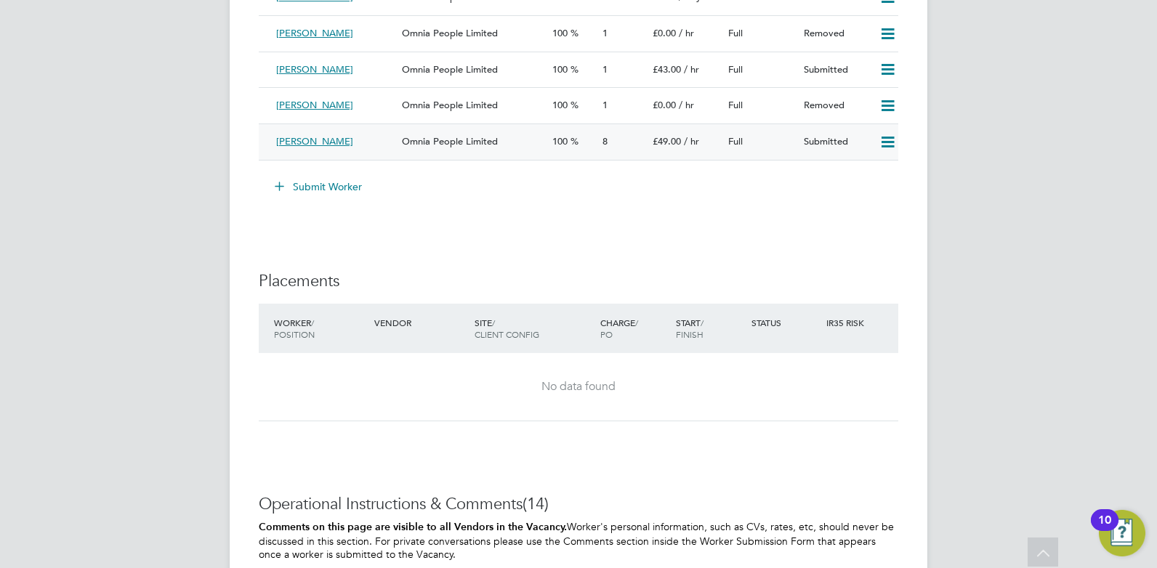
click at [369, 138] on div "[PERSON_NAME]" at bounding box center [333, 142] width 126 height 24
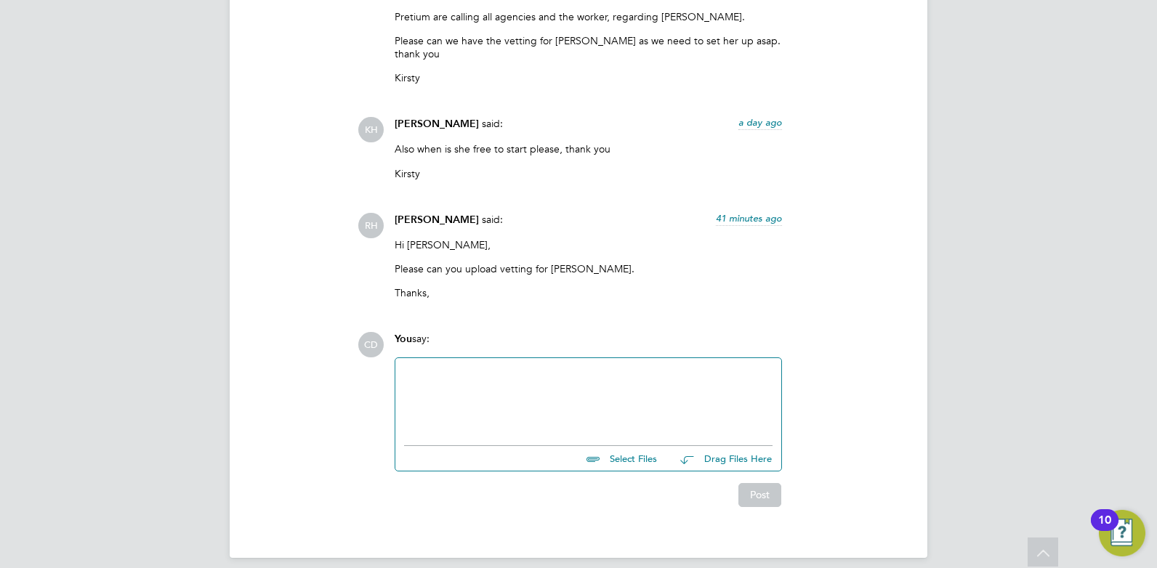
click at [470, 371] on div at bounding box center [588, 398] width 369 height 63
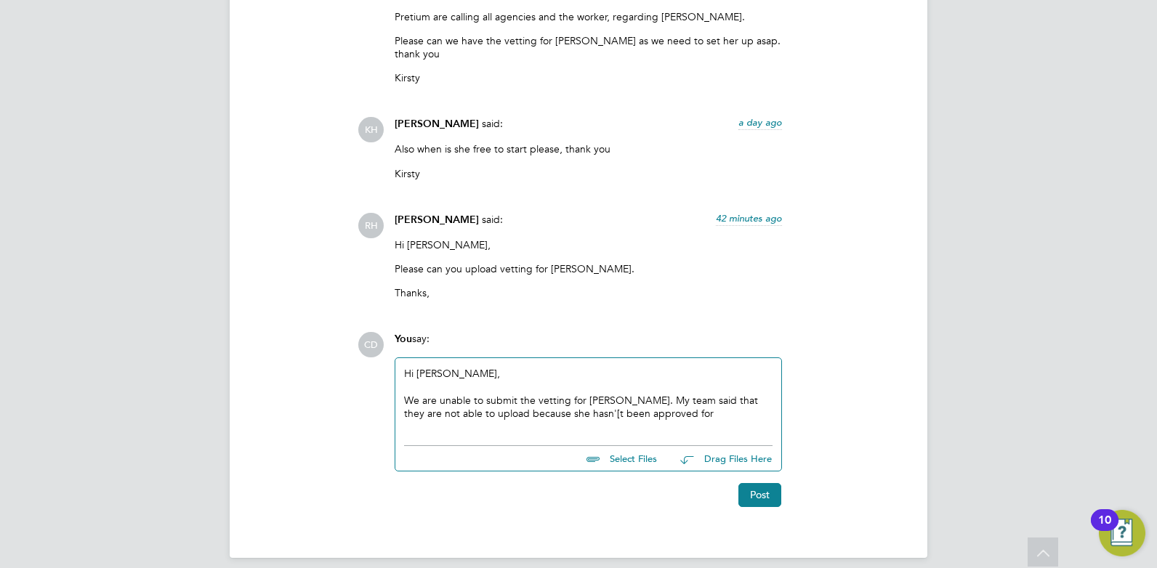
click at [651, 398] on div "We are unable to submit the vetting for Ralphina. My team said that they are no…" at bounding box center [588, 407] width 369 height 26
click at [557, 401] on div "We are unable to submit the vetting for Ralphina. My team said that they are no…" at bounding box center [588, 407] width 369 height 26
click at [728, 409] on div "Hi Rufena, We are unable to submit the vetting for Ralphina. My team said that …" at bounding box center [588, 398] width 369 height 63
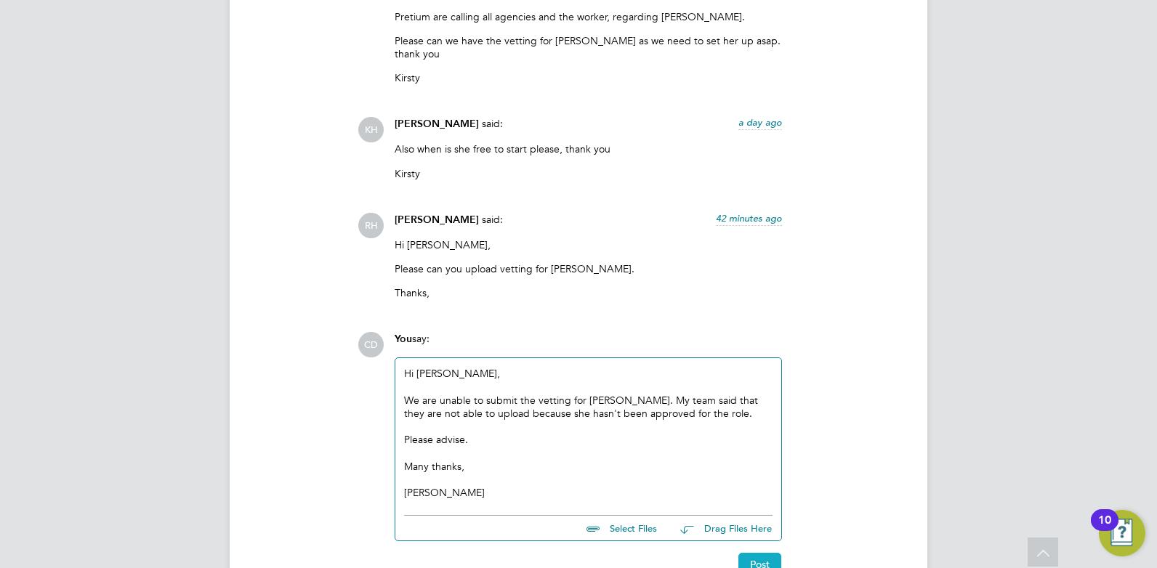
click at [756, 553] on button "Post" at bounding box center [760, 564] width 43 height 23
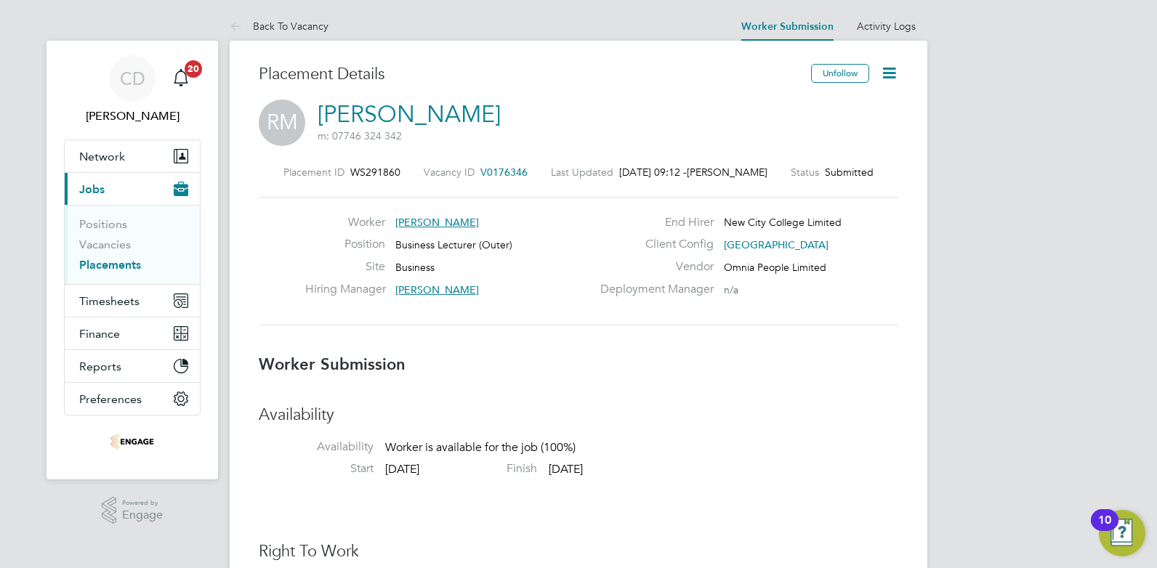
click at [1127, 515] on img "Open Resource Center, 10 new notifications" at bounding box center [1122, 533] width 47 height 47
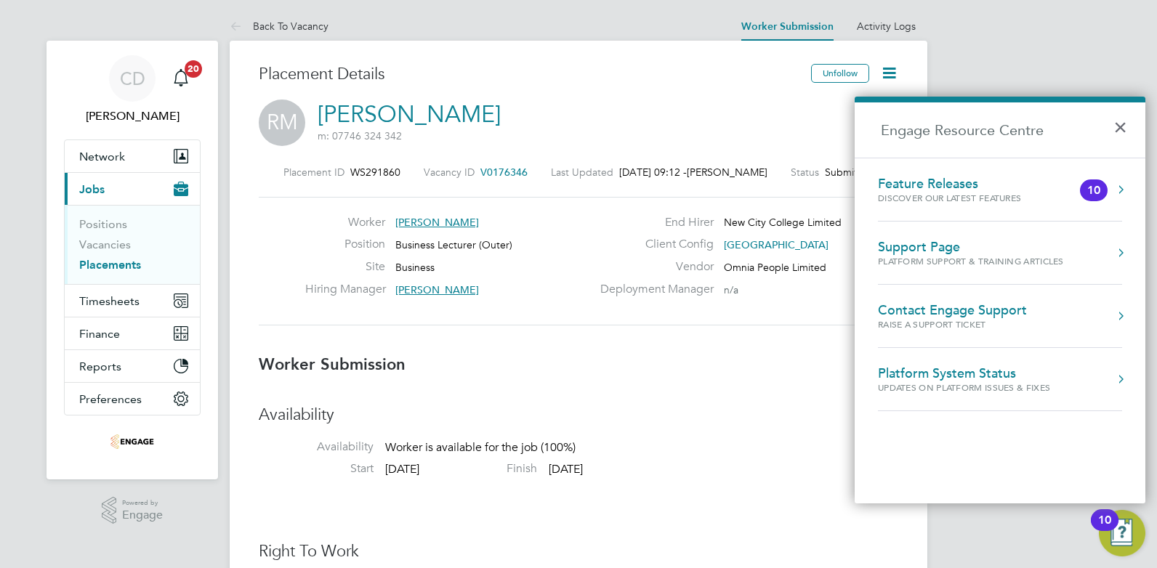
click at [1119, 248] on button "Engage Resource Centre" at bounding box center [1121, 253] width 15 height 15
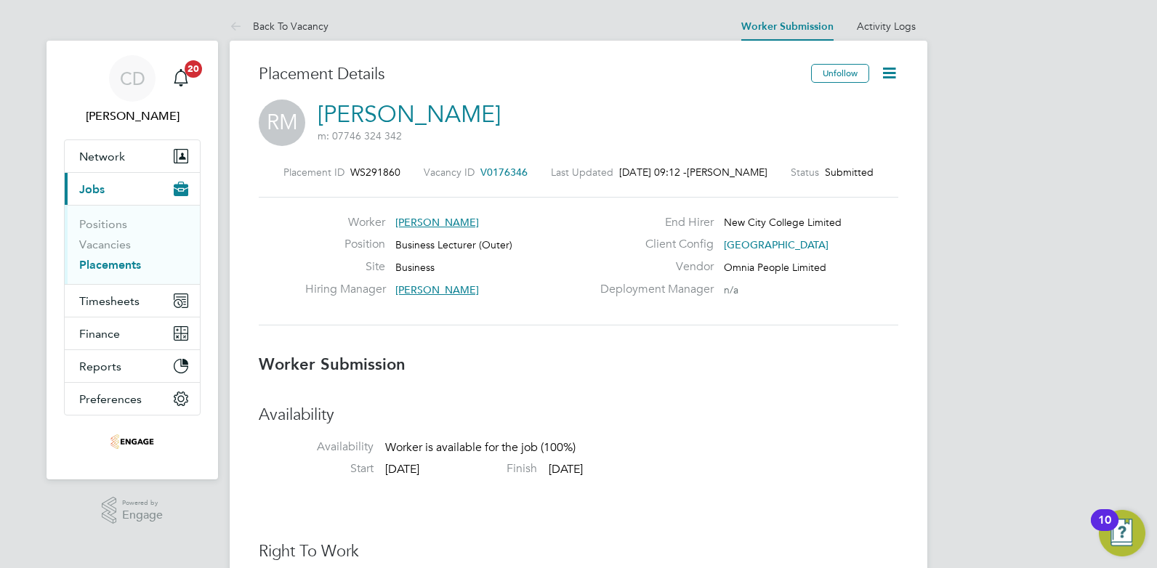
click at [888, 75] on icon at bounding box center [889, 73] width 18 height 18
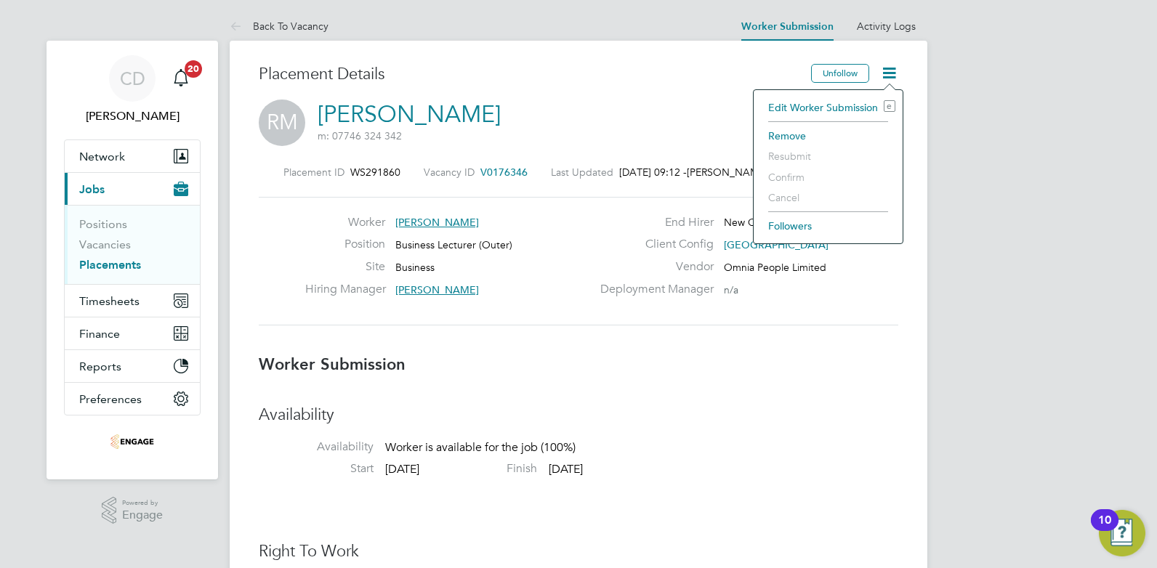
click at [784, 108] on li "Edit Worker Submission e" at bounding box center [828, 107] width 134 height 20
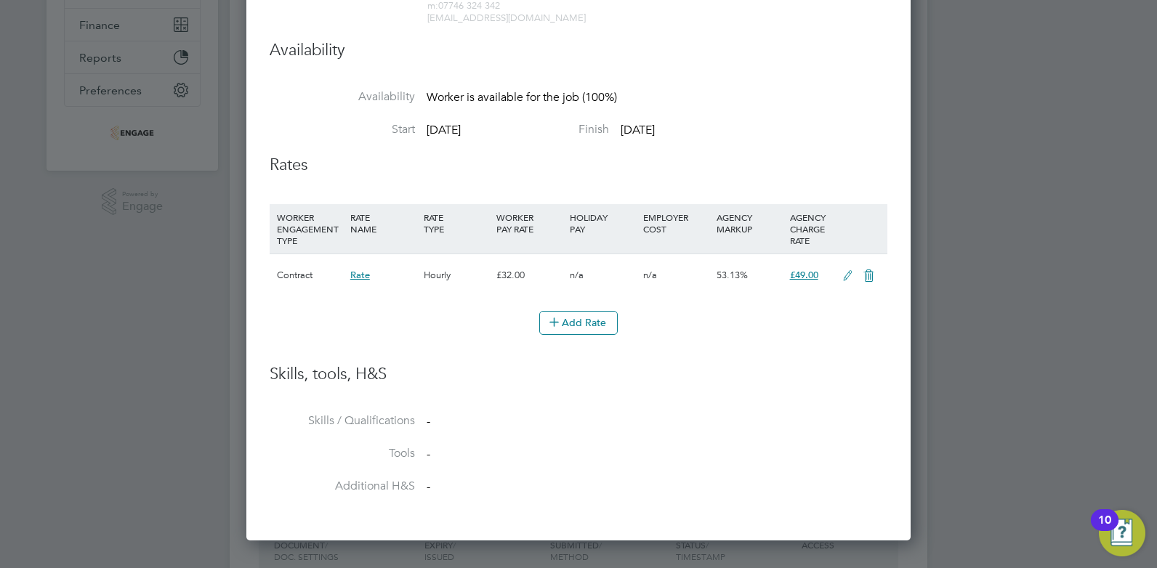
scroll to position [291, 0]
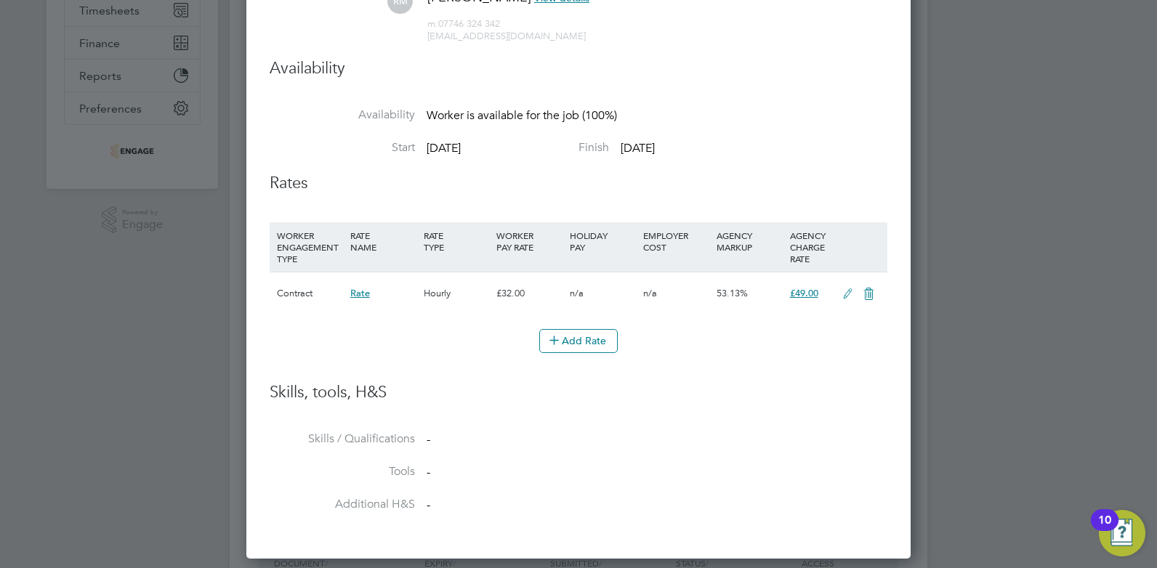
click at [850, 293] on icon at bounding box center [848, 295] width 18 height 12
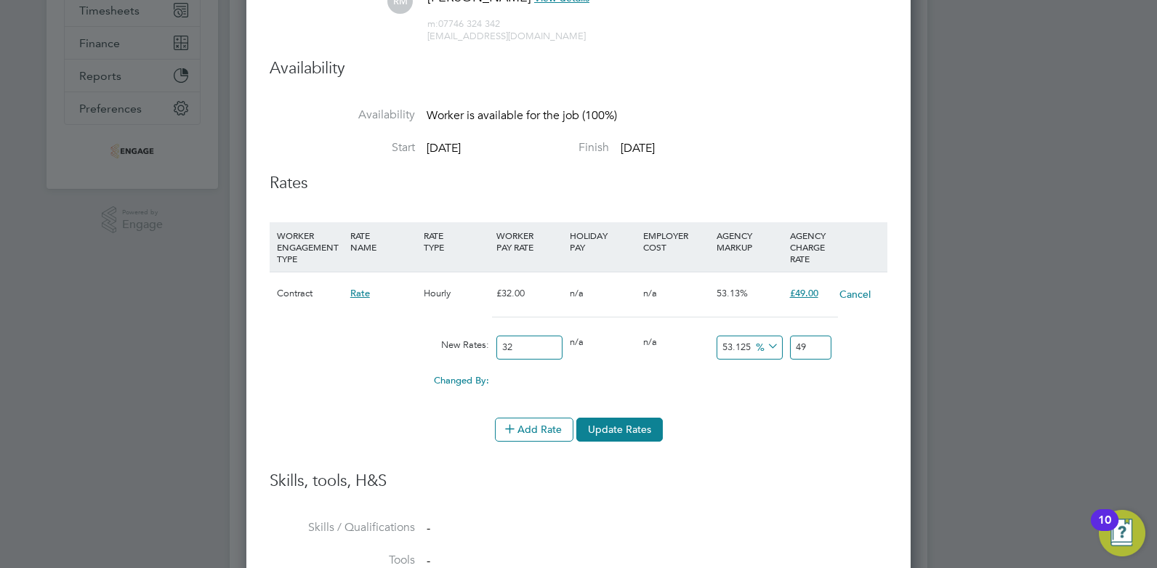
scroll to position [883, 665]
click at [616, 432] on button "Update Rates" at bounding box center [619, 429] width 86 height 23
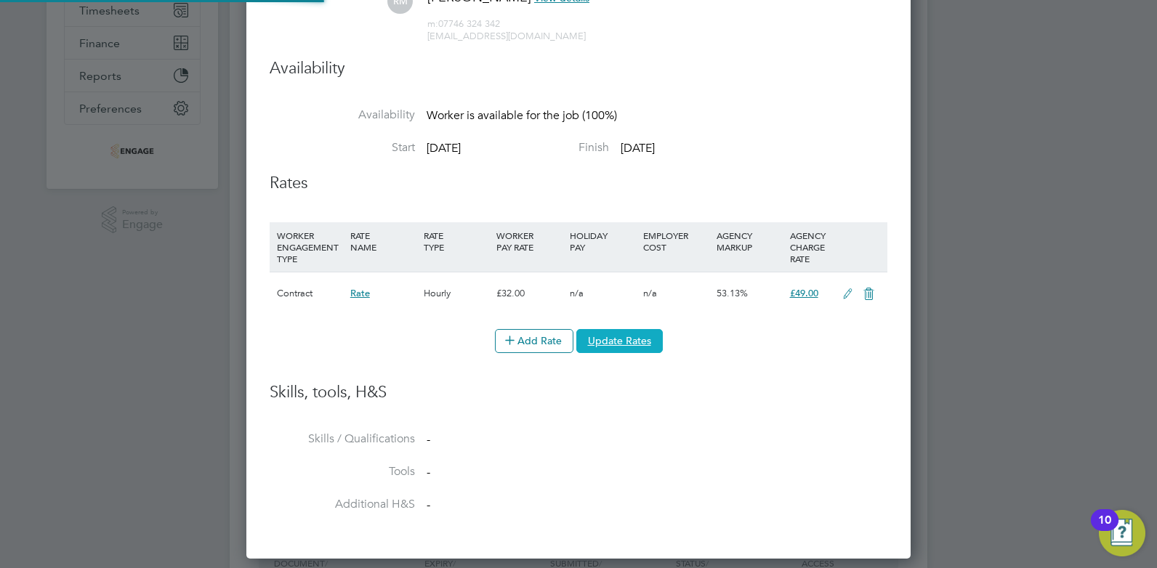
scroll to position [43, 74]
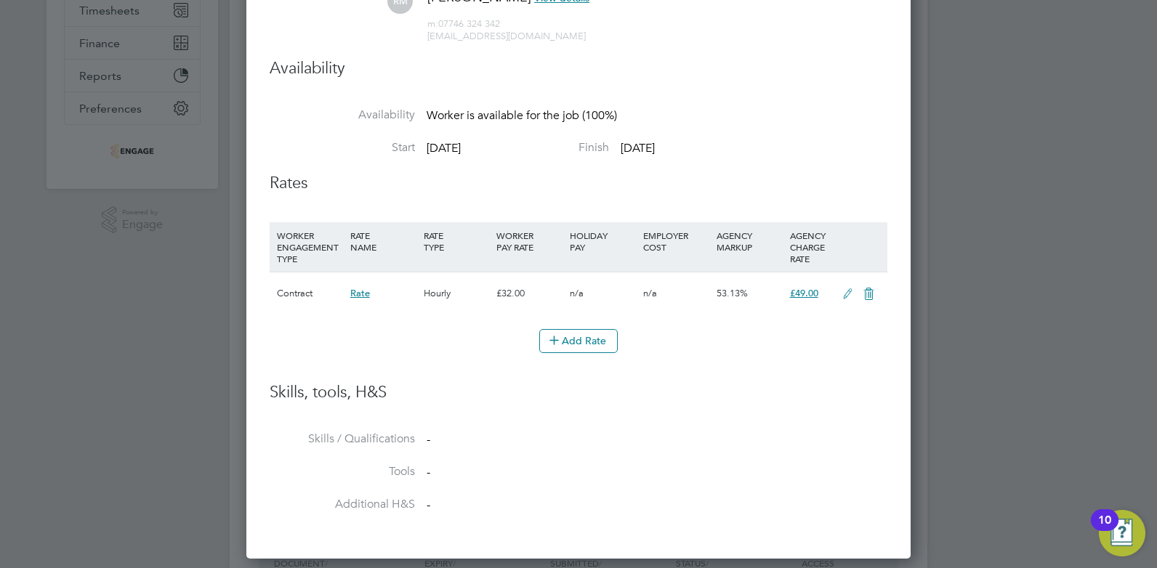
click at [849, 291] on icon at bounding box center [848, 295] width 18 height 12
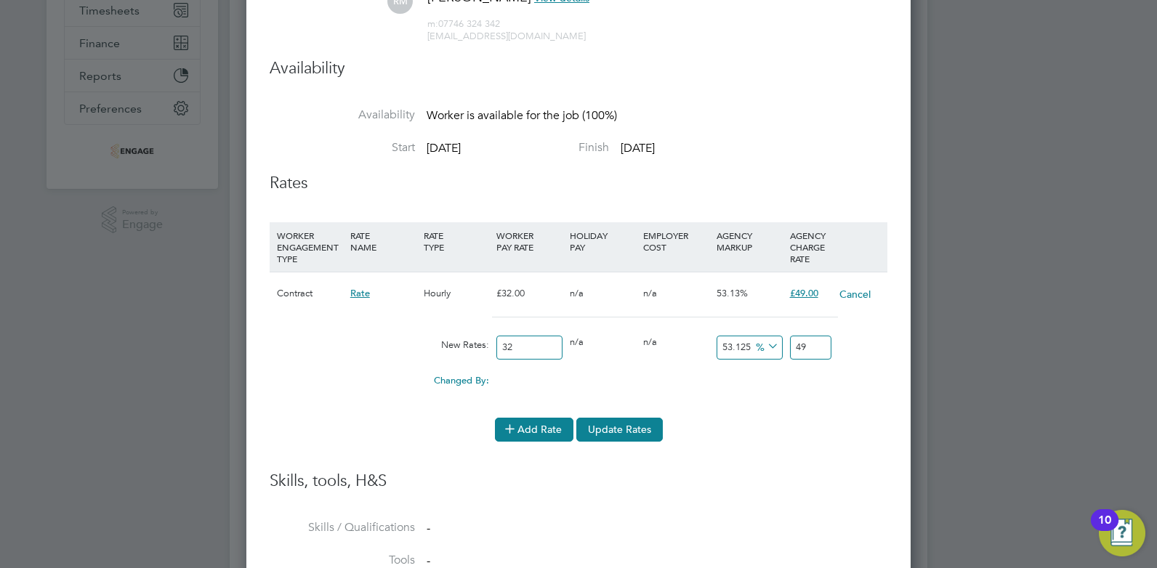
click at [515, 432] on icon at bounding box center [509, 428] width 11 height 11
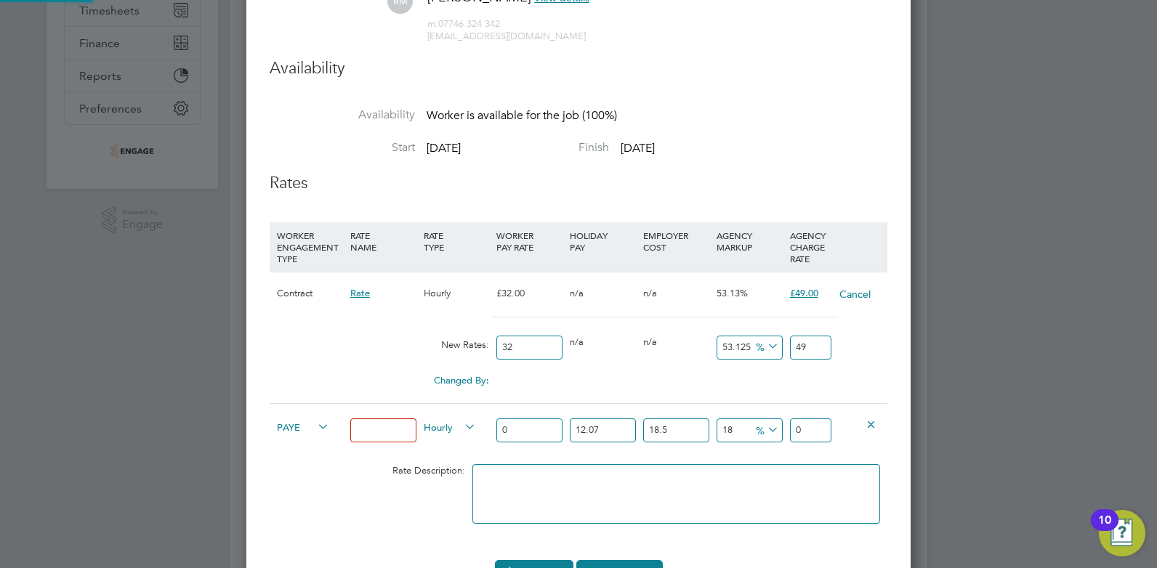
scroll to position [1026, 665]
click at [379, 424] on input at bounding box center [383, 431] width 66 height 24
type input "Rate"
click at [510, 430] on input "0" at bounding box center [529, 431] width 66 height 24
type input "3"
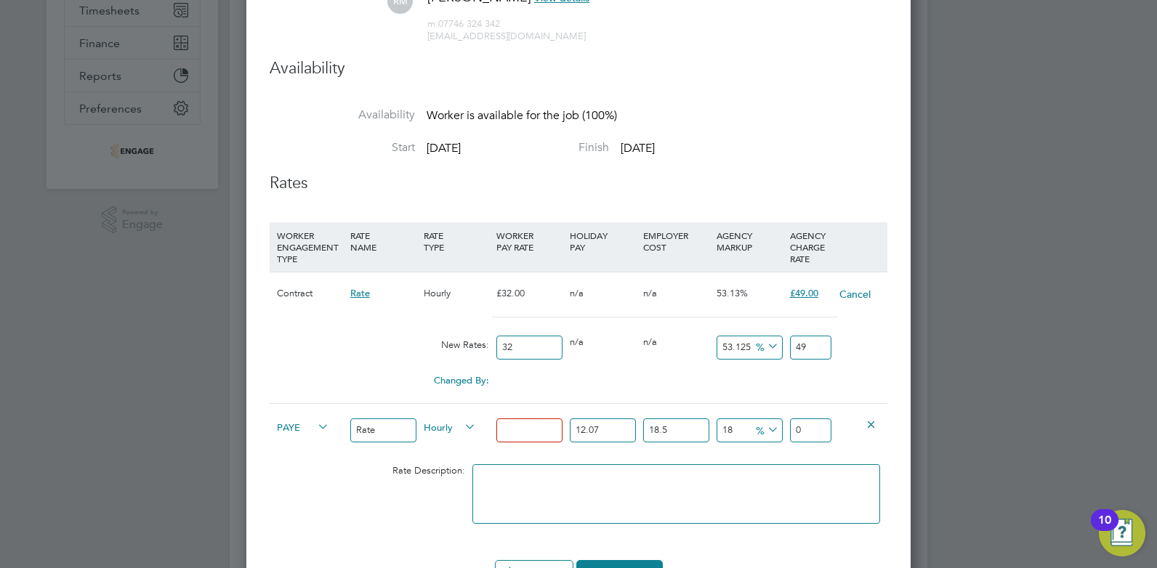
type input "4.70122443"
type input "32"
type input "50.14639392"
type input "32"
click at [849, 435] on div at bounding box center [859, 424] width 49 height 40
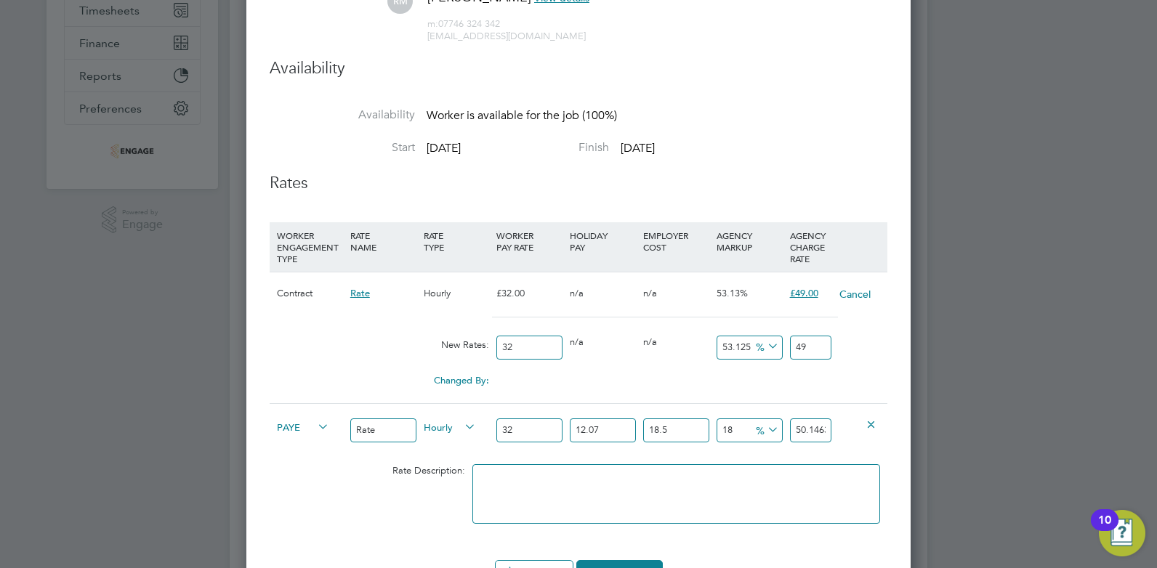
scroll to position [400, 0]
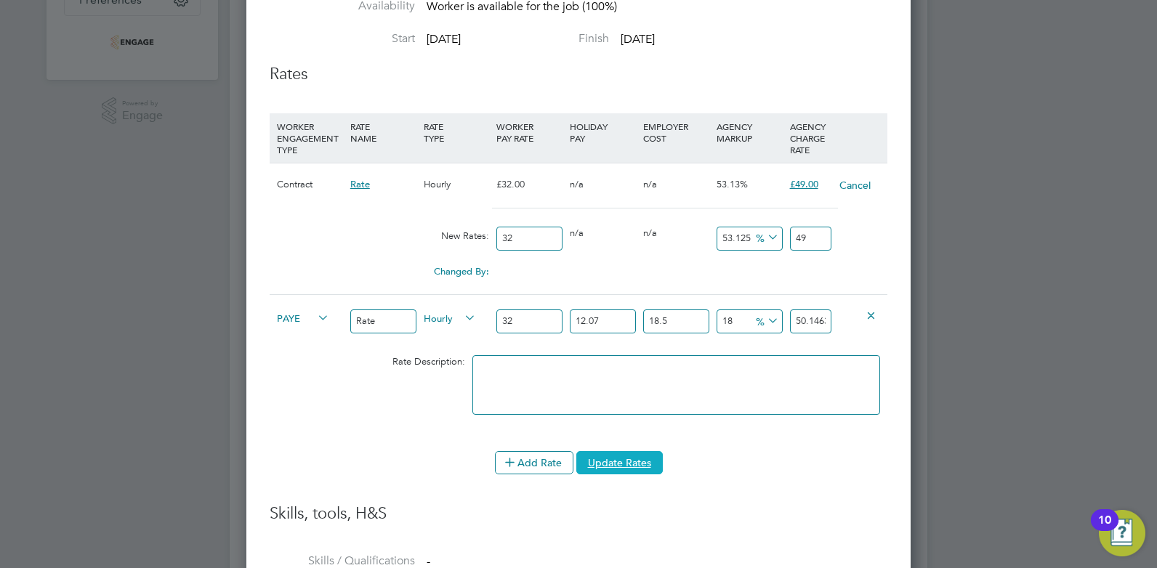
click at [618, 465] on button "Update Rates" at bounding box center [619, 462] width 86 height 23
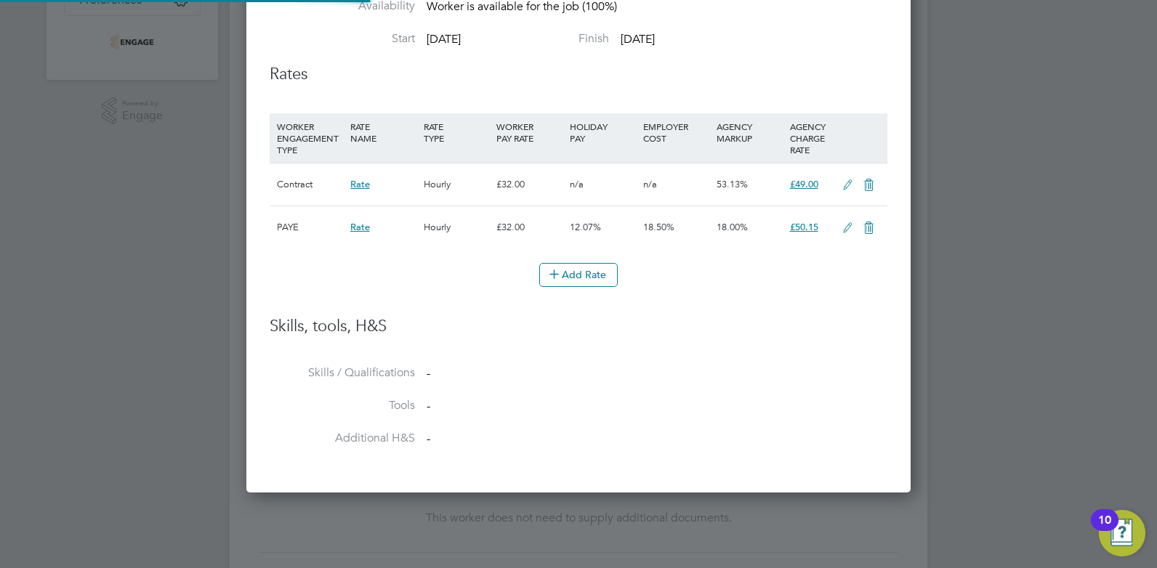
scroll to position [43, 74]
click at [873, 182] on icon at bounding box center [869, 186] width 18 height 12
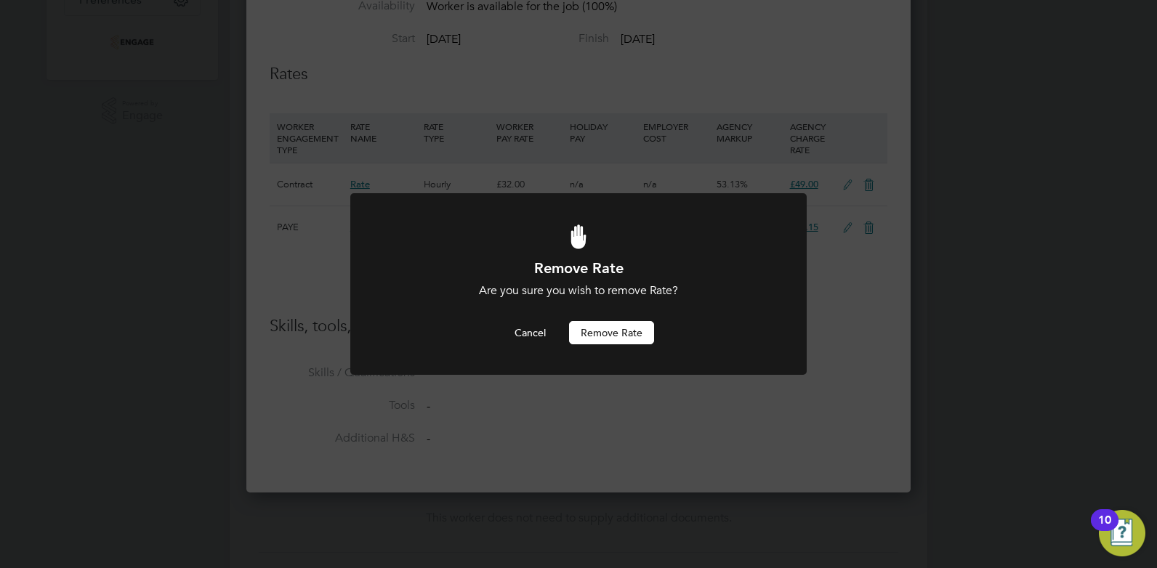
click at [606, 326] on button "Remove rate" at bounding box center [611, 332] width 85 height 23
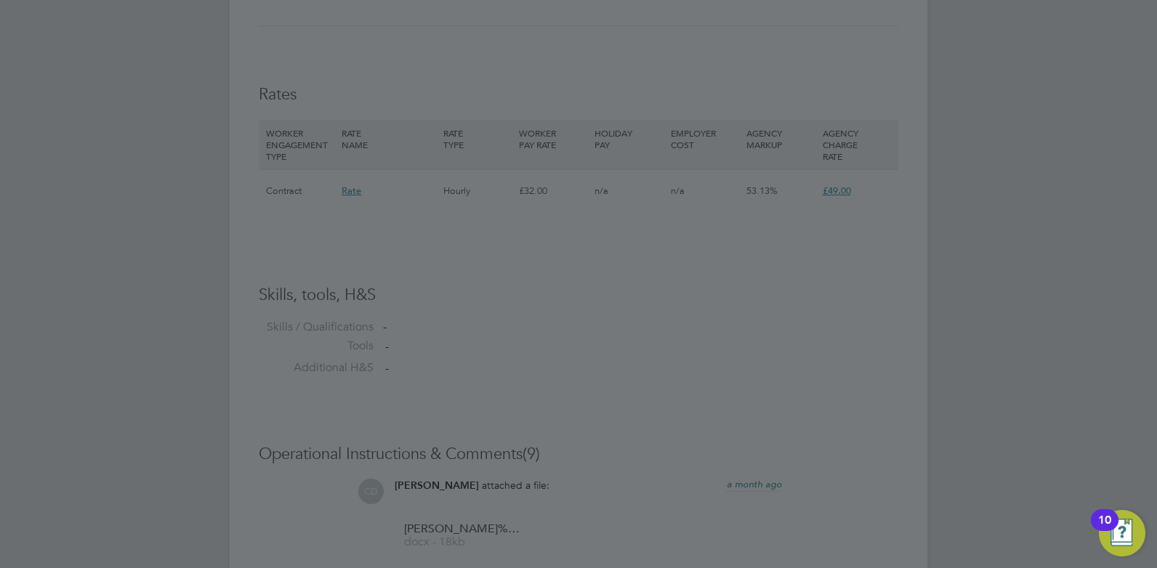
click at [606, 326] on div at bounding box center [578, 284] width 1157 height 568
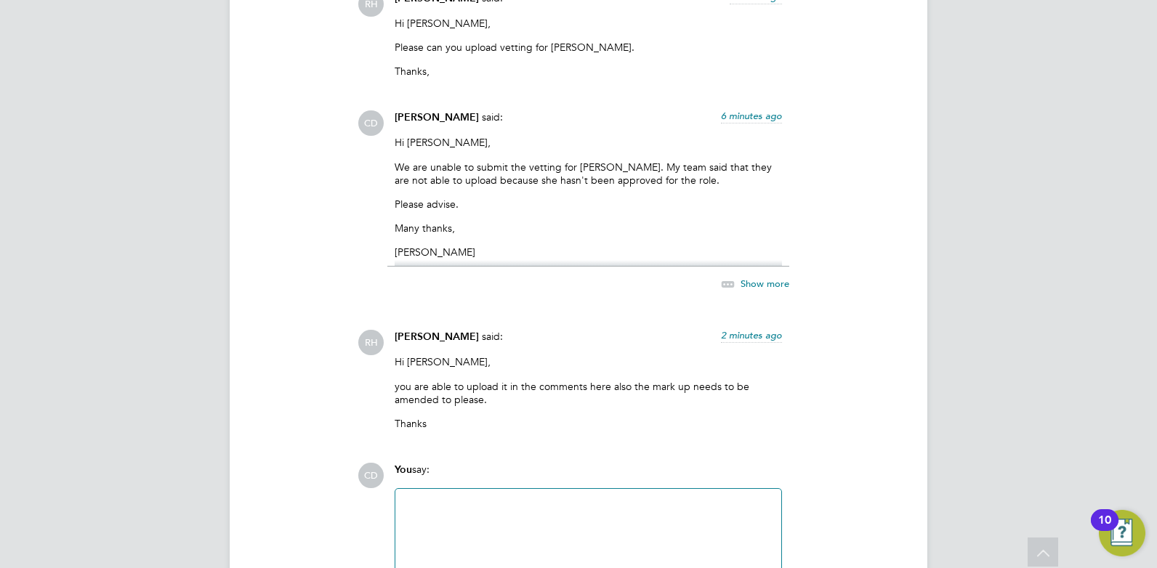
scroll to position [2584, 0]
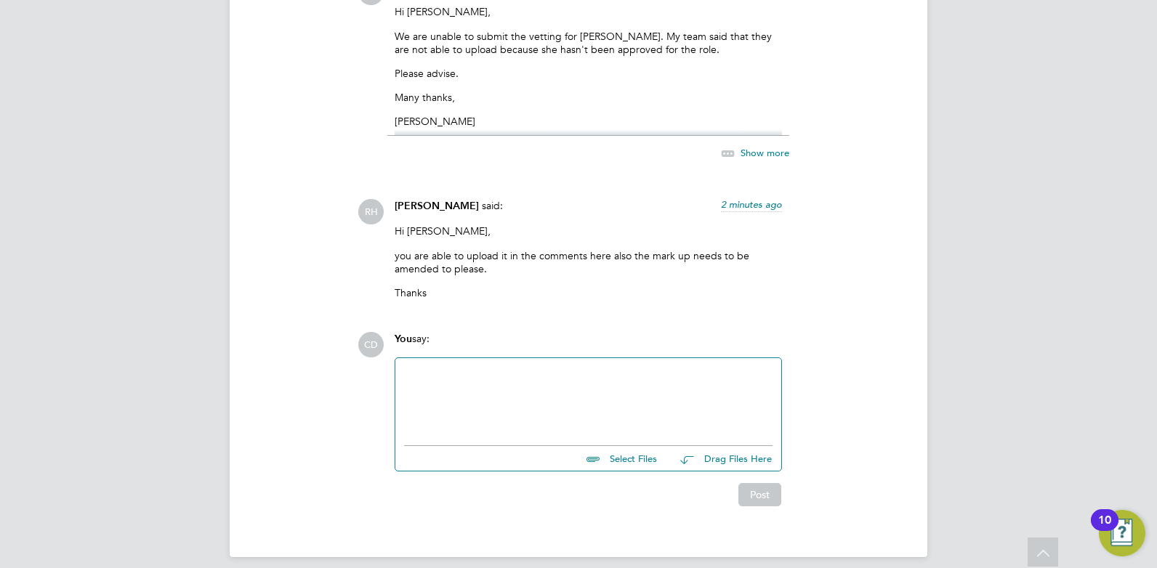
click at [472, 367] on div at bounding box center [588, 398] width 369 height 63
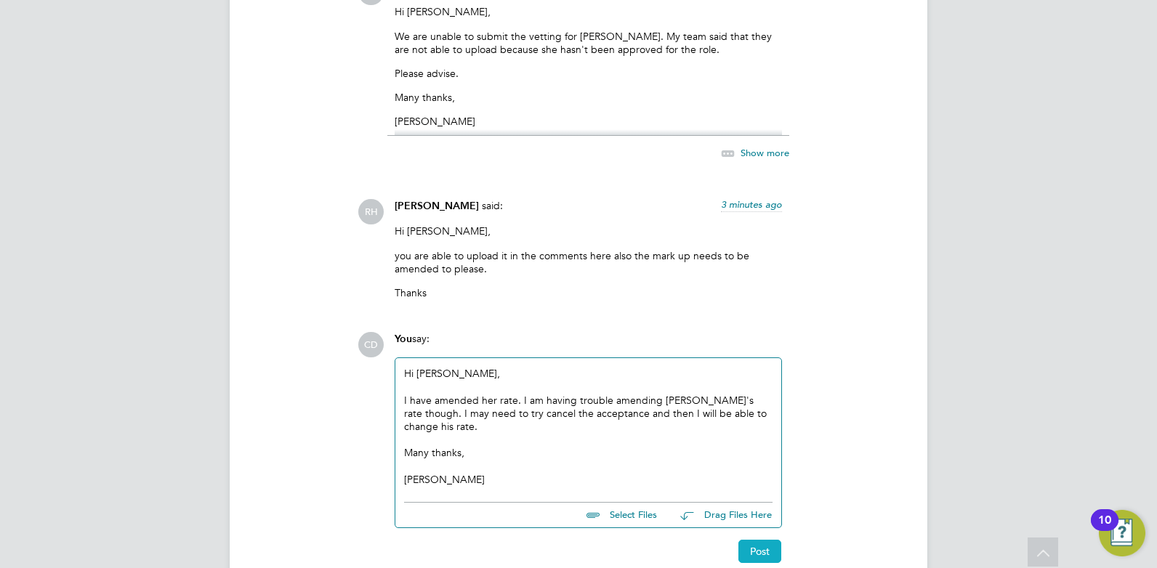
click at [759, 540] on button "Post" at bounding box center [760, 551] width 43 height 23
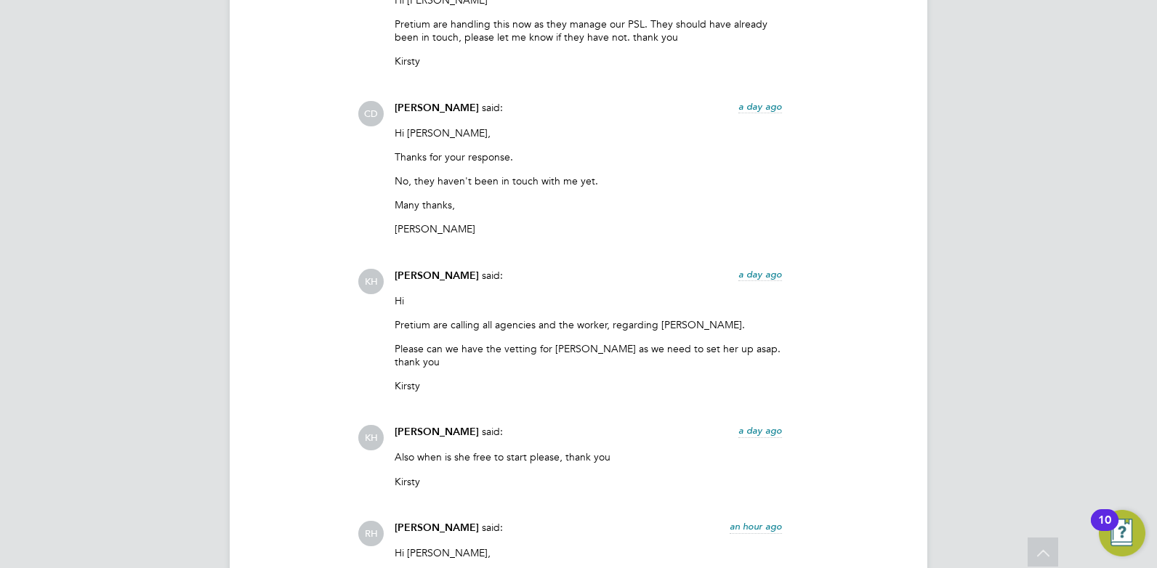
scroll to position [1542, 0]
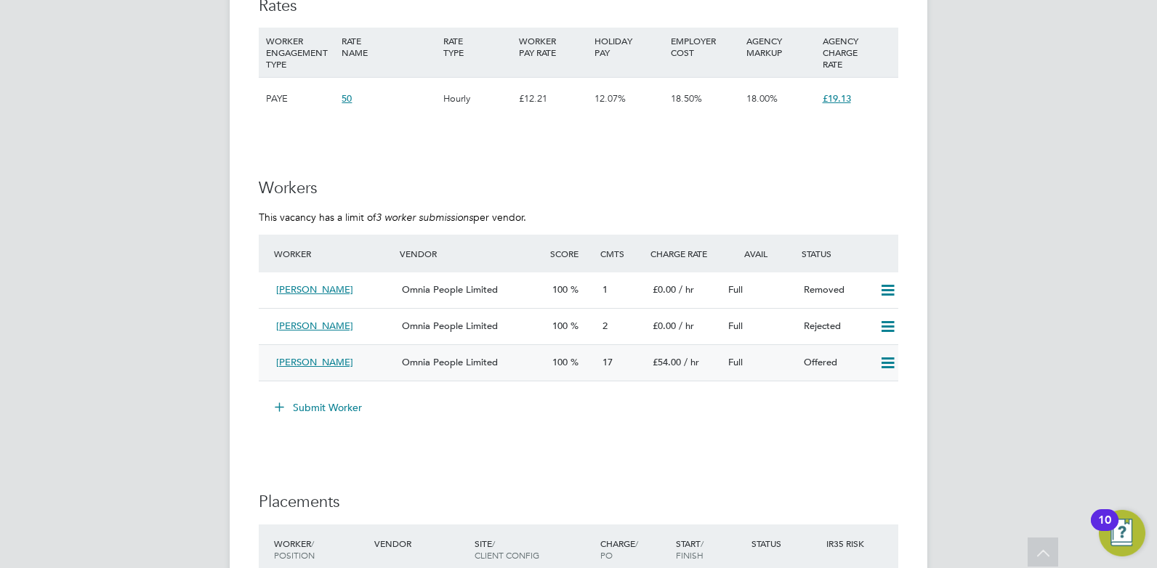
click at [361, 361] on div "[PERSON_NAME]" at bounding box center [333, 363] width 126 height 24
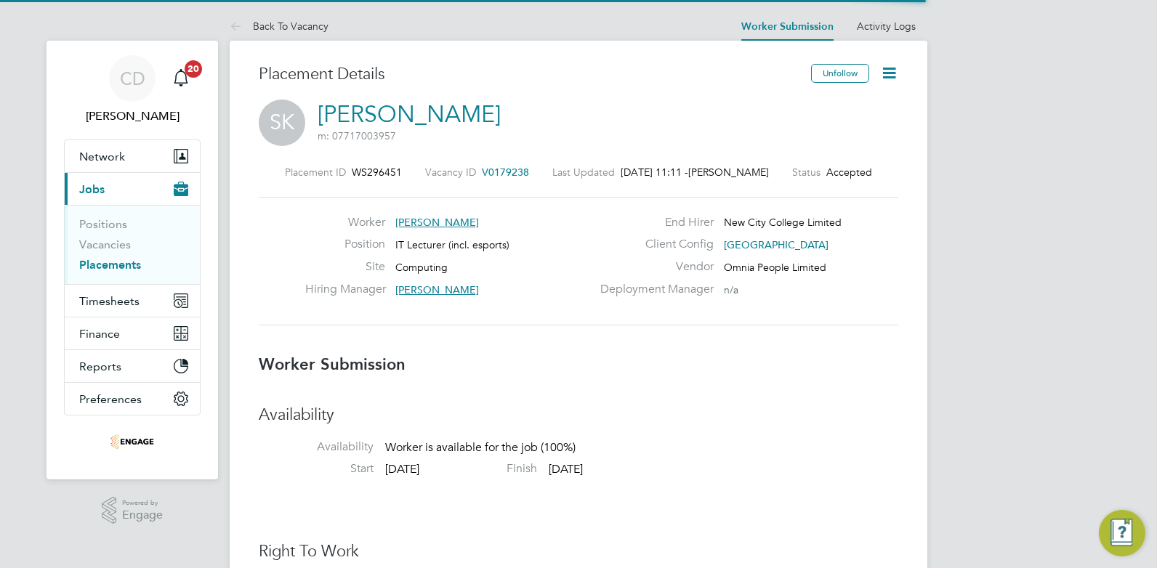
scroll to position [14, 231]
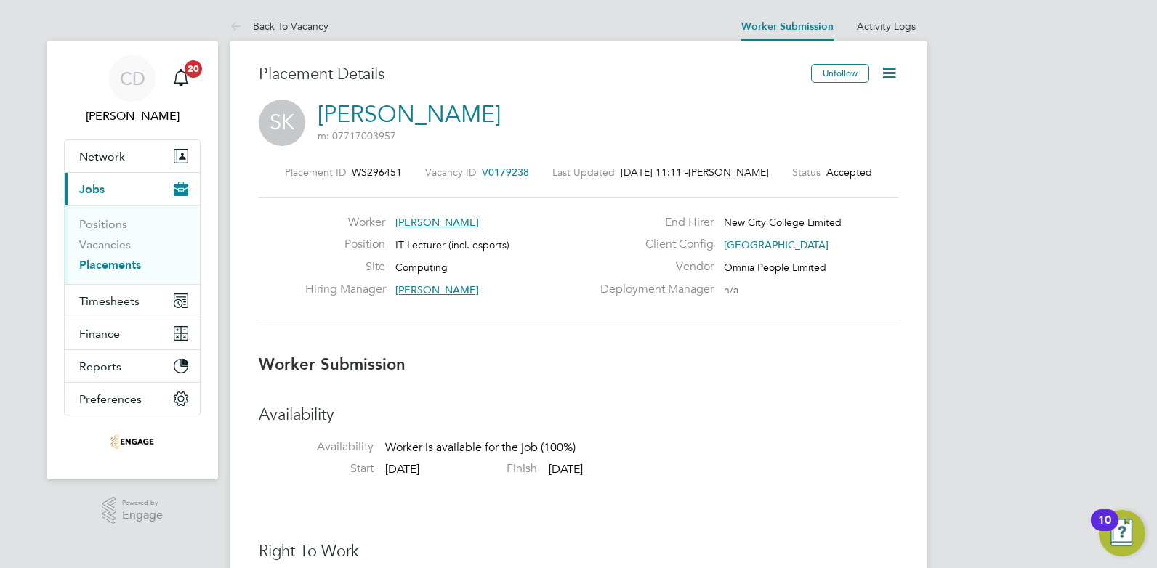
click at [889, 74] on icon at bounding box center [889, 73] width 18 height 18
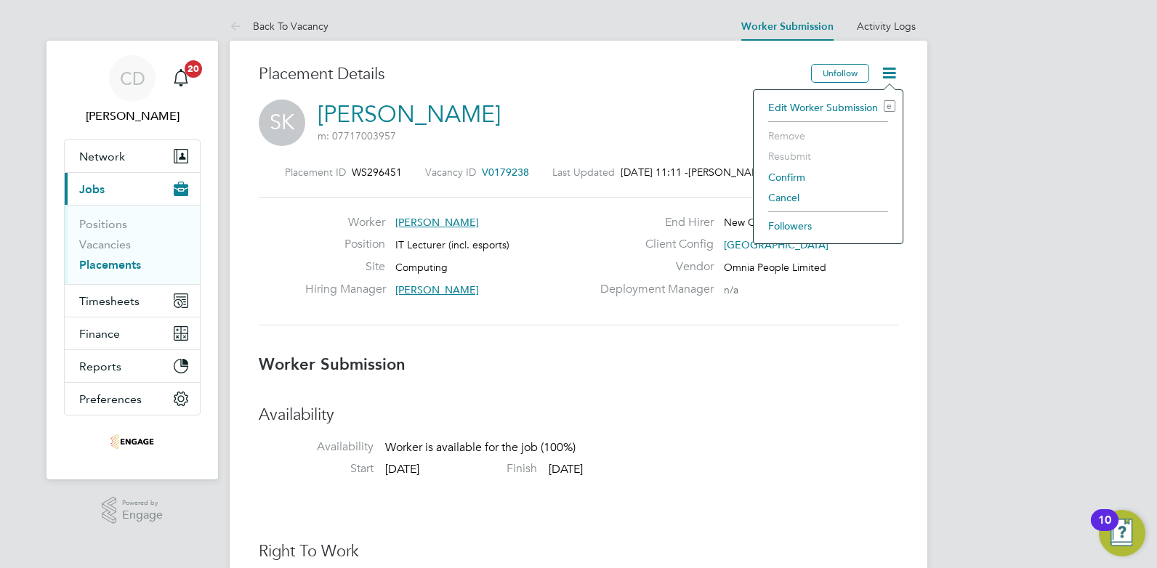
click at [786, 196] on li "Cancel" at bounding box center [828, 198] width 134 height 20
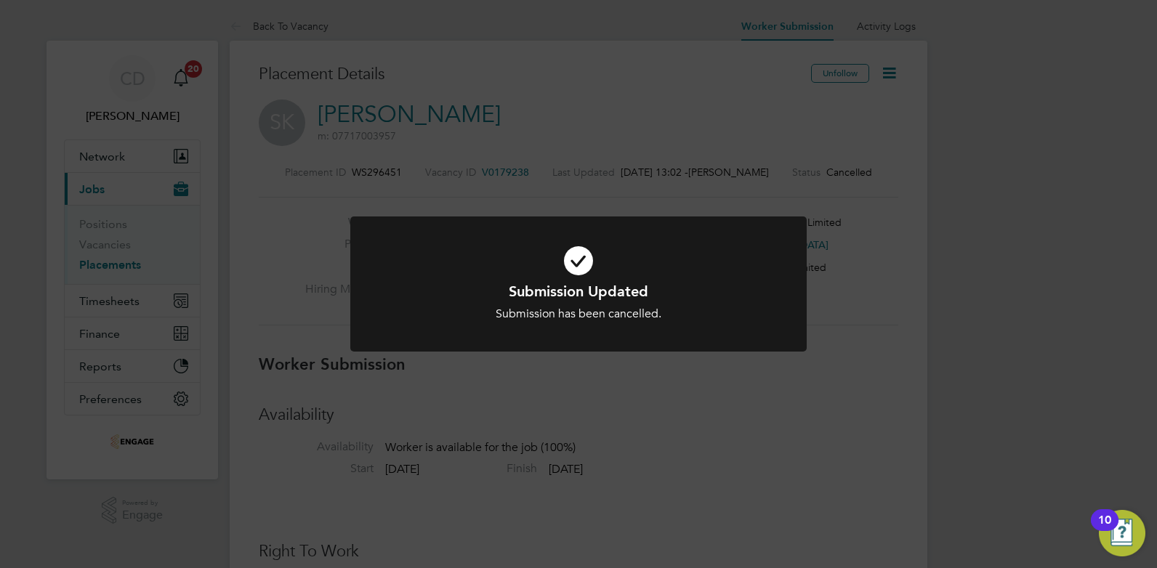
click at [648, 423] on div "Submission Updated Submission has been cancelled. Cancel Okay" at bounding box center [578, 284] width 1157 height 568
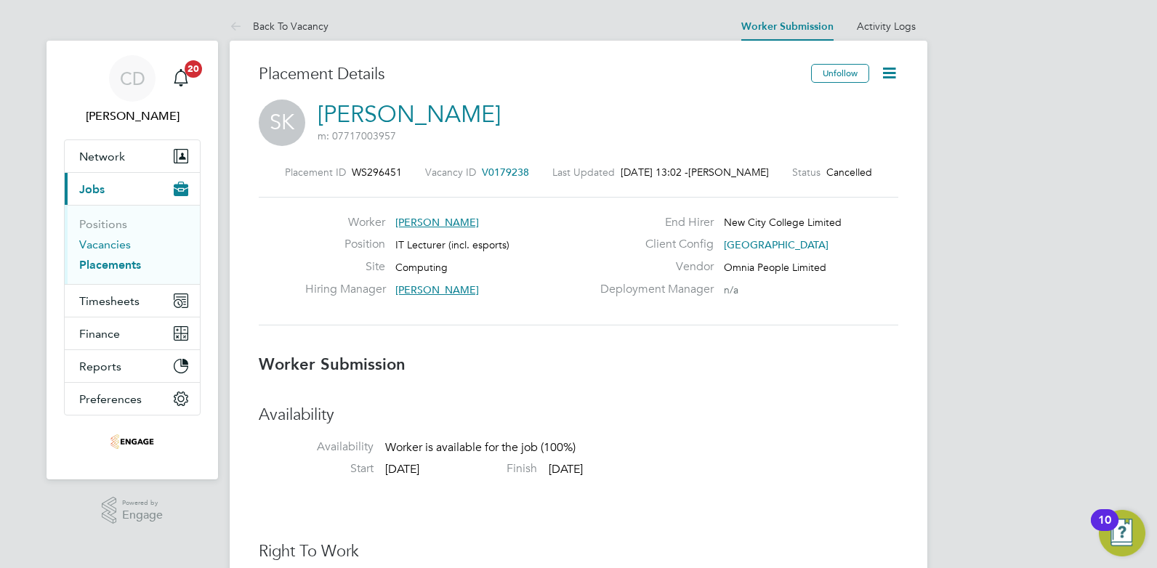
click at [100, 245] on link "Vacancies" at bounding box center [105, 245] width 52 height 14
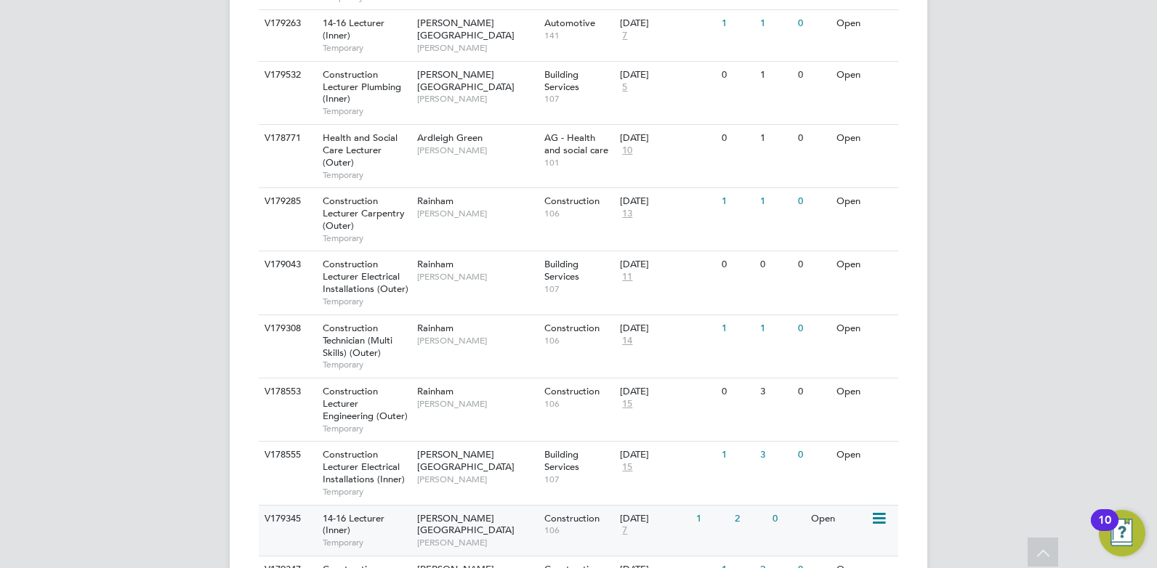
scroll to position [545, 0]
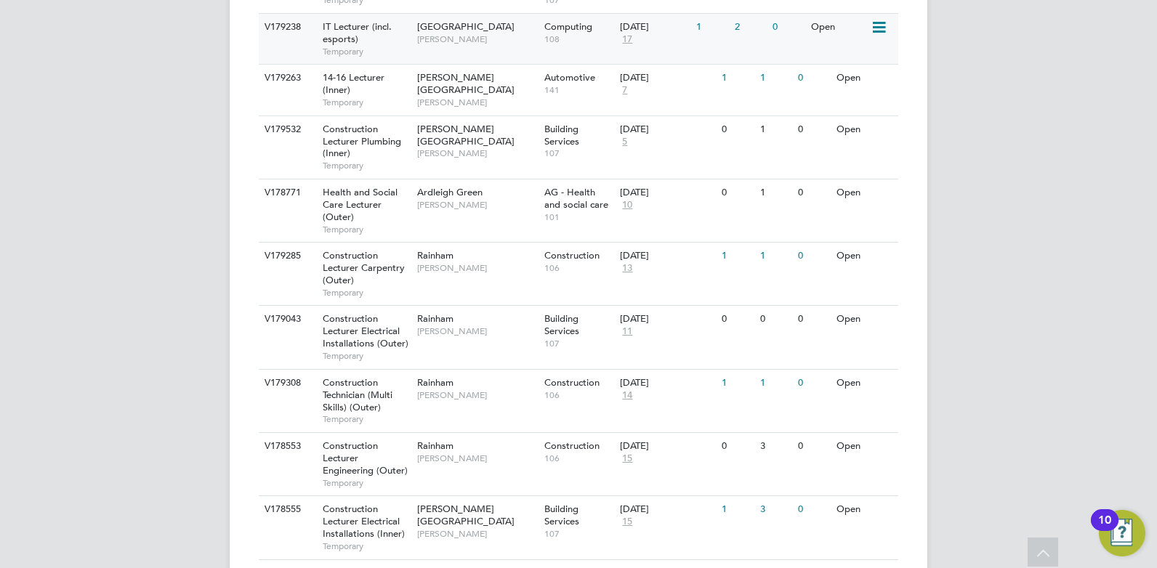
click at [451, 23] on span "[GEOGRAPHIC_DATA]" at bounding box center [465, 26] width 97 height 12
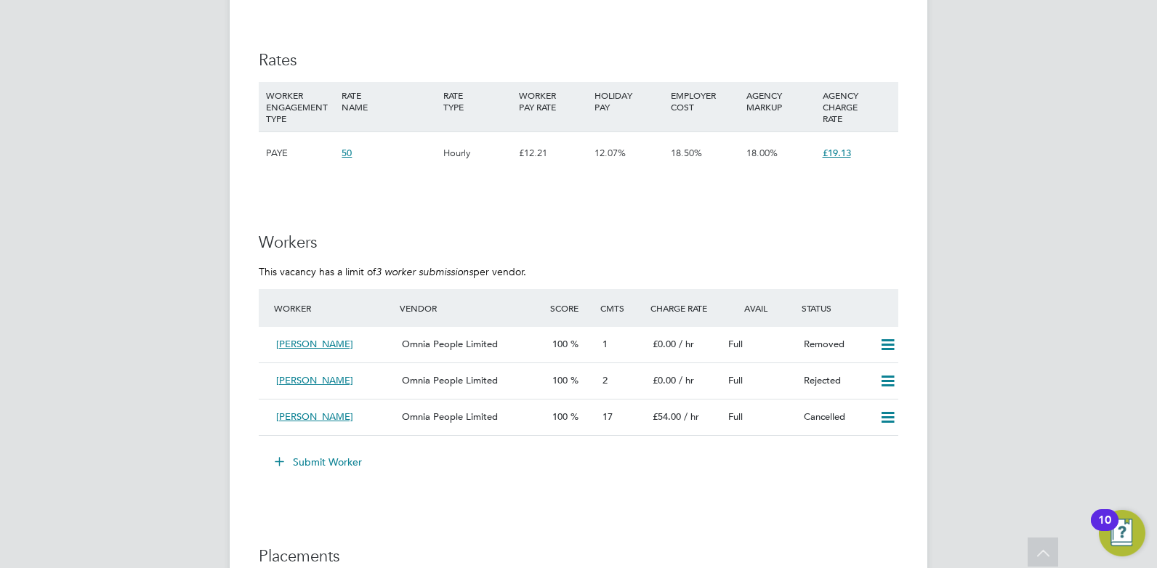
scroll to position [909, 0]
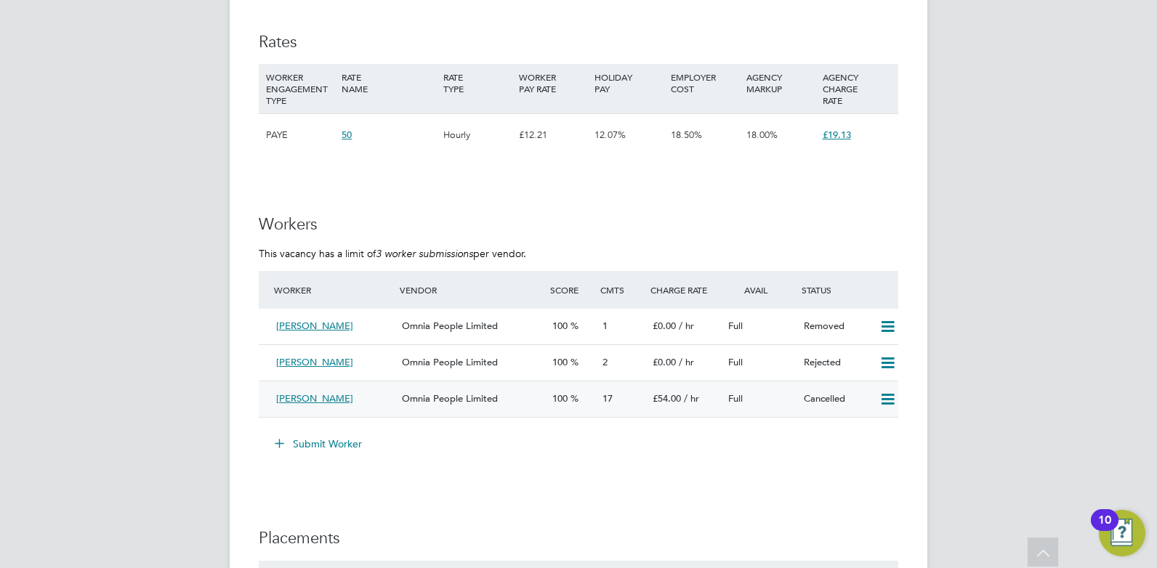
click at [393, 403] on div "[PERSON_NAME]" at bounding box center [333, 399] width 126 height 24
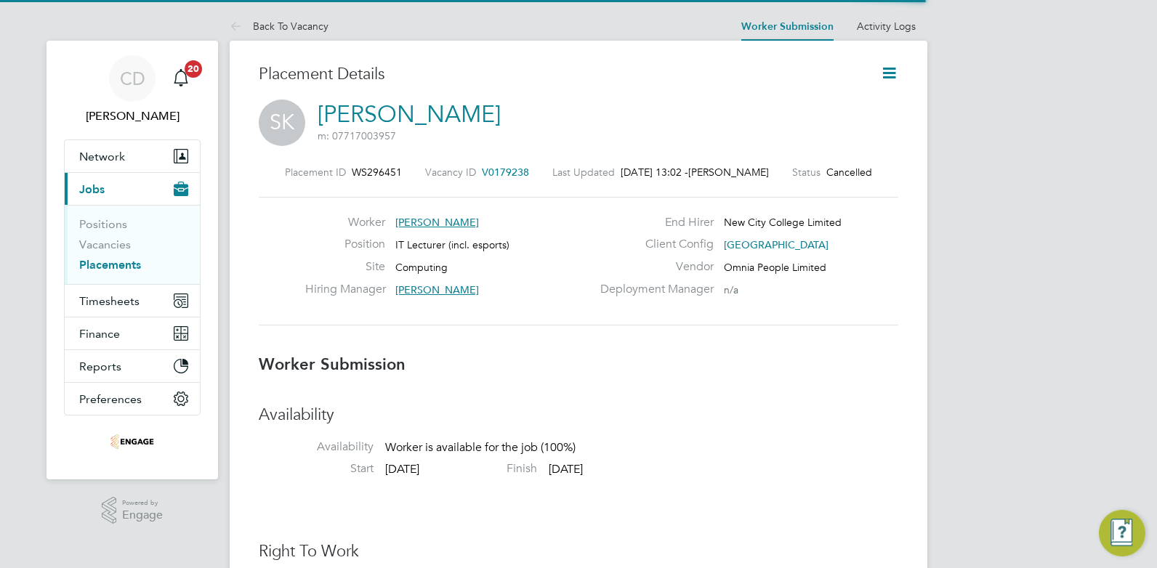
scroll to position [14, 230]
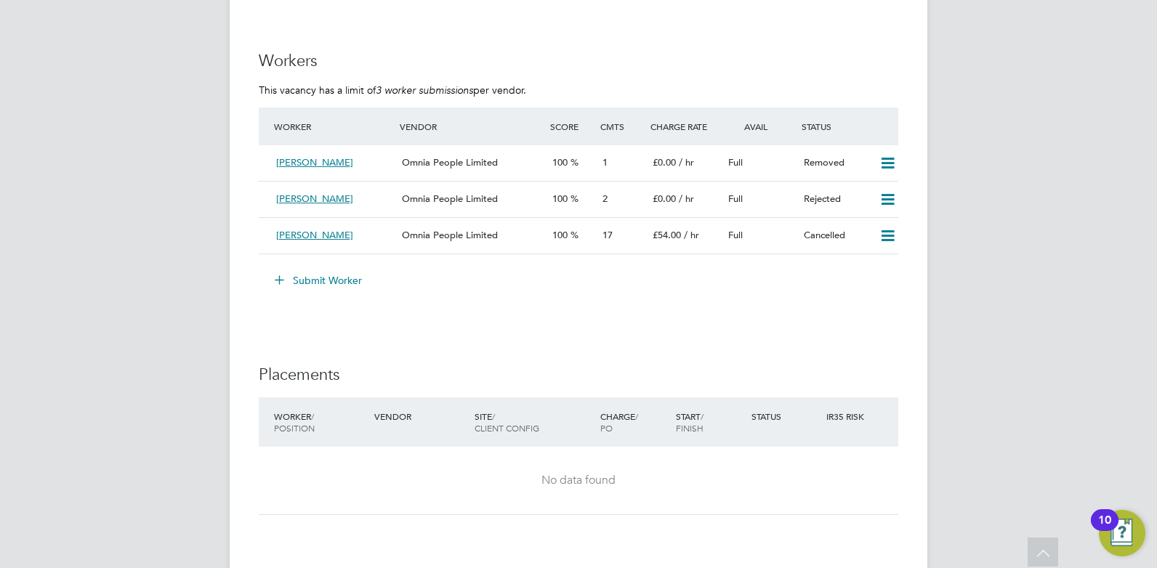
click at [314, 275] on button "Submit Worker" at bounding box center [319, 280] width 109 height 23
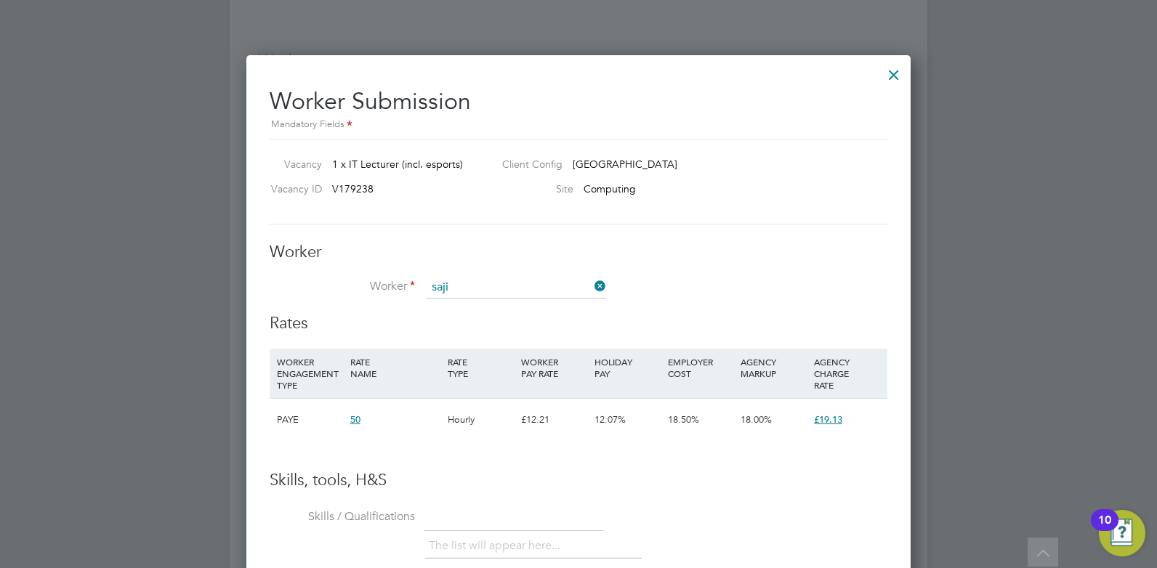
click at [528, 309] on li "Saji Karunakaran (HQ00171000)" at bounding box center [518, 309] width 184 height 20
type input "Saji Karunakaran (HQ00171000)"
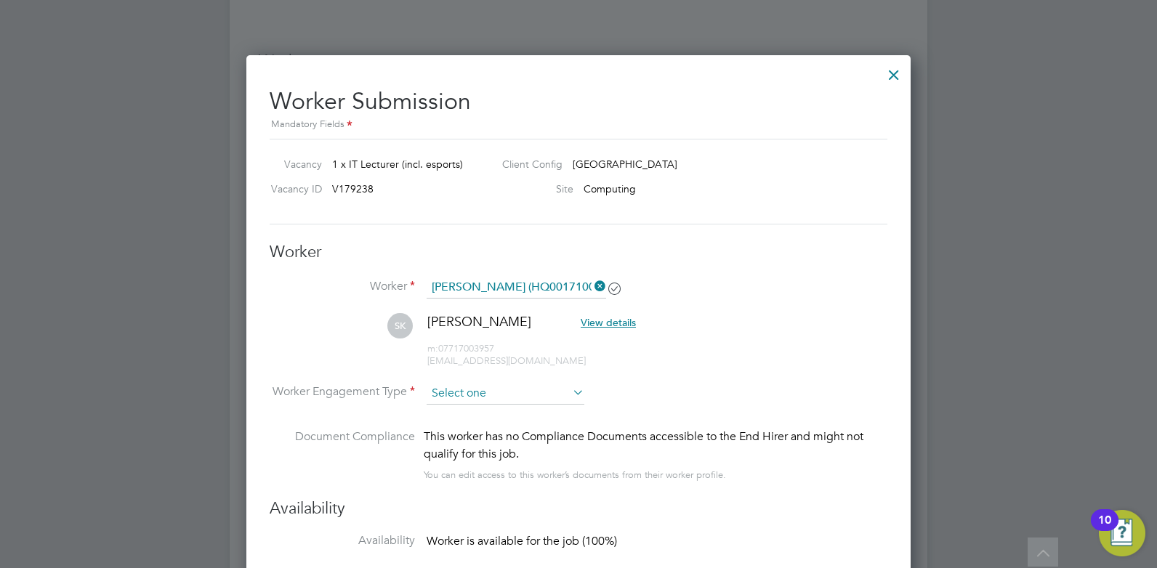
click at [488, 390] on input at bounding box center [506, 394] width 158 height 22
click at [457, 430] on li "PAYE" at bounding box center [505, 432] width 159 height 19
type input "PAYE"
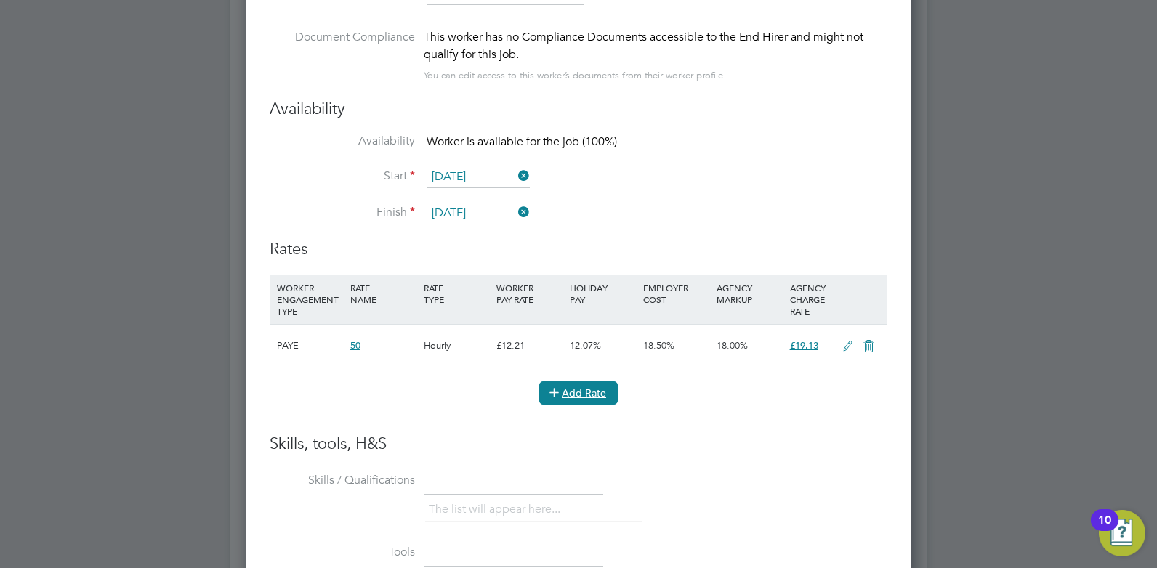
click at [595, 391] on button "Add Rate" at bounding box center [578, 393] width 79 height 23
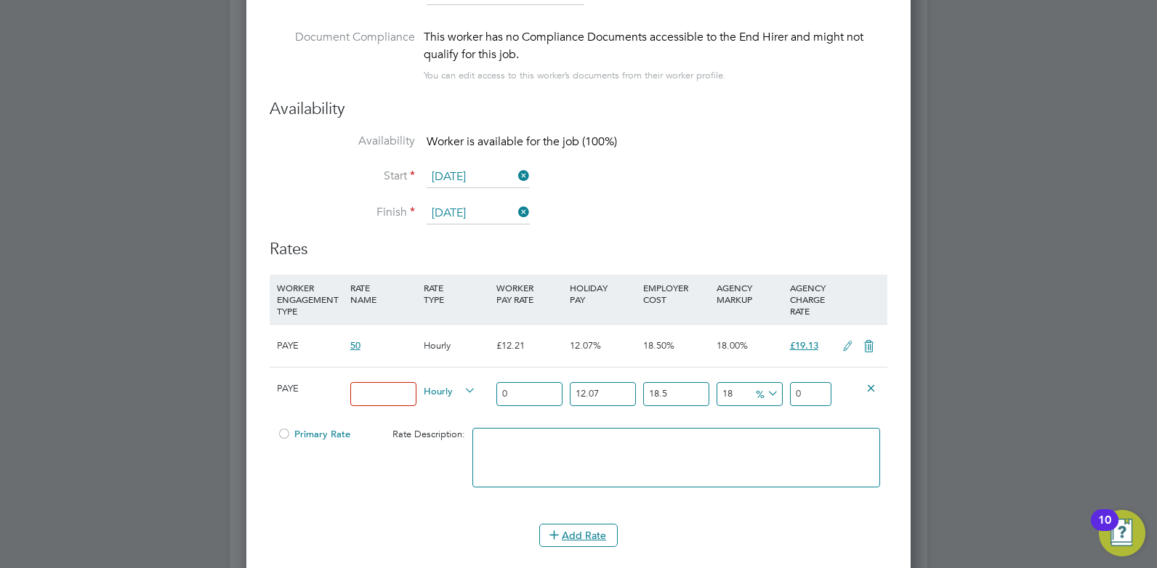
click at [389, 396] on input at bounding box center [383, 394] width 66 height 24
type input "Rate"
click at [512, 389] on input "0" at bounding box center [529, 394] width 66 height 24
type input "3"
type input "4.70122443"
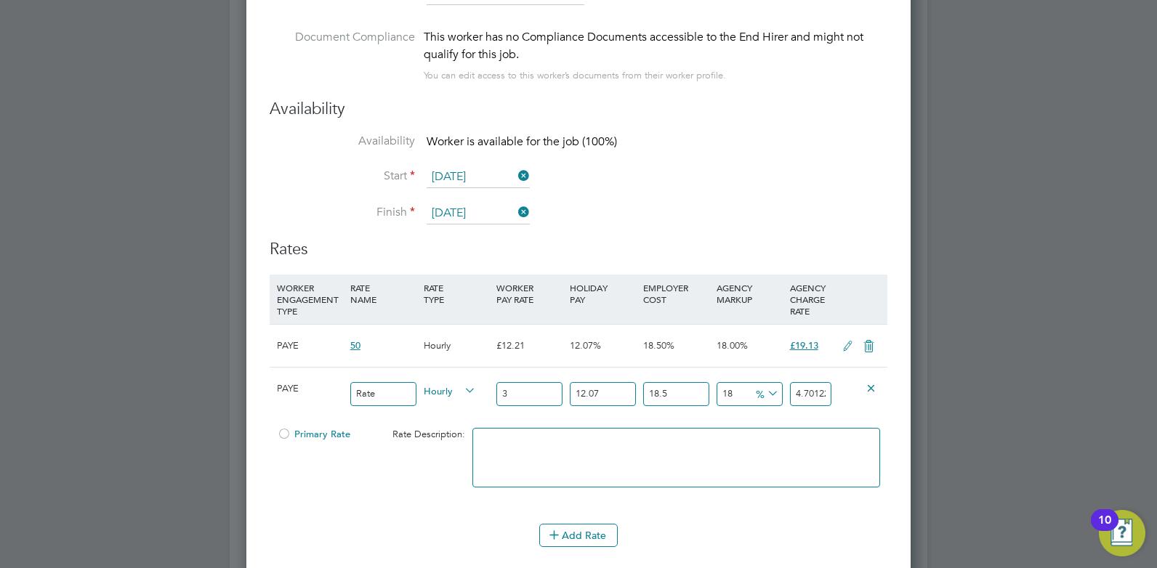
type input "37"
type input "57.98176797"
type input "37"
click at [808, 392] on input "57.98176797" at bounding box center [810, 394] width 41 height 24
drag, startPoint x: 822, startPoint y: 392, endPoint x: 797, endPoint y: 394, distance: 25.5
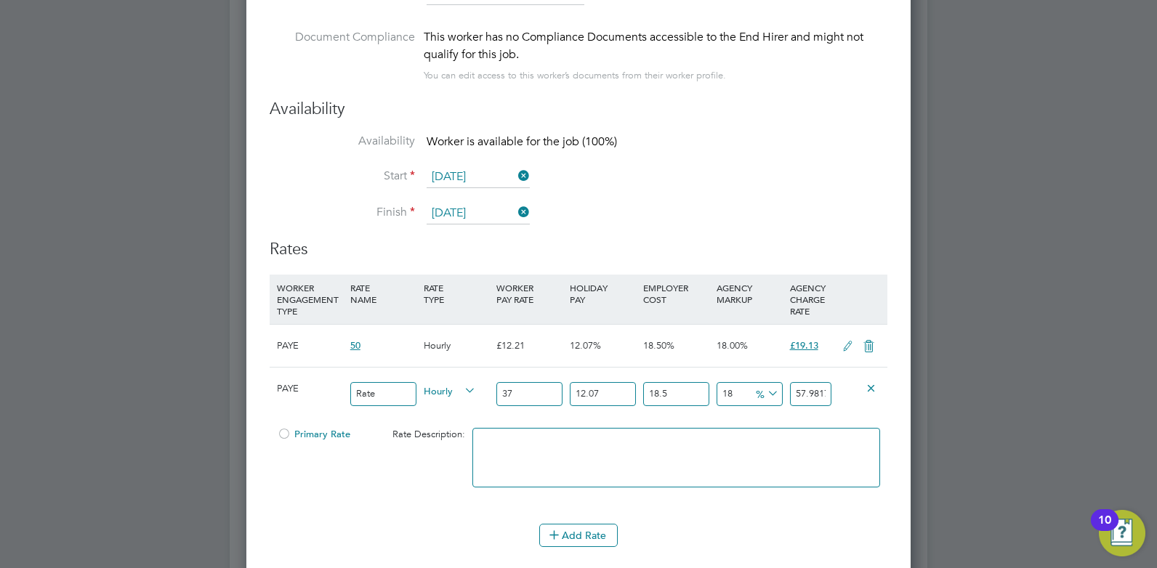
click at [797, 394] on input "57.98176797" at bounding box center [810, 394] width 41 height 24
type input "156191.30185696887"
type input "76797"
click at [812, 393] on input "76797" at bounding box center [810, 394] width 41 height 24
click at [823, 392] on input "76797" at bounding box center [810, 394] width 41 height 24
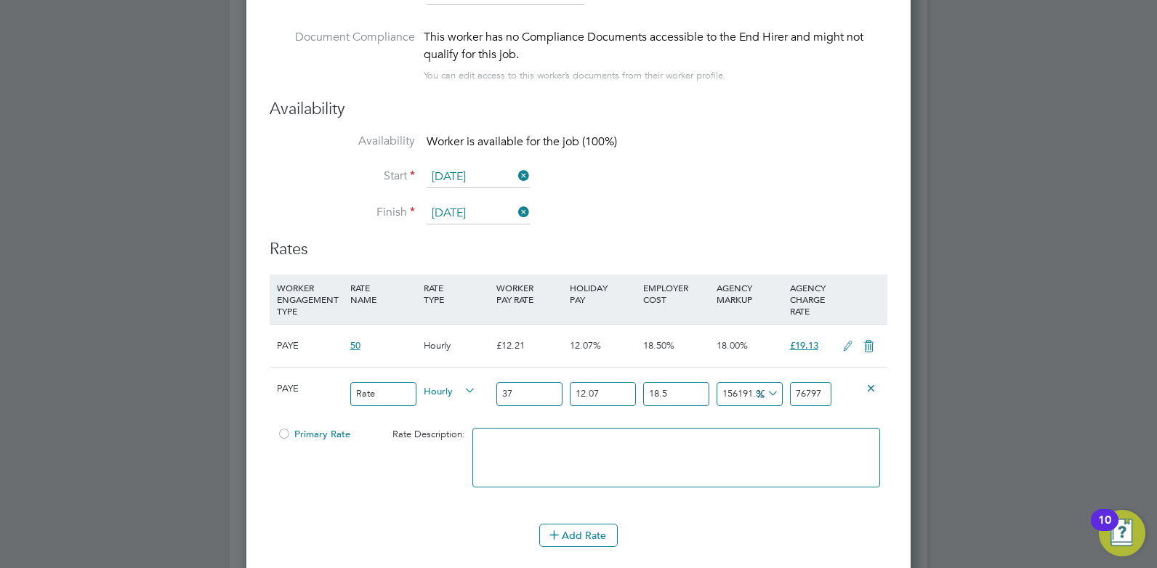
type input "15527.705599953957"
type input "7679"
type input "1460.9389497544844"
type input "767"
type input "54.66930923251736"
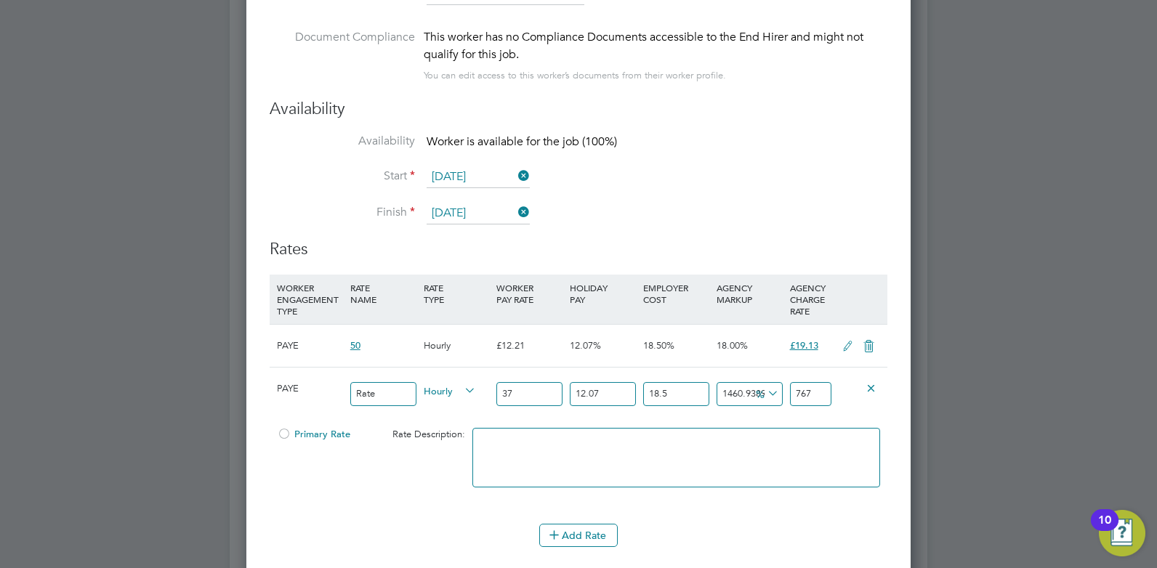
type input "76"
type input "-85.7541425706892"
type input "7"
type input "-89.82438755049228"
type input "5"
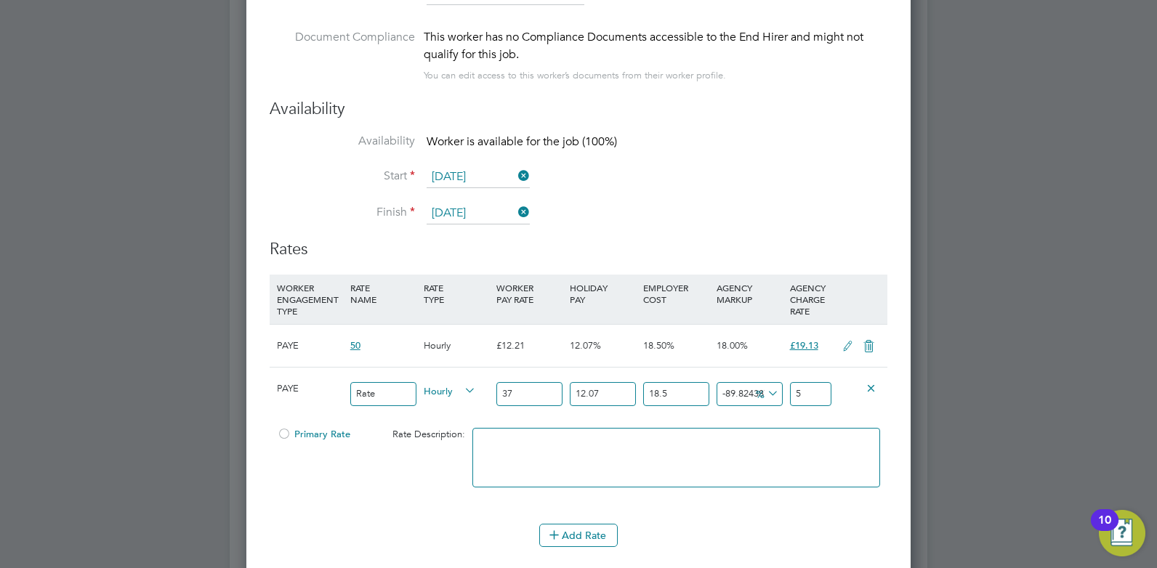
type input "9.896614454683384"
type input "54"
click at [812, 526] on div "Add Rate" at bounding box center [579, 535] width 618 height 23
click at [765, 398] on icon at bounding box center [765, 394] width 0 height 20
click at [758, 409] on li "%" at bounding box center [767, 410] width 35 height 19
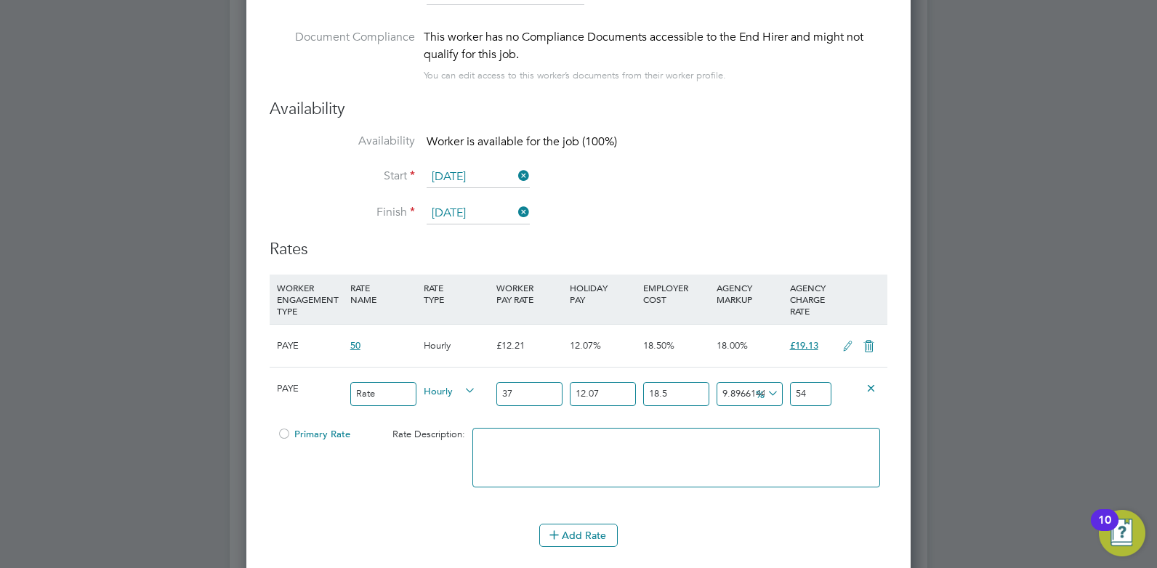
click at [758, 409] on div "9.896614454683384 4.8629085 %" at bounding box center [749, 394] width 73 height 53
click at [358, 346] on span "50" at bounding box center [355, 345] width 10 height 12
click at [385, 534] on div "Add Rate" at bounding box center [579, 535] width 618 height 23
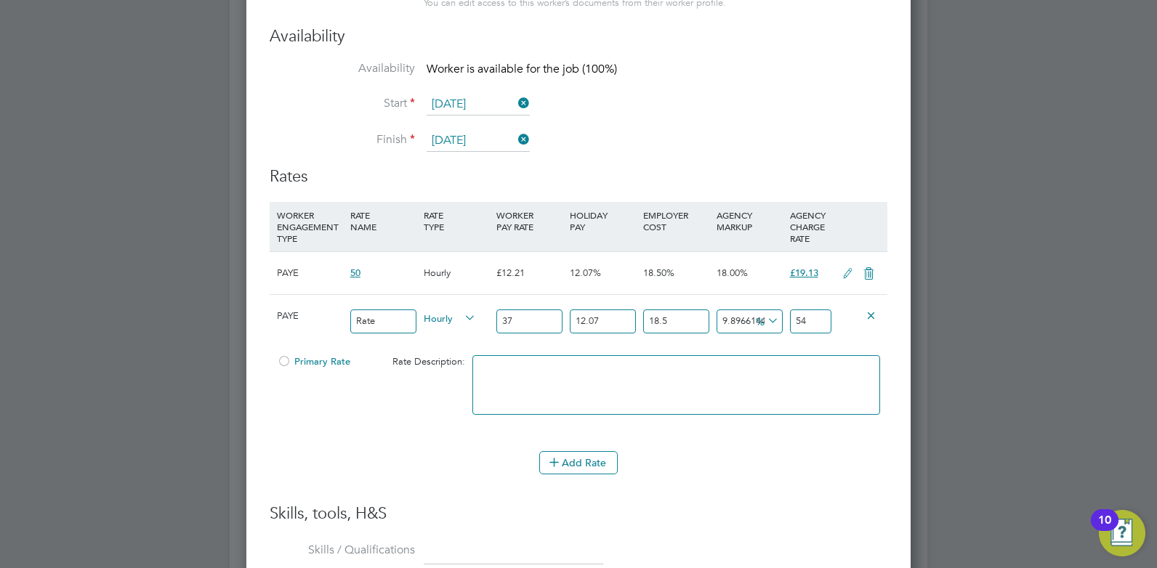
scroll to position [1581, 0]
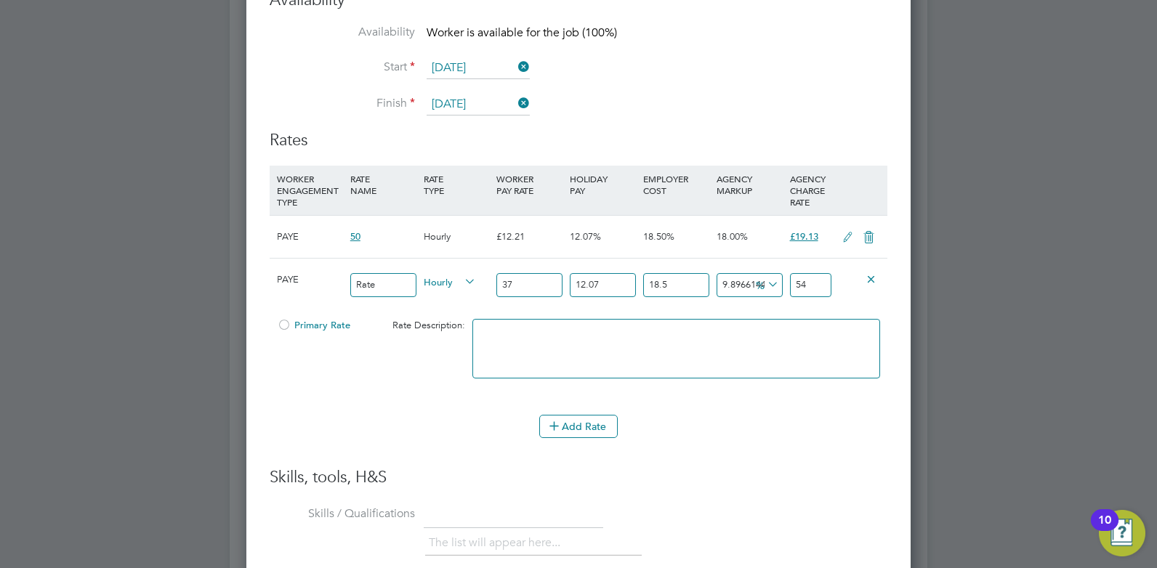
click at [675, 486] on h3 "Skills, tools, H&S" at bounding box center [579, 477] width 618 height 21
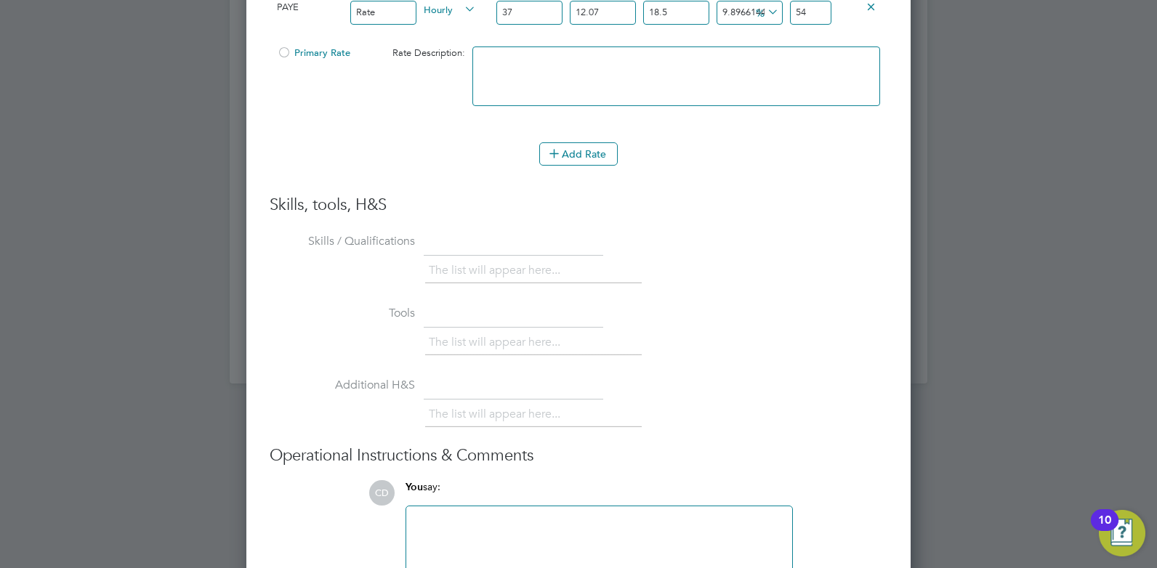
scroll to position [1947, 0]
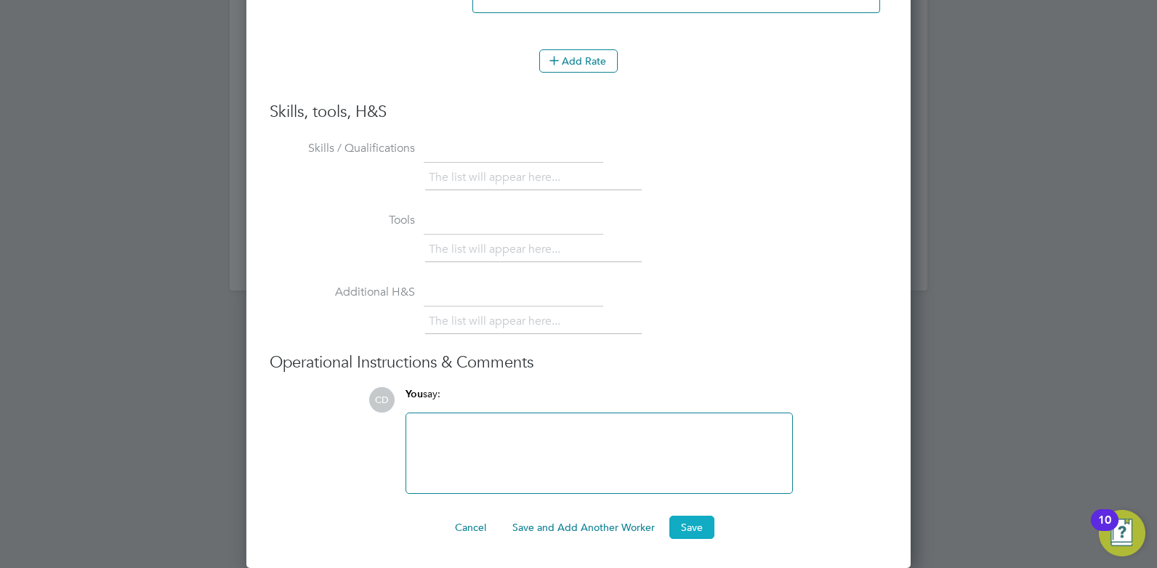
click at [696, 527] on button "Save" at bounding box center [691, 527] width 45 height 23
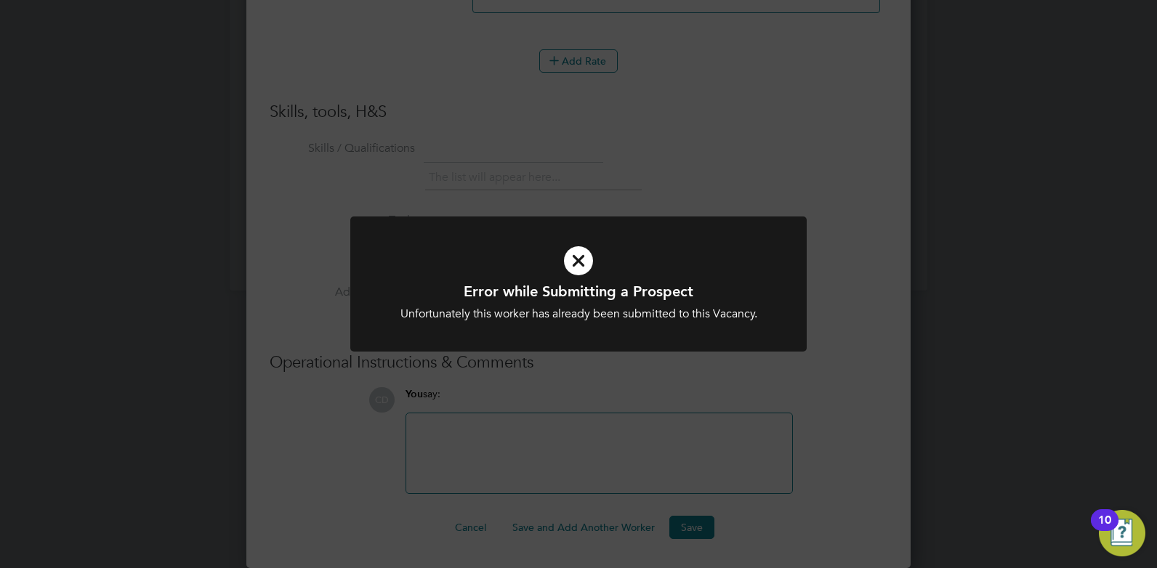
click at [580, 263] on icon at bounding box center [579, 261] width 378 height 57
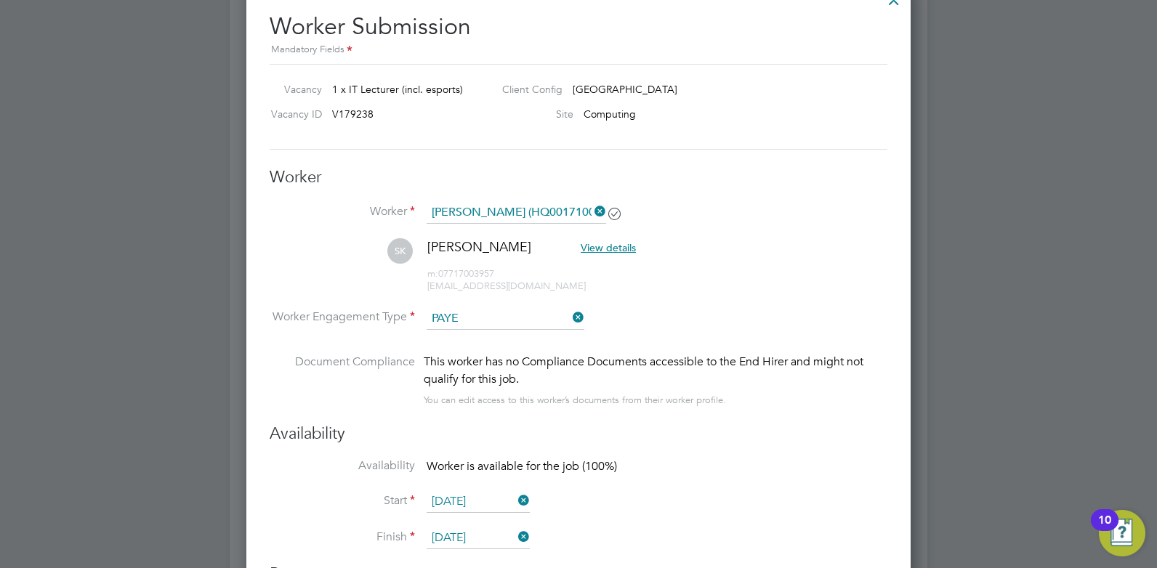
scroll to position [1529, 0]
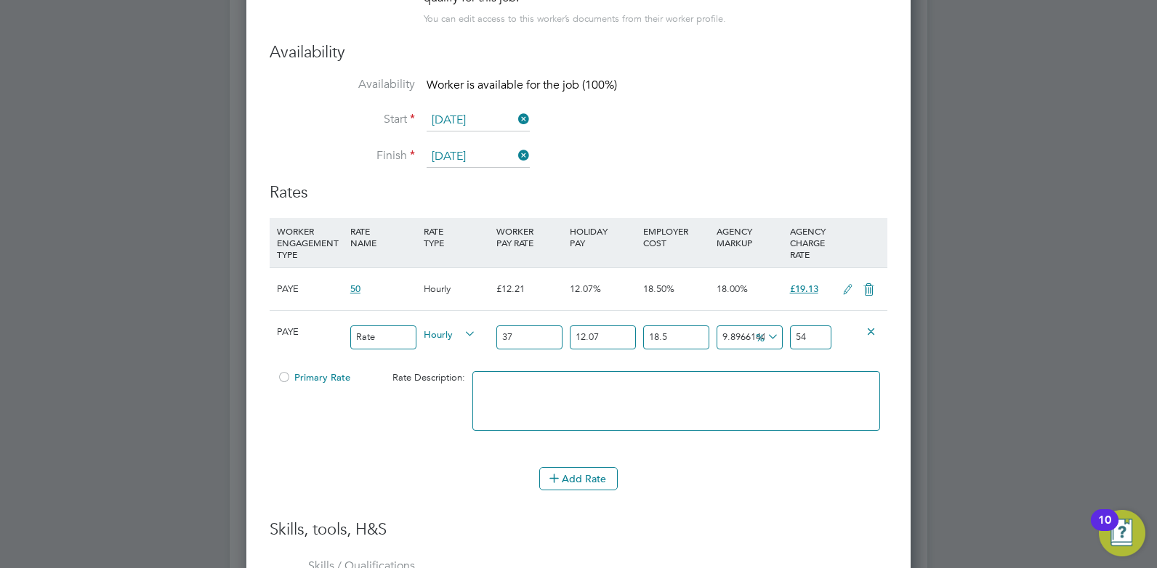
click at [845, 286] on icon at bounding box center [848, 290] width 18 height 12
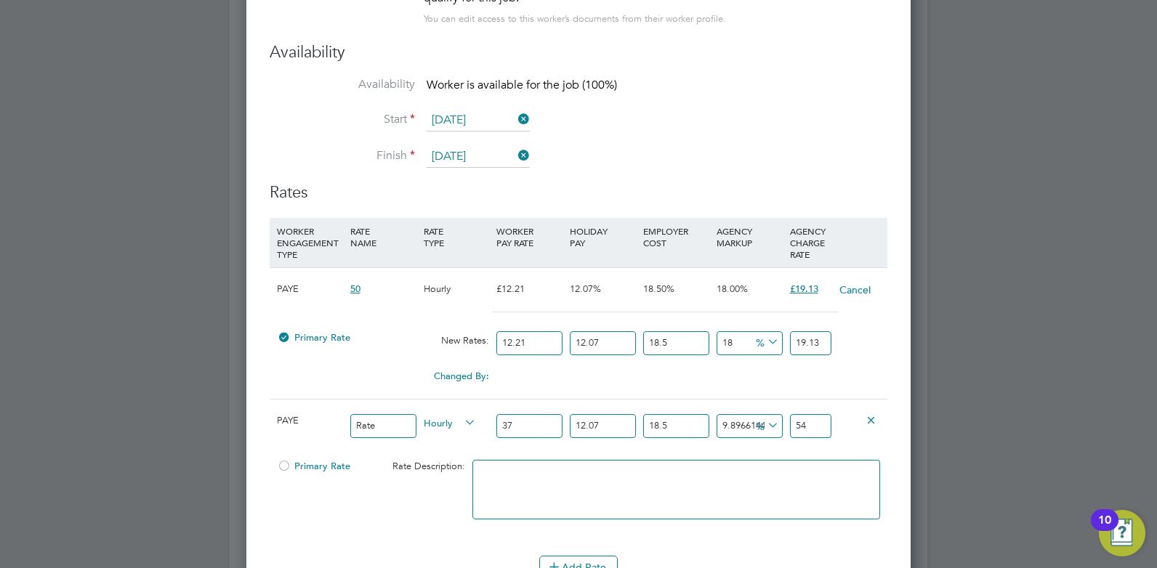
scroll to position [7, 7]
click at [845, 286] on button "Cancel" at bounding box center [855, 290] width 33 height 15
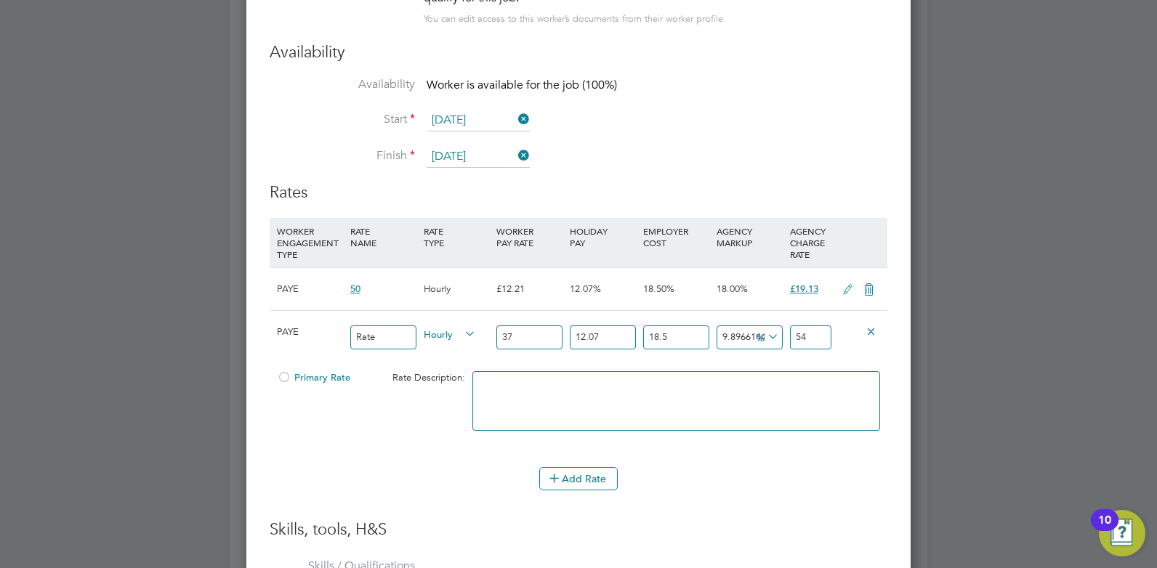
click at [871, 336] on icon at bounding box center [871, 331] width 11 height 11
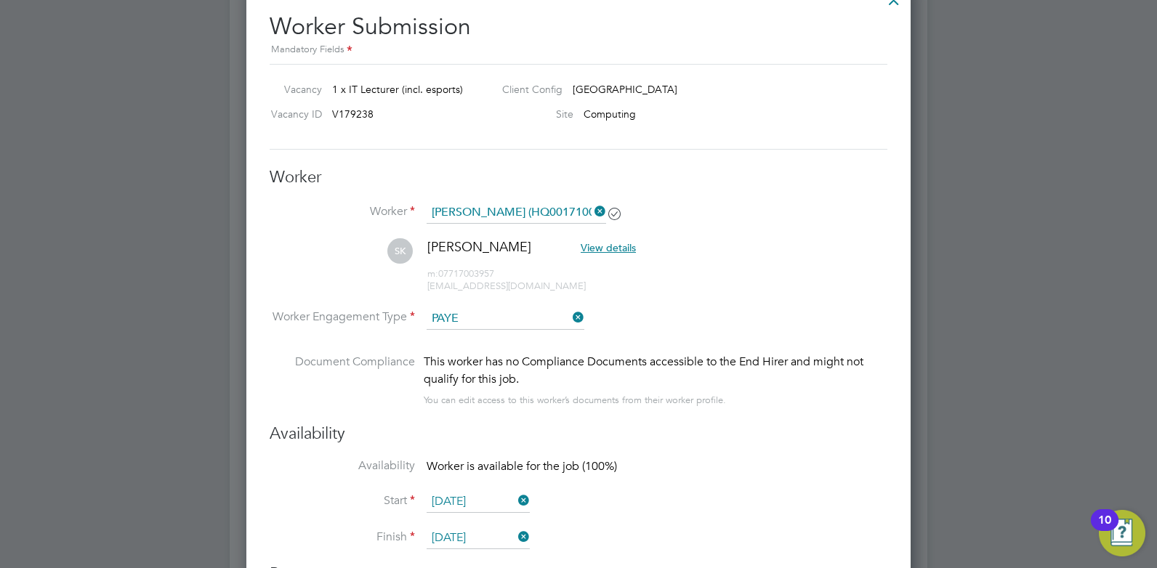
scroll to position [838, 0]
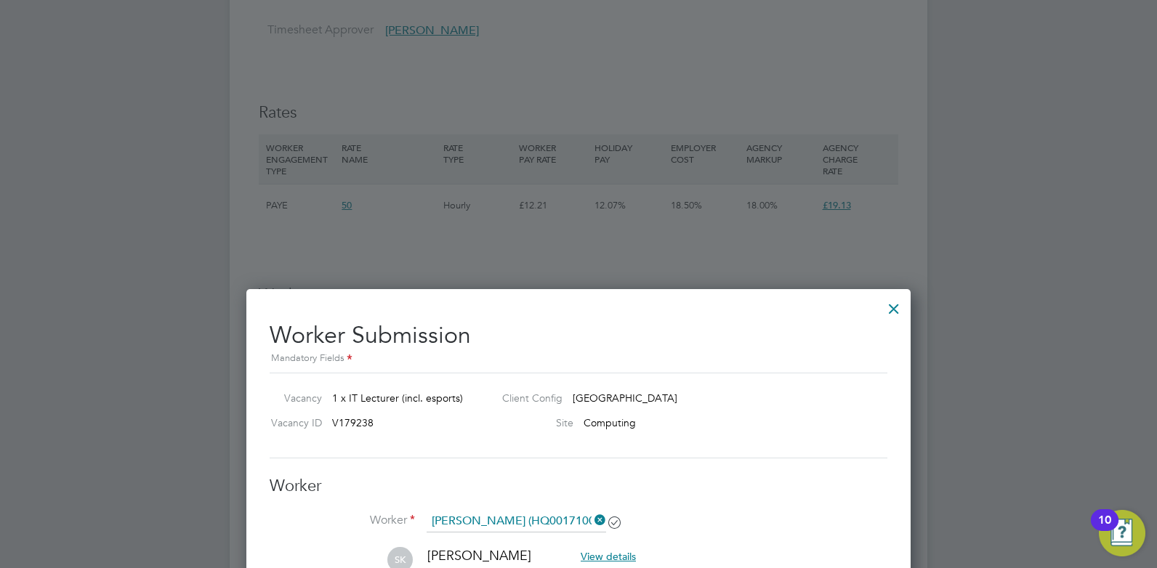
click at [888, 302] on div at bounding box center [894, 305] width 26 height 26
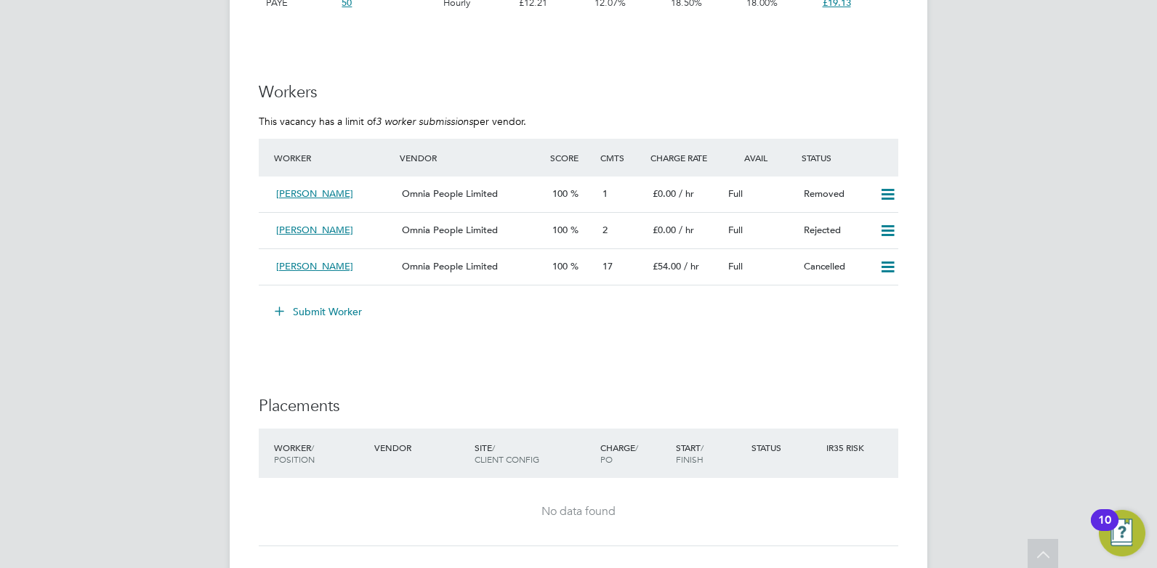
scroll to position [1072, 0]
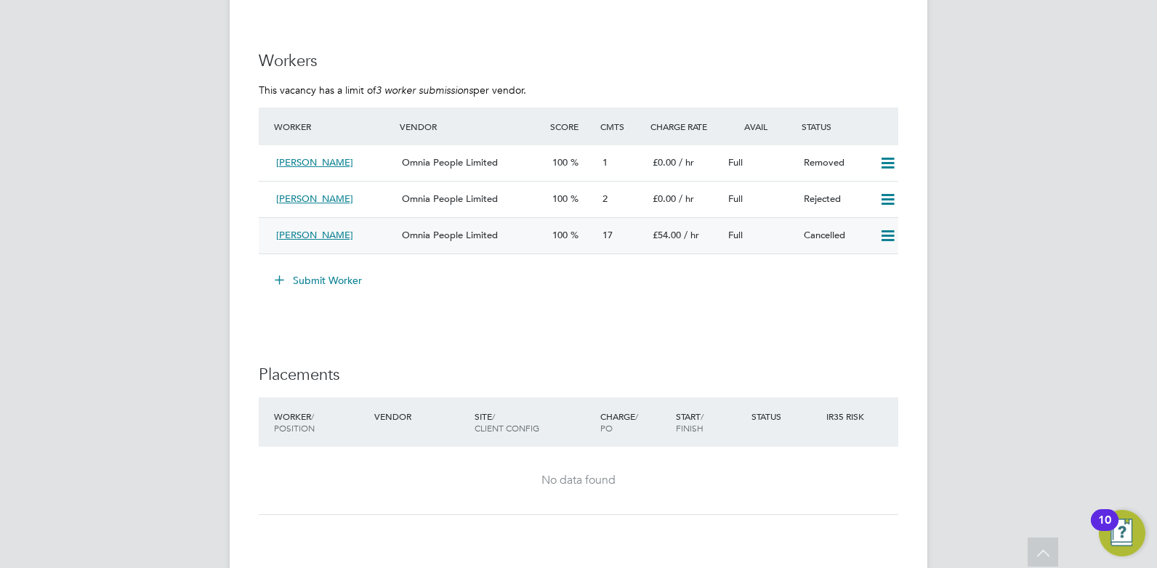
click at [885, 230] on icon at bounding box center [888, 236] width 18 height 12
click at [869, 266] on li "Resubmit" at bounding box center [864, 267] width 62 height 20
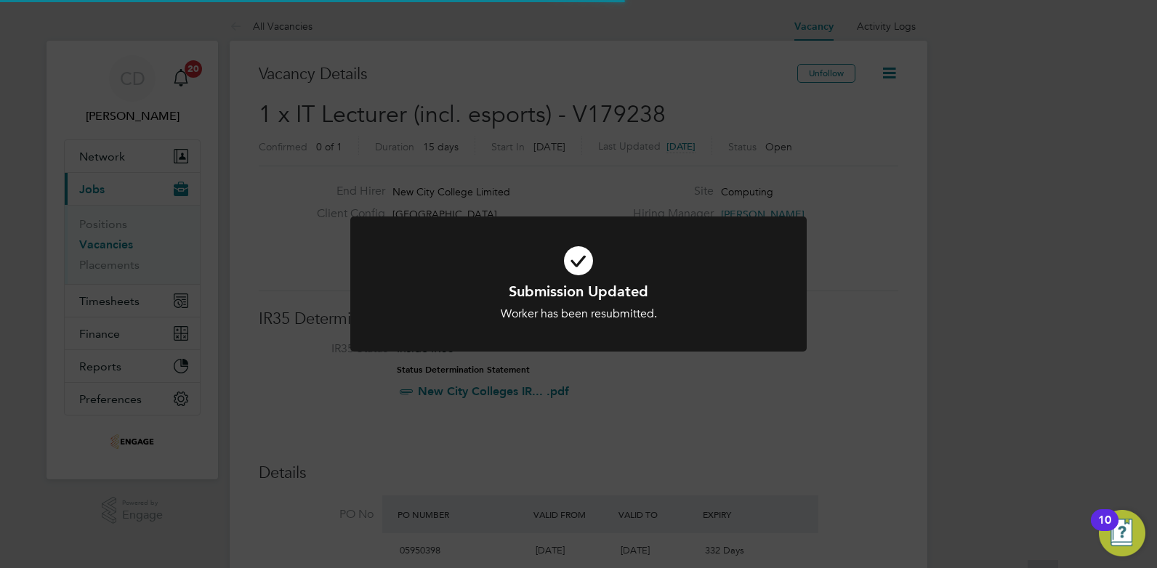
scroll to position [43, 102]
click at [571, 312] on div "Worker has been resubmitted." at bounding box center [579, 314] width 378 height 15
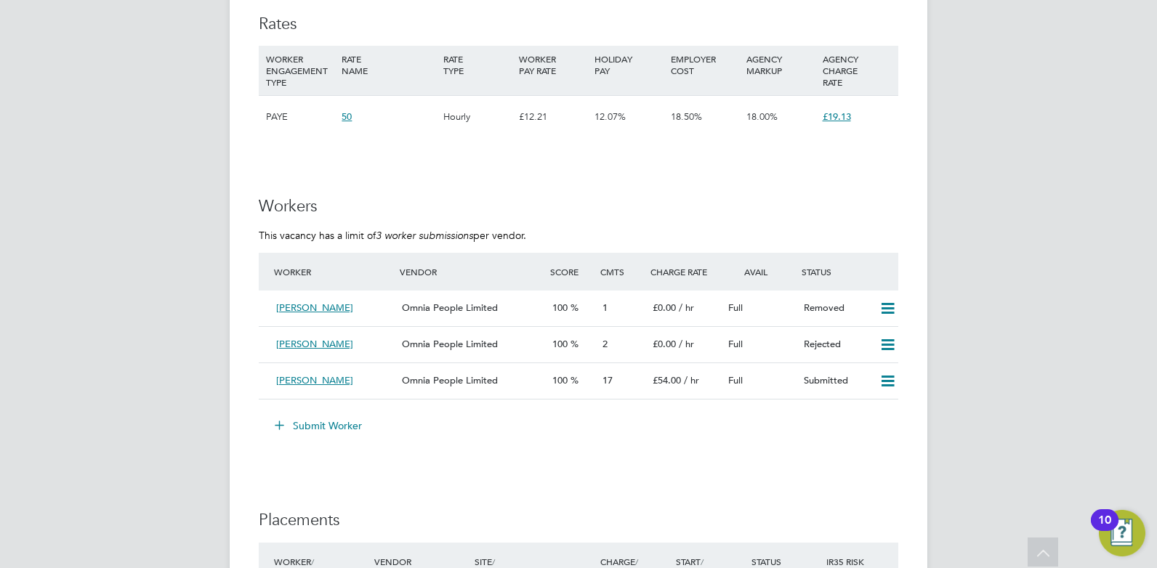
scroll to position [963, 0]
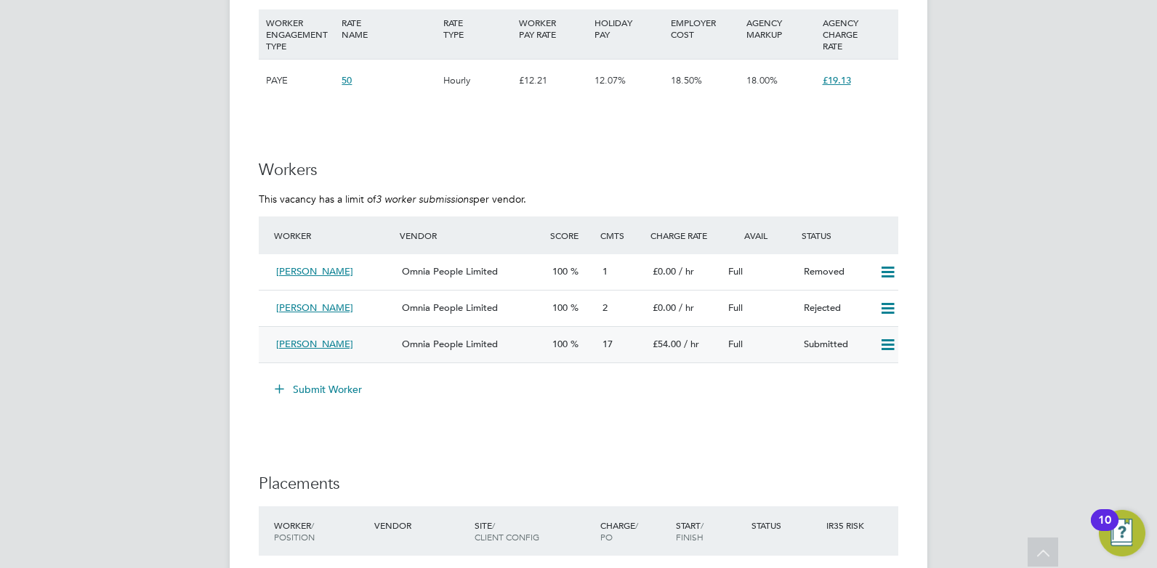
click at [372, 350] on div "[PERSON_NAME]" at bounding box center [333, 345] width 126 height 24
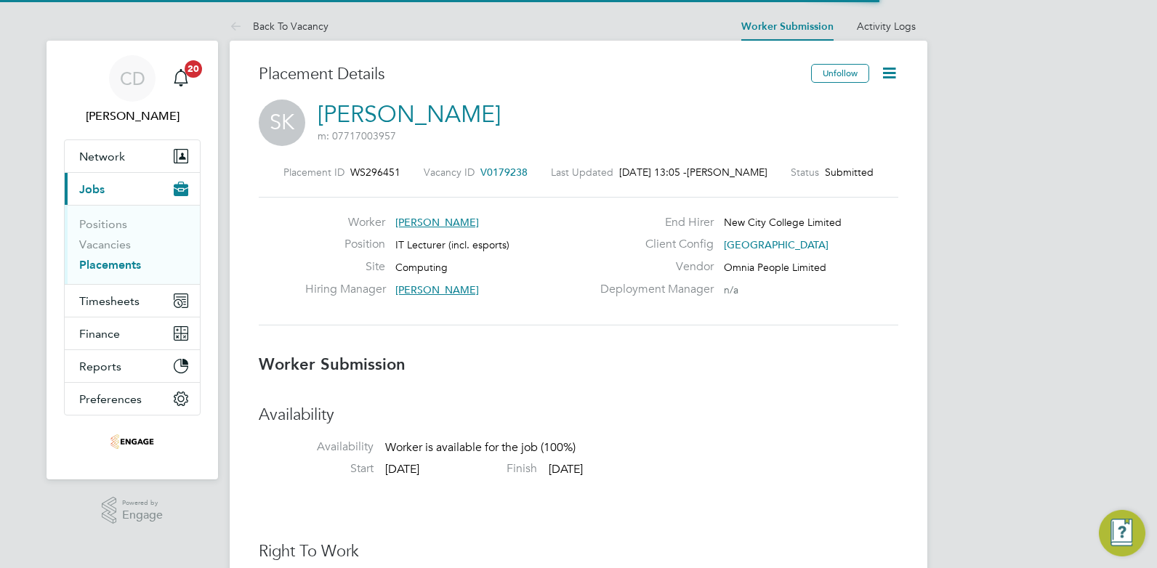
scroll to position [7, 7]
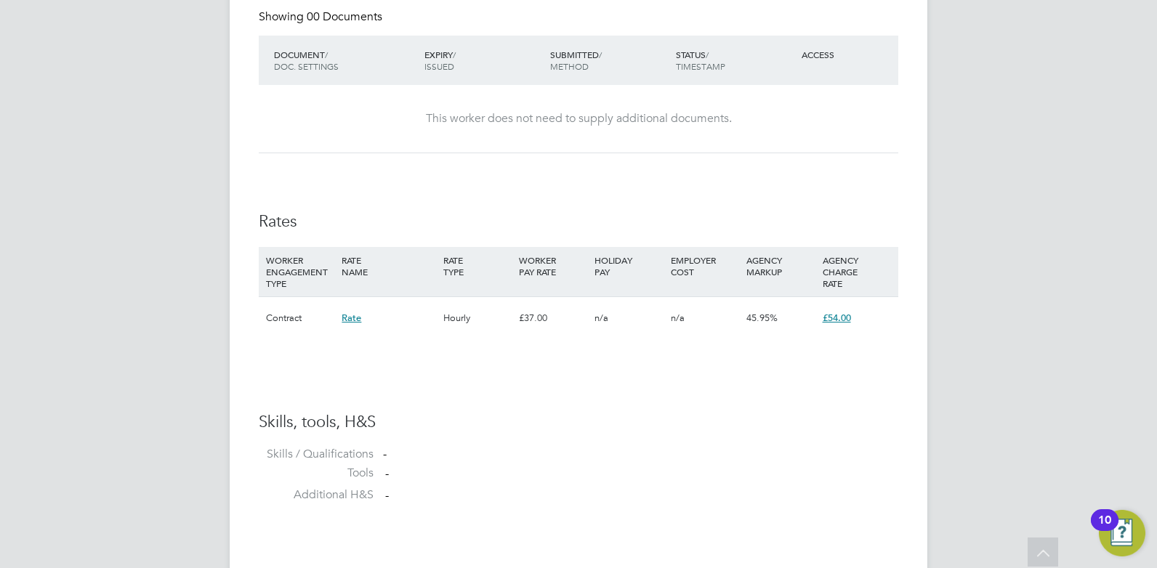
drag, startPoint x: 850, startPoint y: 321, endPoint x: 805, endPoint y: 386, distance: 78.4
click at [805, 386] on div "Availability Availability Worker is available for the job (100%) Start 01 Sep 2…" at bounding box center [579, 59] width 640 height 908
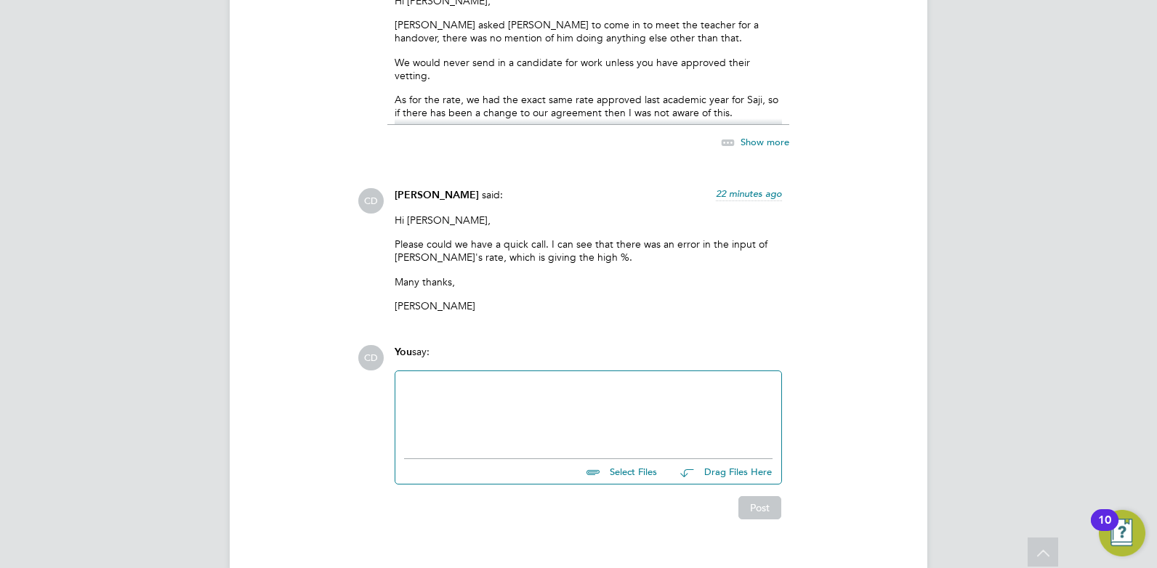
click at [480, 380] on div at bounding box center [588, 411] width 369 height 63
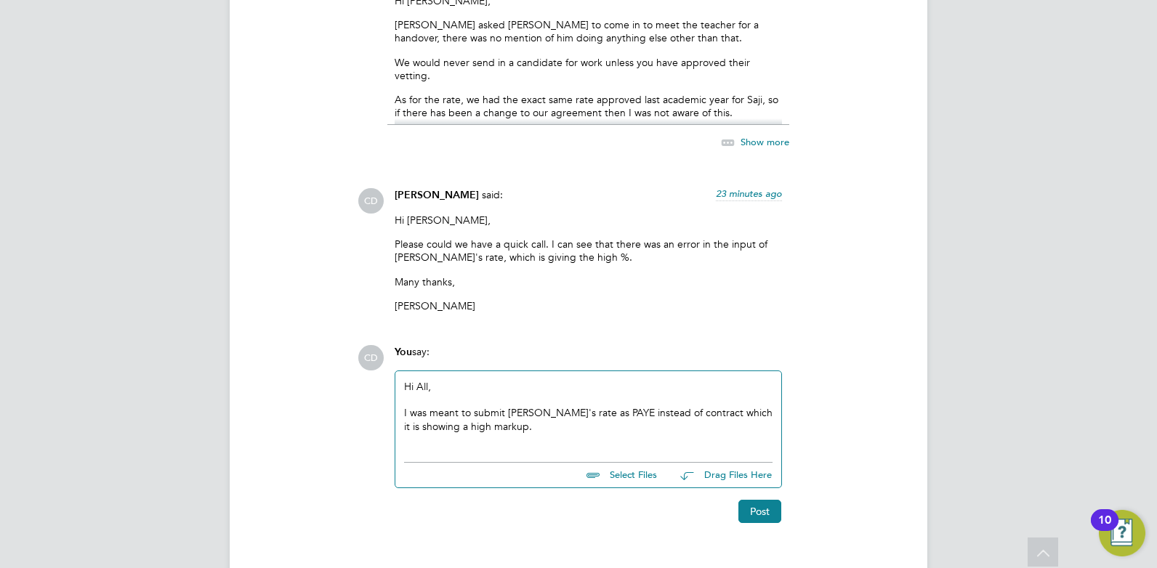
click at [586, 406] on div "I was meant to submit Saji's rate as PAYE instead of contract which it is showi…" at bounding box center [588, 419] width 369 height 26
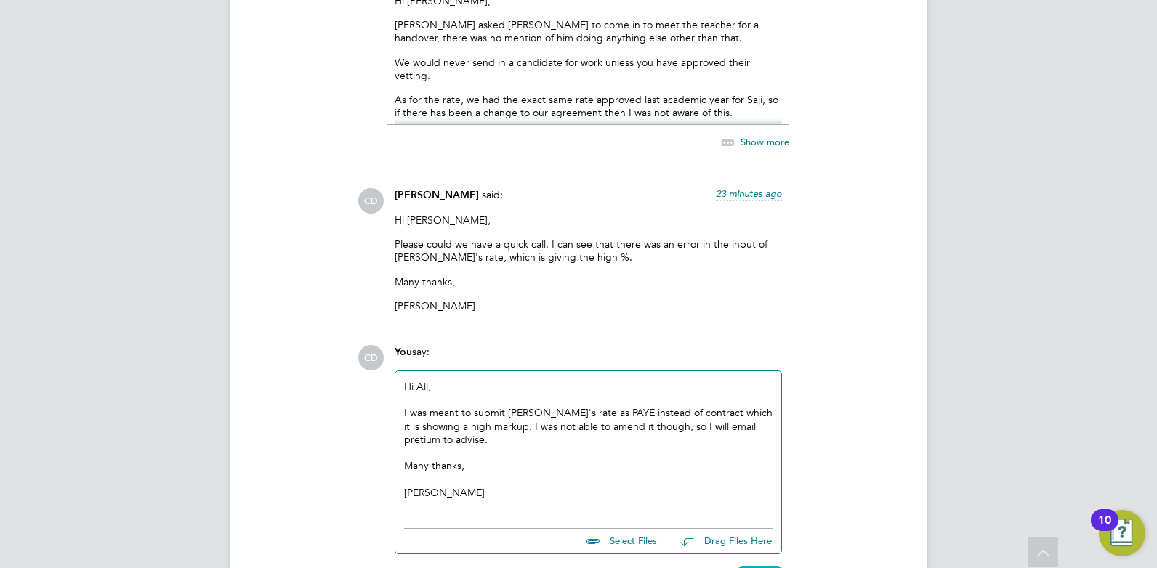
click at [768, 566] on button "Post" at bounding box center [760, 577] width 43 height 23
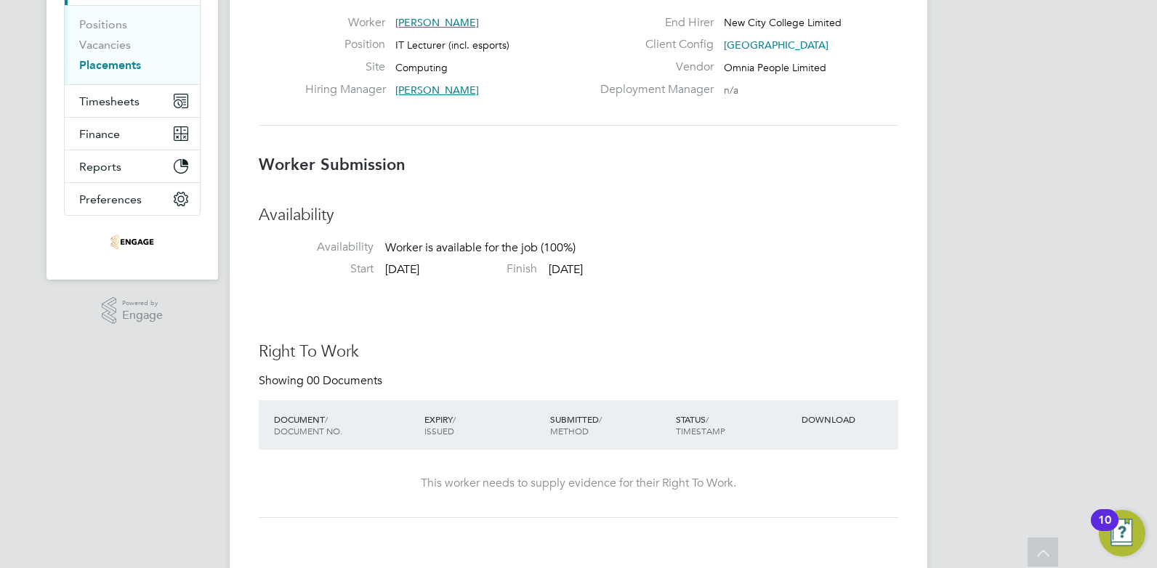
scroll to position [0, 0]
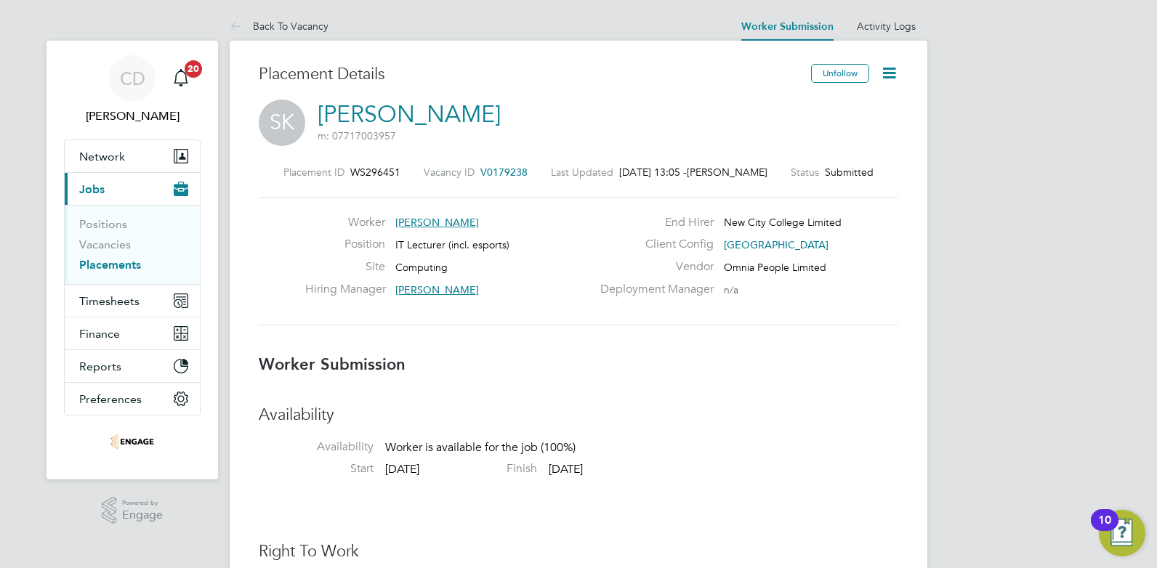
click at [118, 266] on link "Placements" at bounding box center [110, 265] width 62 height 14
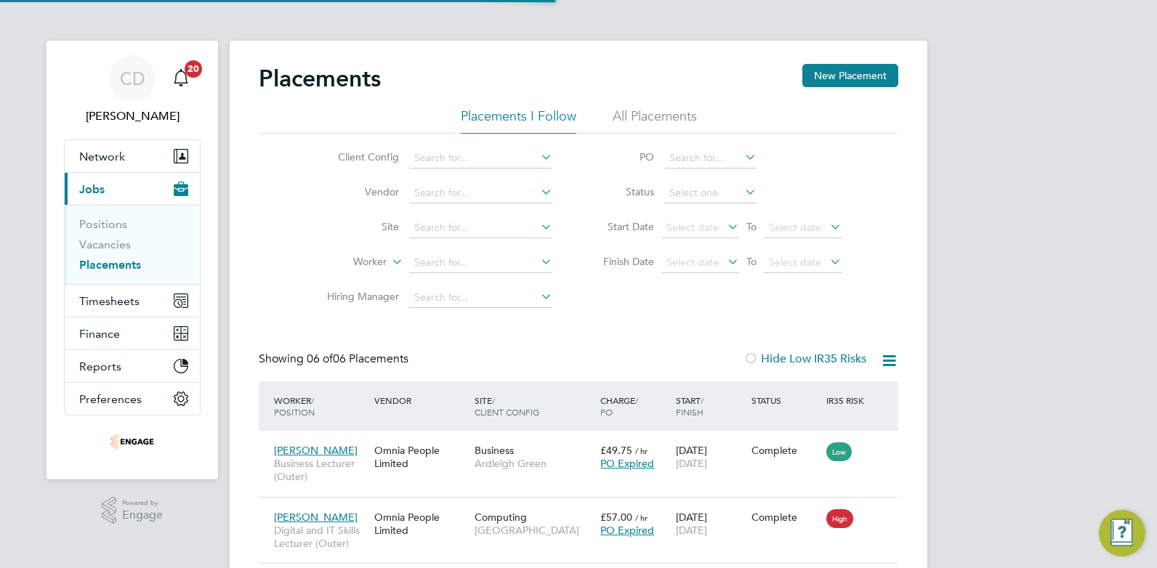
scroll to position [42, 126]
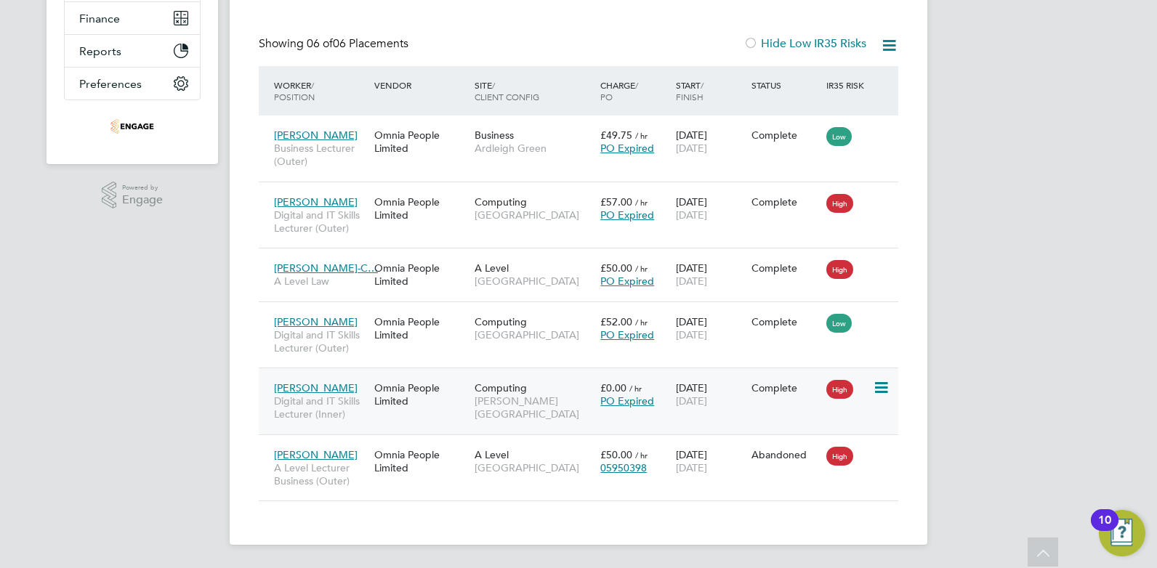
click at [342, 386] on span "[PERSON_NAME]" at bounding box center [316, 388] width 84 height 13
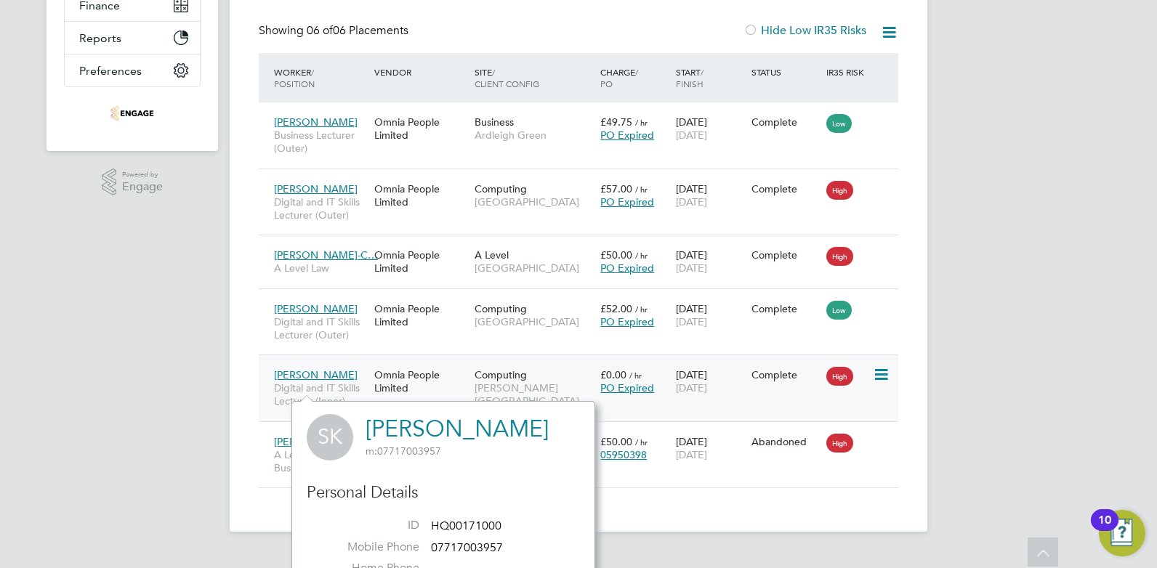
click at [402, 382] on div "Omnia People Limited" at bounding box center [421, 381] width 100 height 41
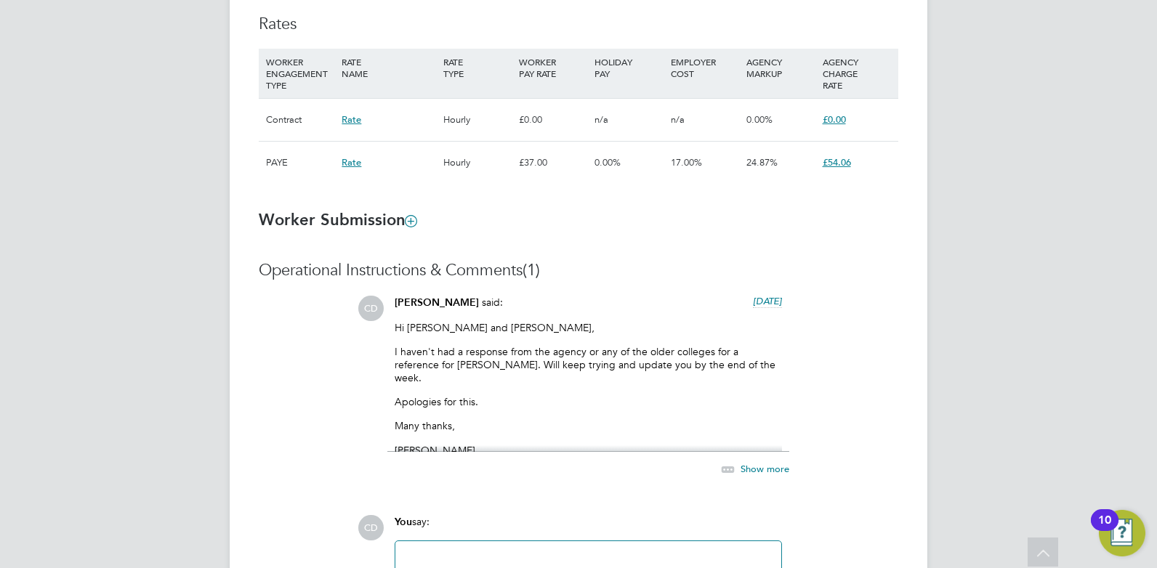
scroll to position [988, 0]
